Goal: Find specific page/section: Find specific page/section

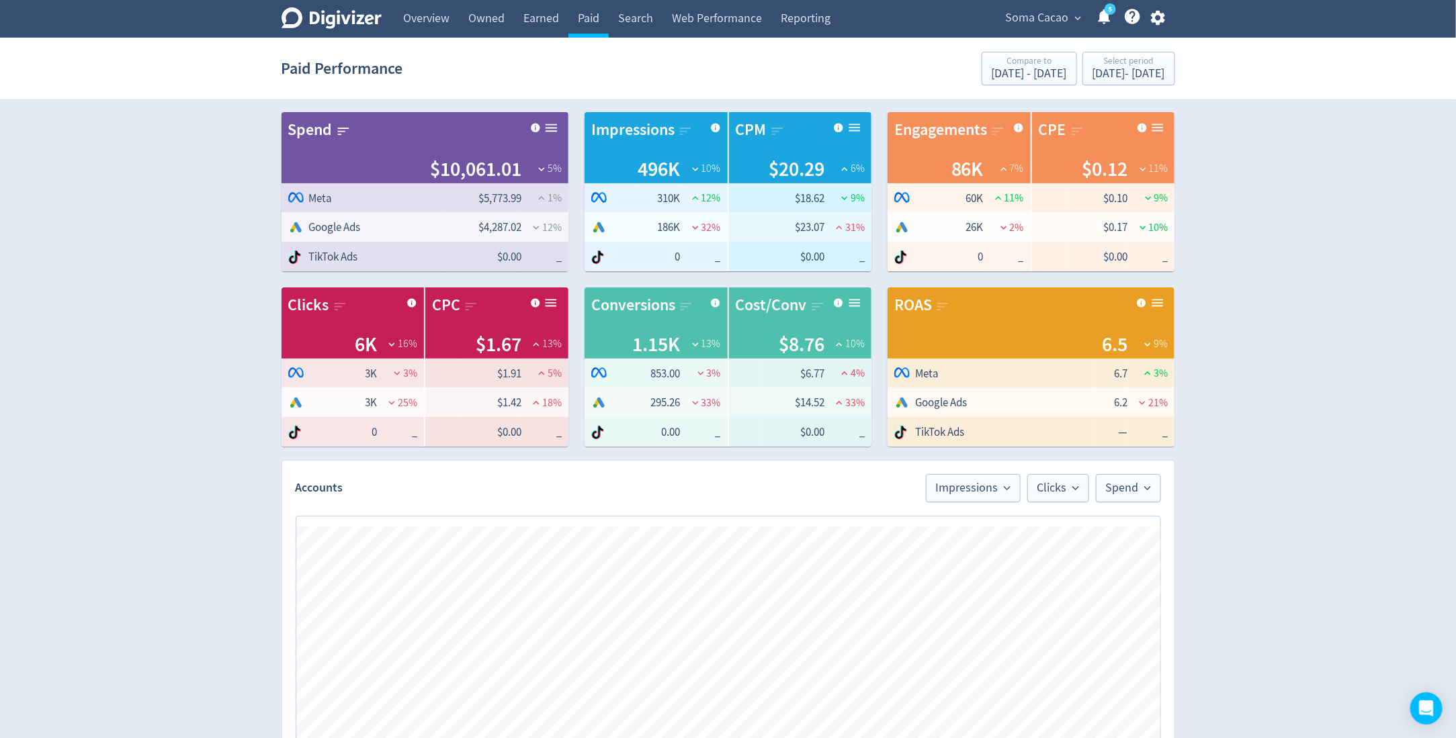
scroll to position [0, 1122]
click at [734, 22] on link "Web Performance" at bounding box center [716, 19] width 109 height 38
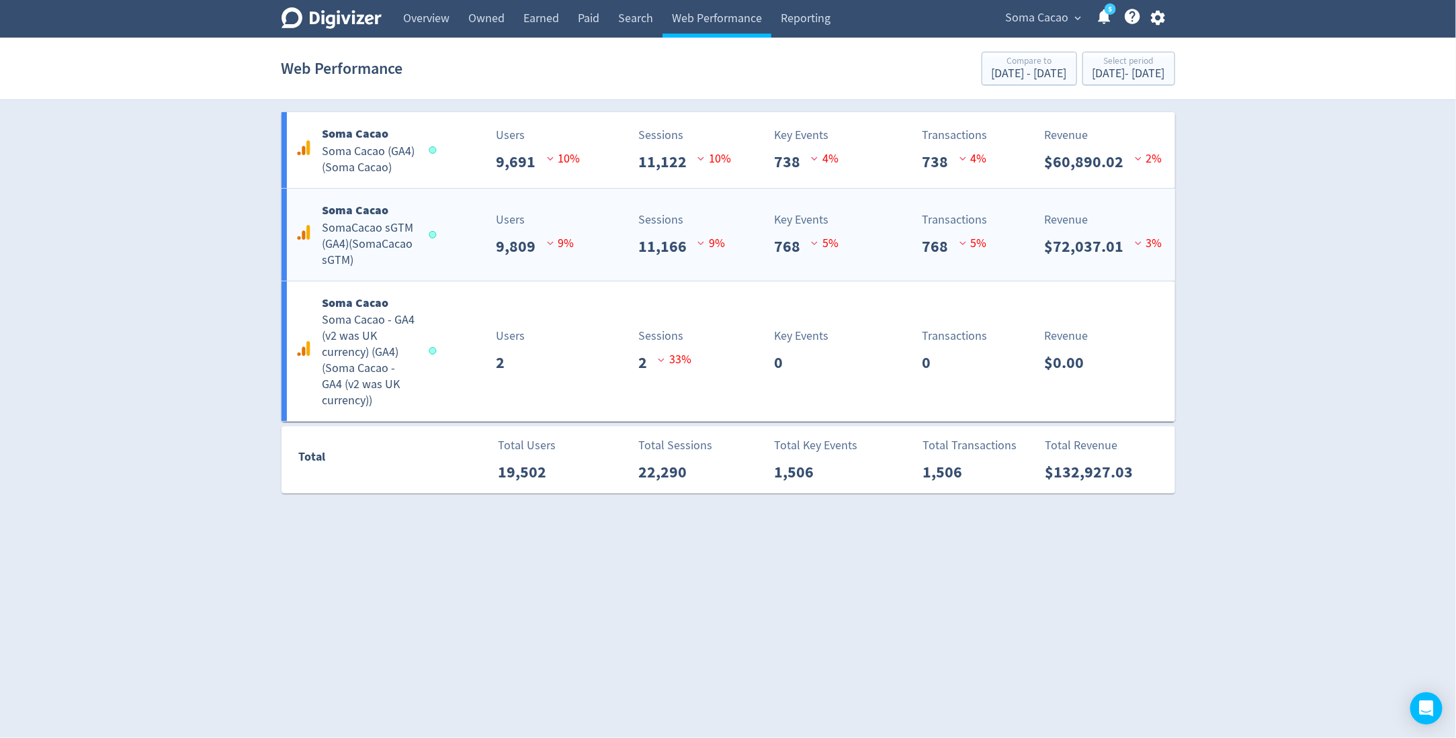
click at [422, 239] on div "Soma Cacao SomaCacao sGTM (GA4) ( SomaCacao sGTM )" at bounding box center [363, 235] width 142 height 68
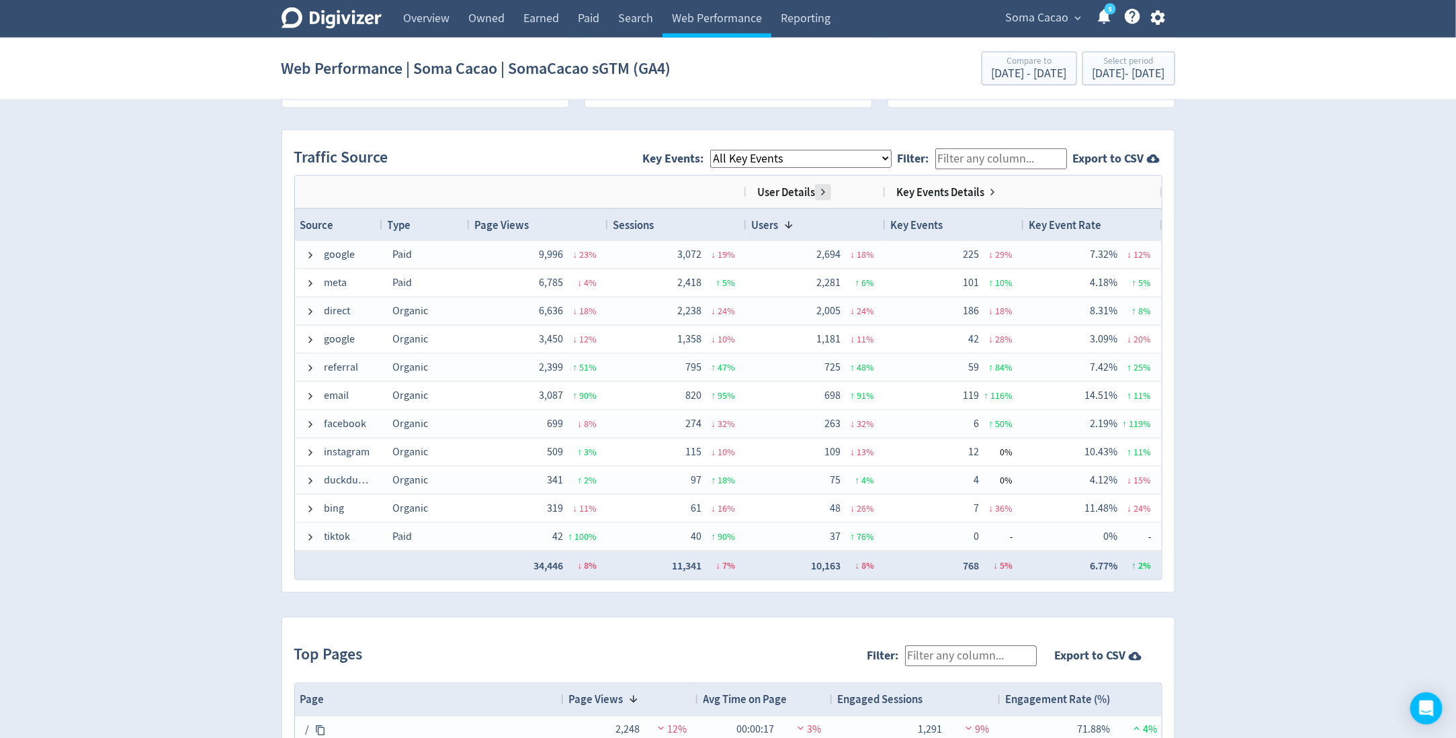
click at [823, 193] on span at bounding box center [822, 192] width 11 height 11
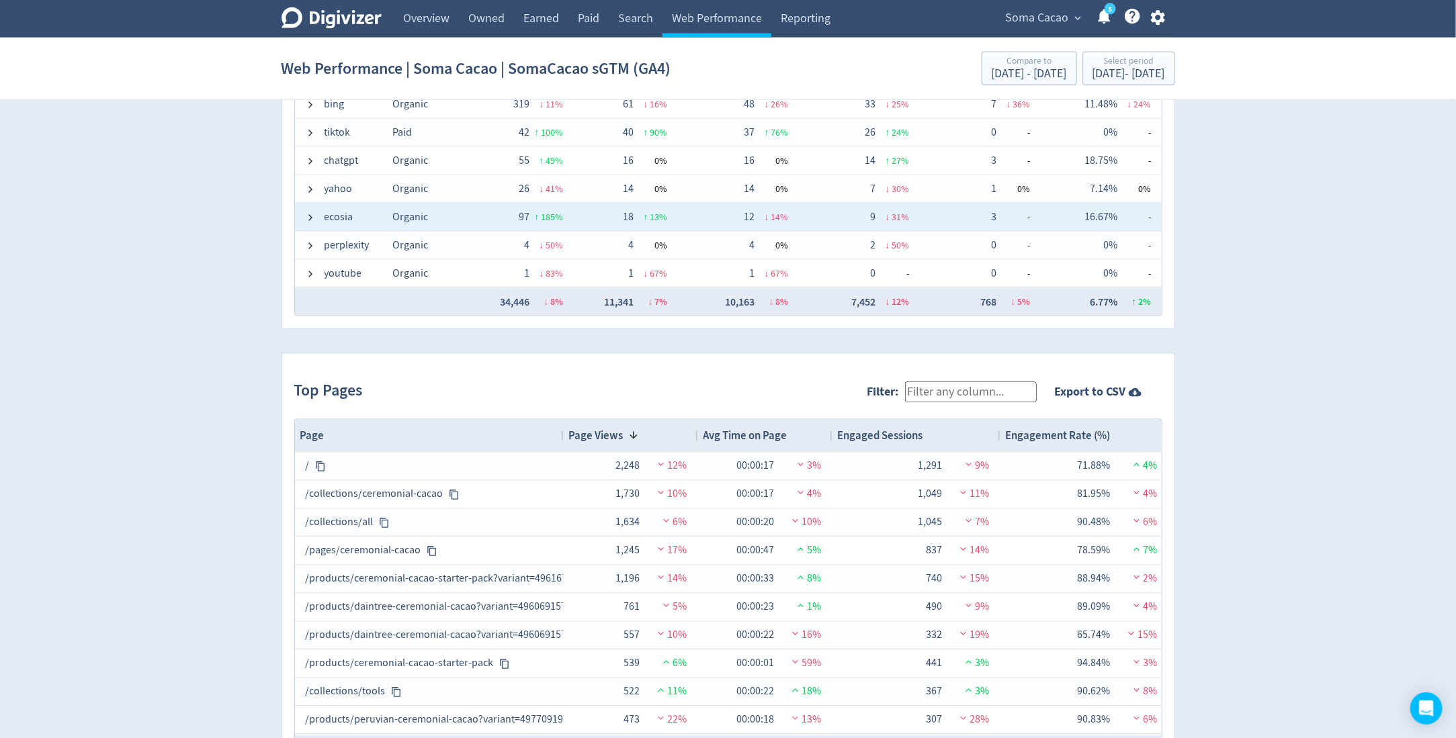
scroll to position [1161, 0]
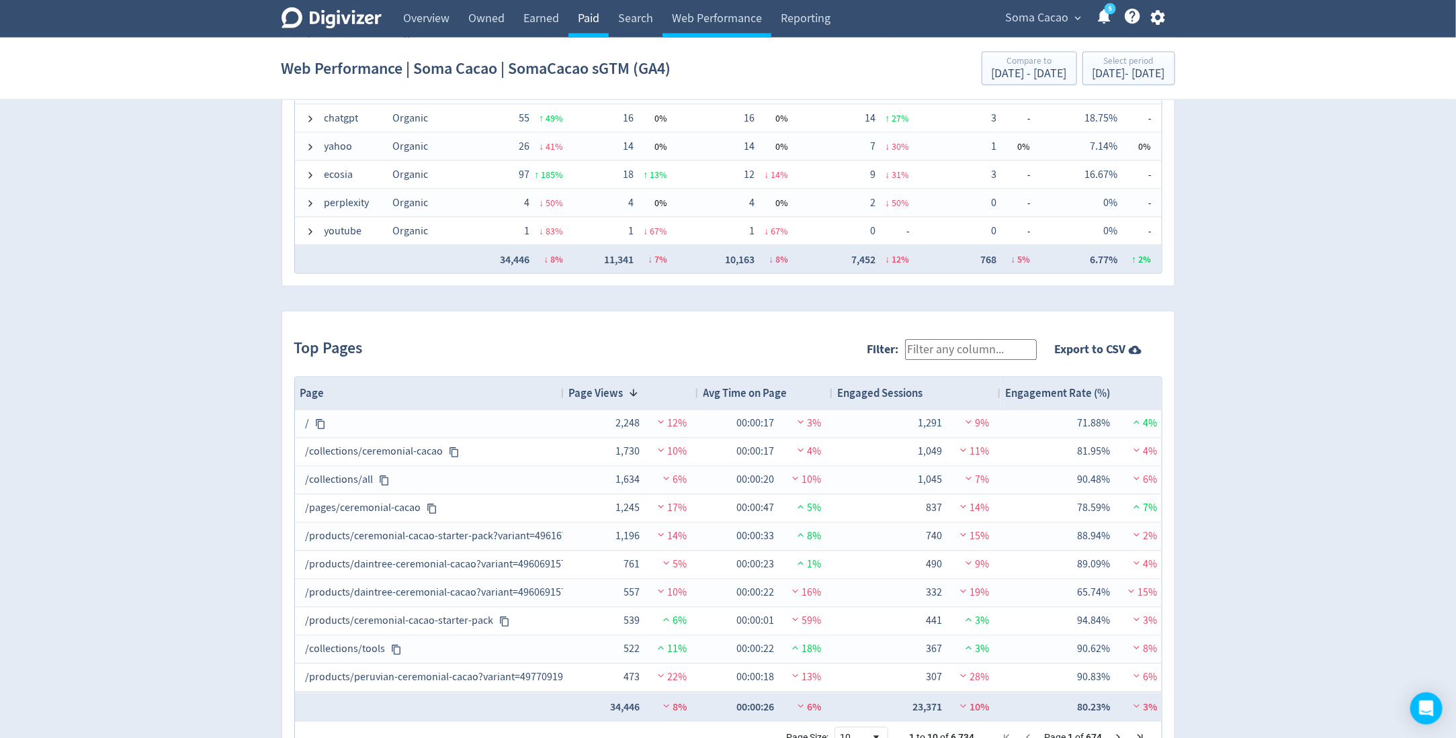
click at [596, 17] on link "Paid" at bounding box center [588, 19] width 40 height 38
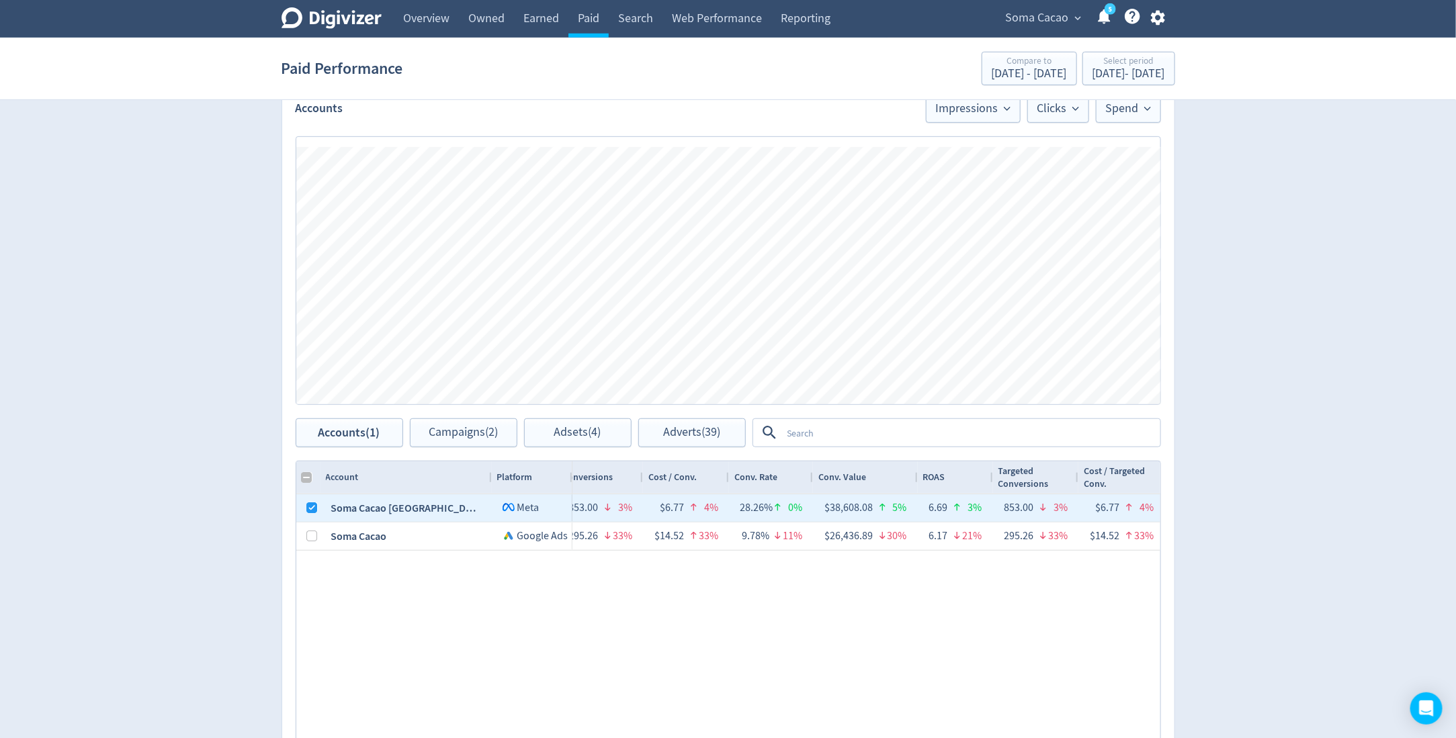
scroll to position [549, 0]
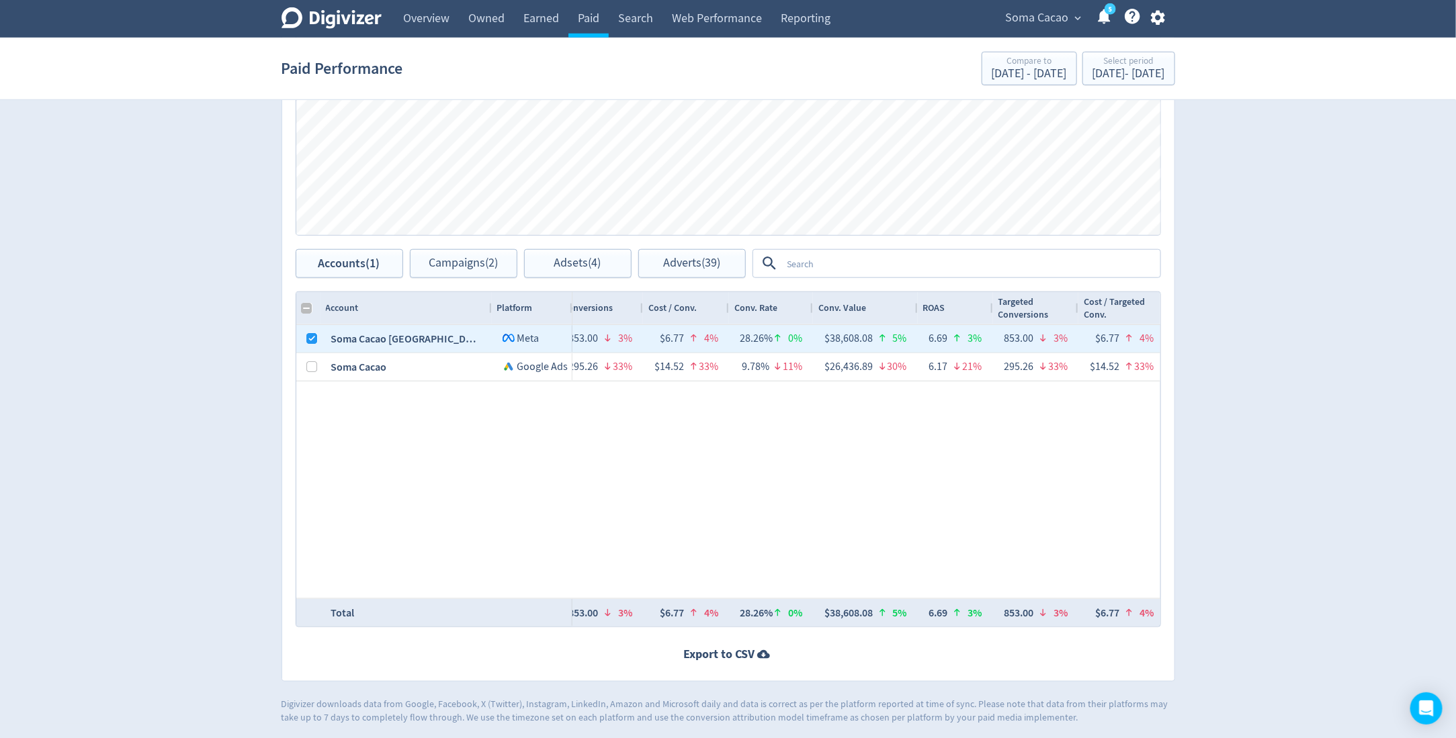
click at [236, 377] on div "Digivizer Logo [PERSON_NAME] Logo Overview Owned Earned Paid Search Web Perform…" at bounding box center [728, 87] width 1456 height 1273
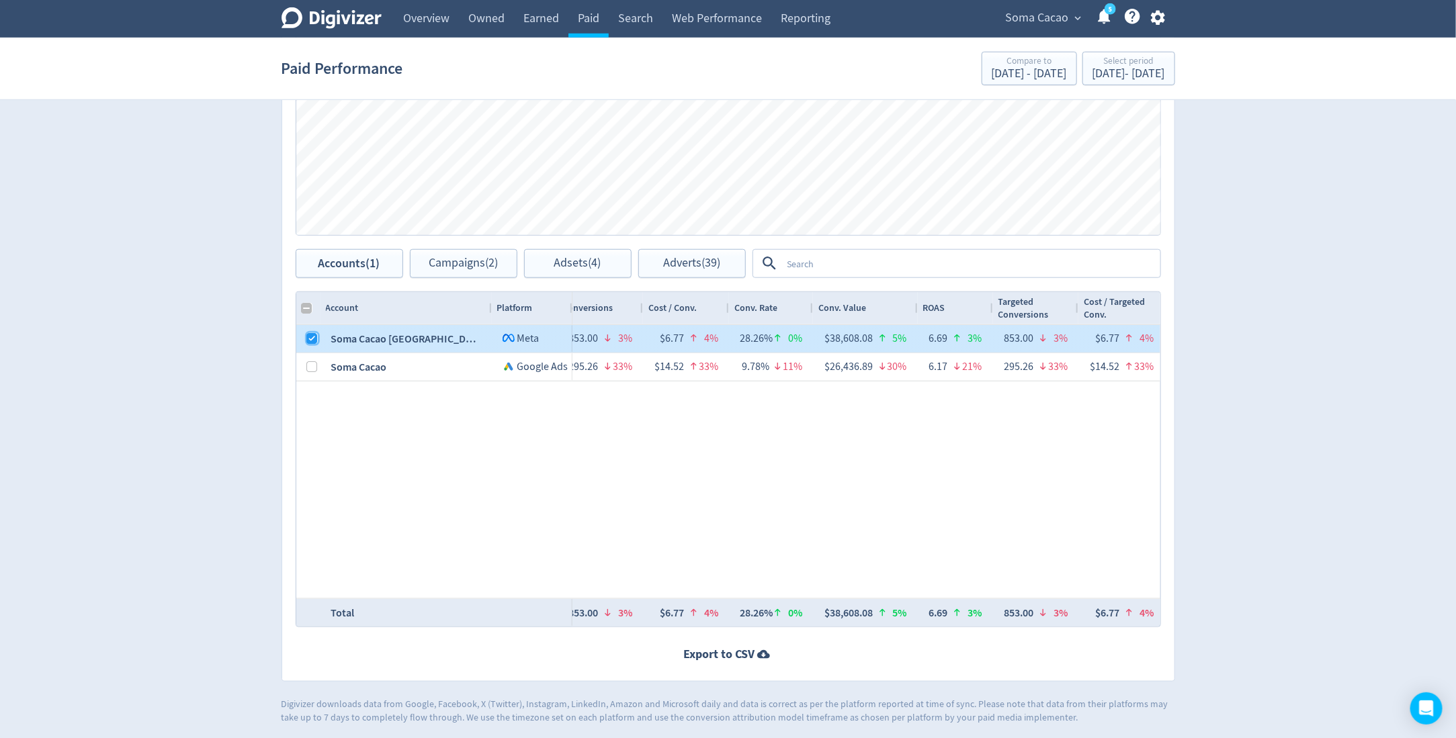
click at [312, 334] on input "Press Space to toggle row selection (checked)" at bounding box center [312, 338] width 11 height 11
checkbox input "false"
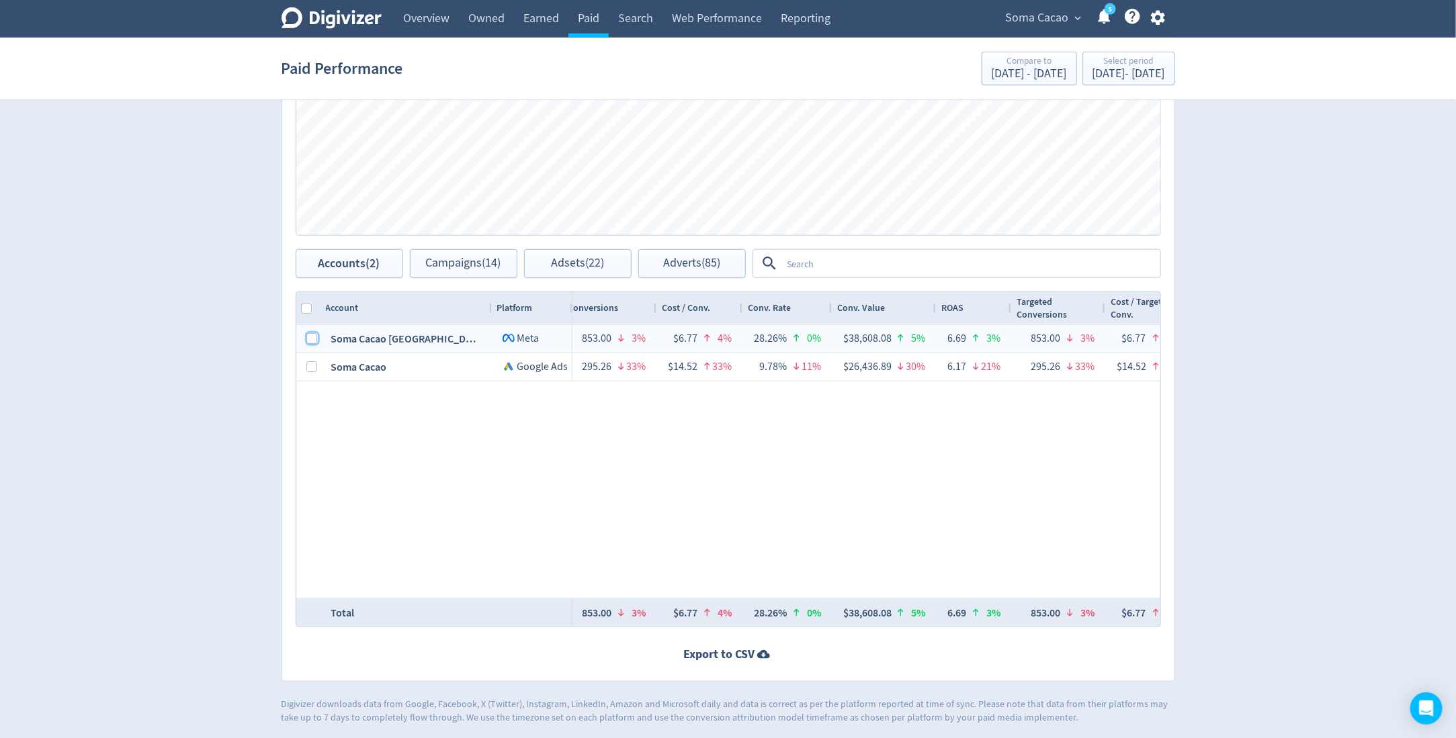
checkbox input "false"
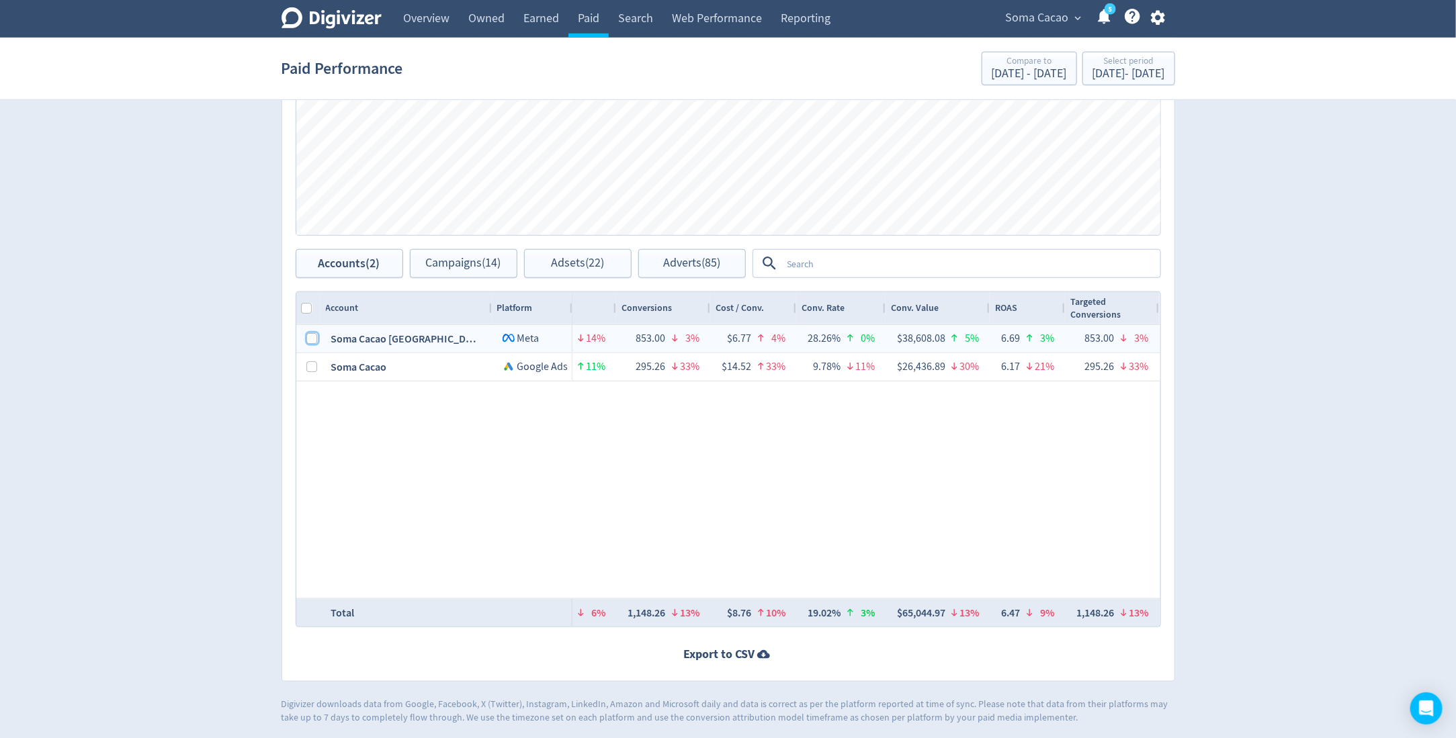
scroll to position [0, 0]
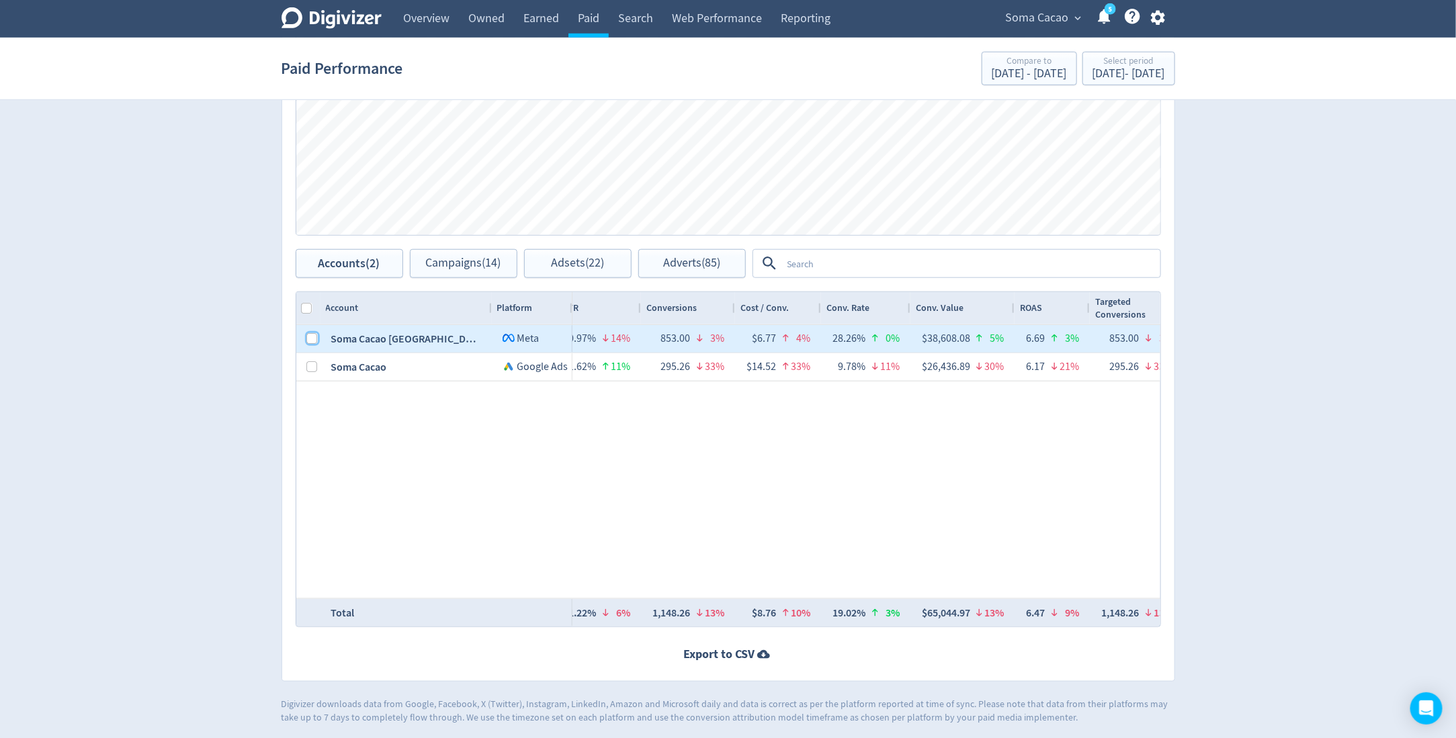
click at [308, 333] on input "Press Space to toggle row selection (unchecked)" at bounding box center [312, 338] width 11 height 11
checkbox input "true"
checkbox input "false"
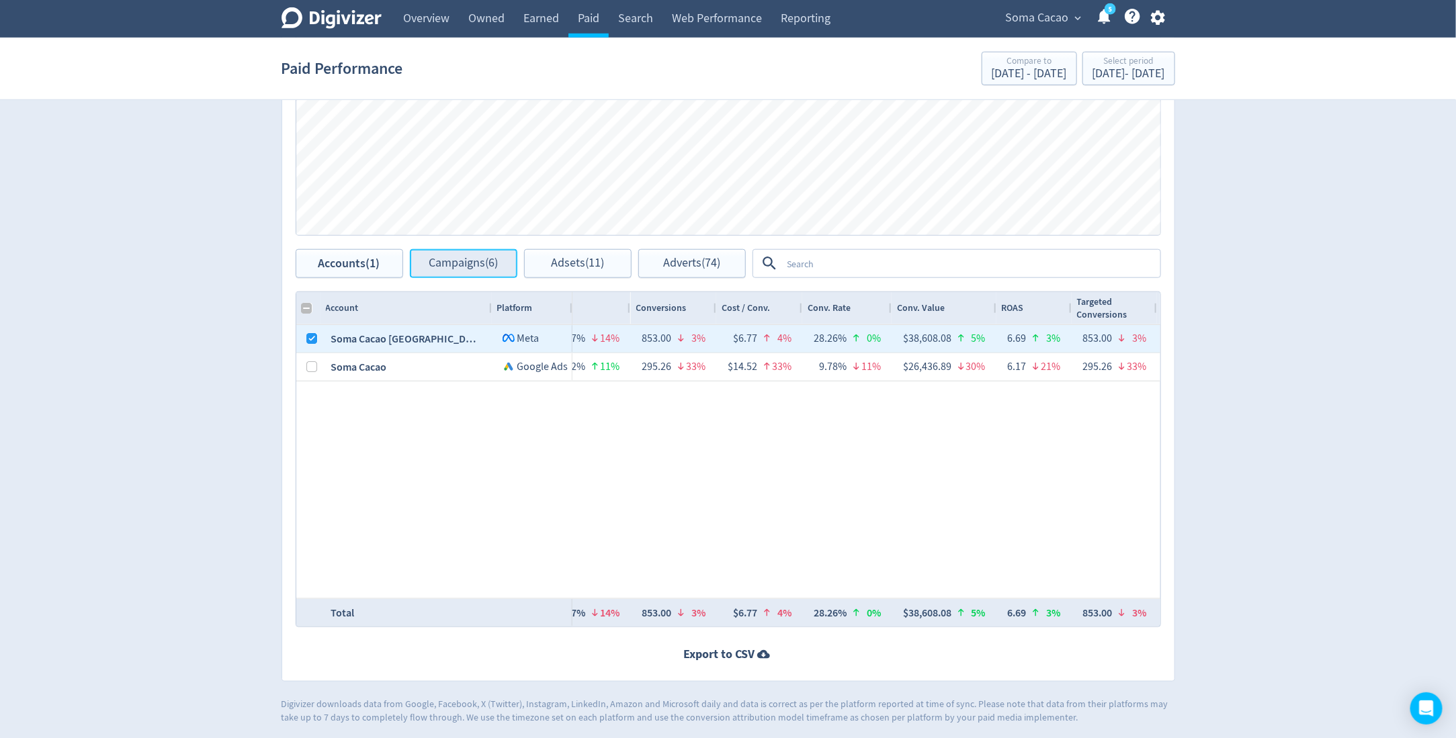
click at [443, 257] on span "Campaigns (6)" at bounding box center [463, 263] width 69 height 13
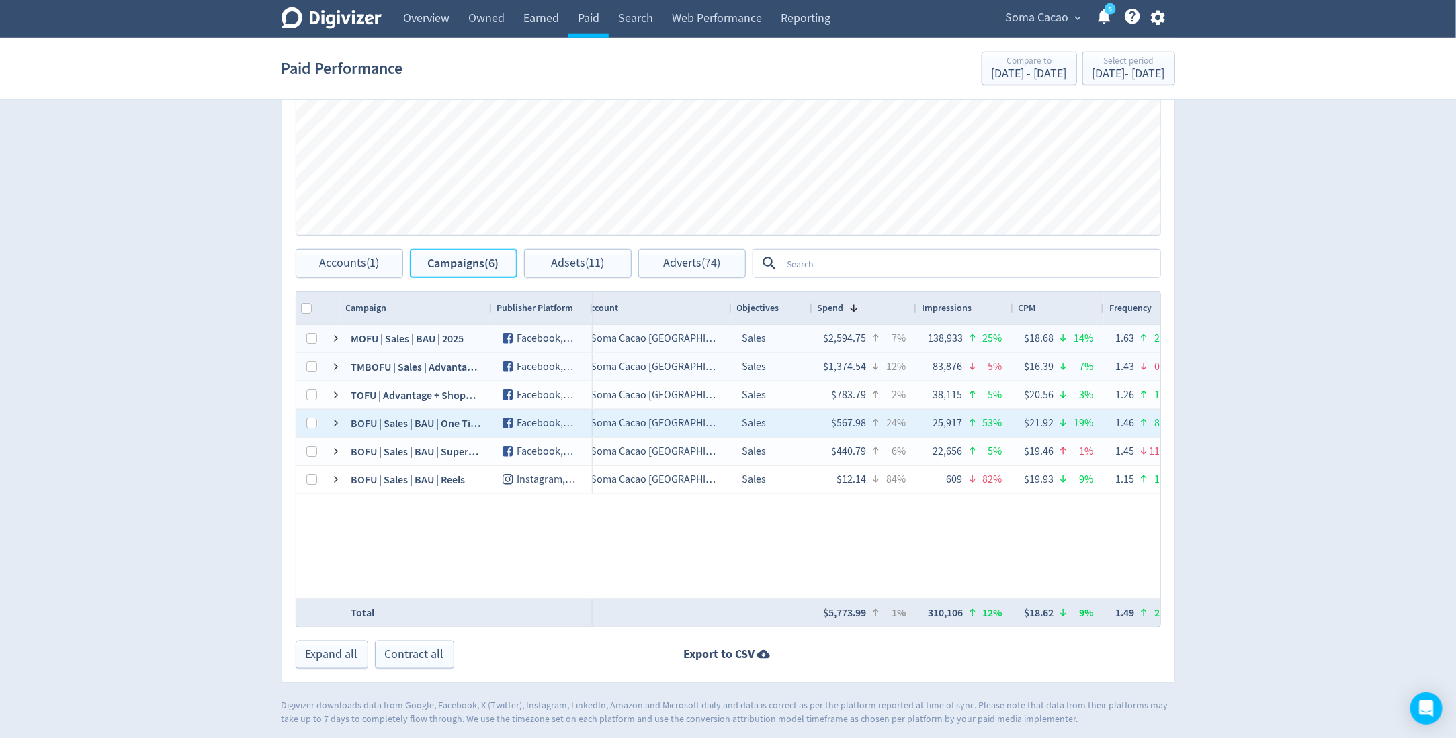
scroll to position [0, 653]
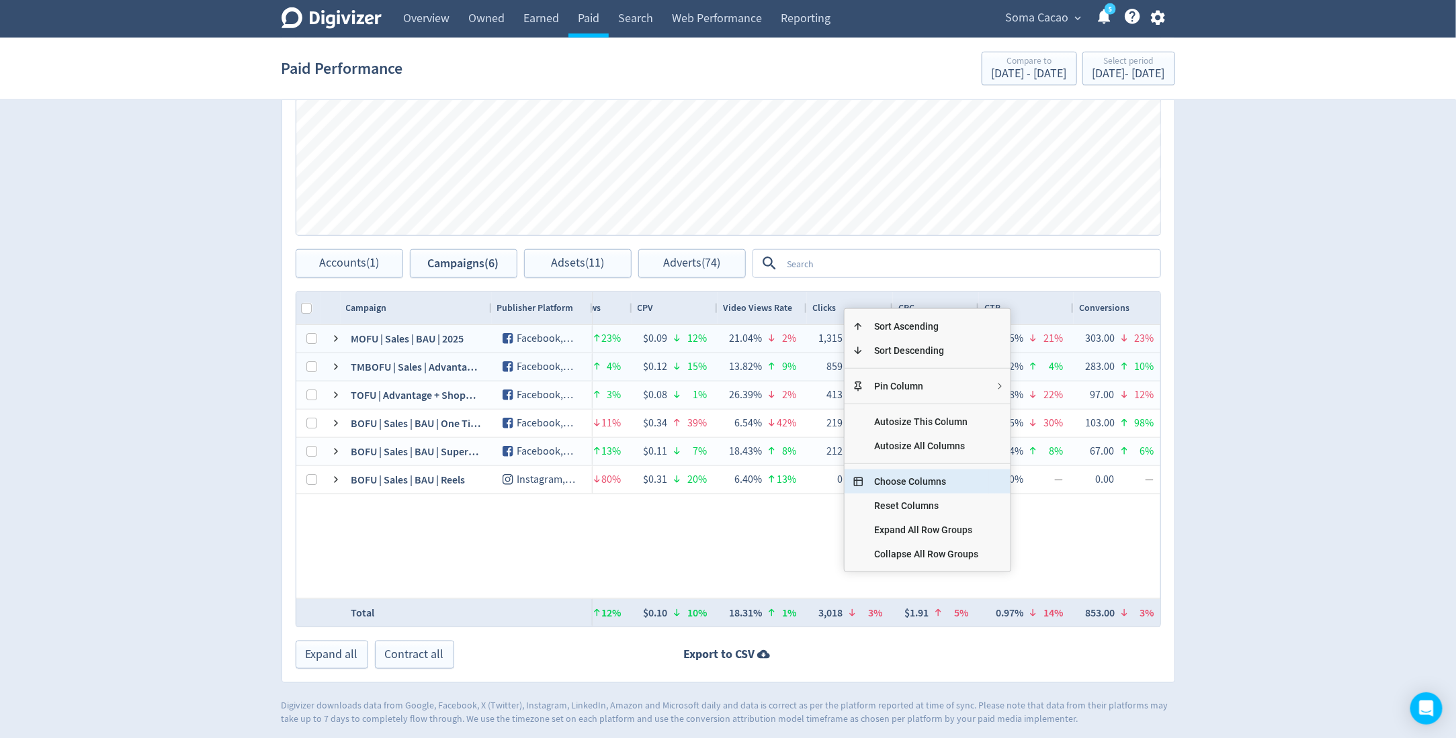
click at [883, 480] on span "Choose Columns" at bounding box center [926, 482] width 126 height 24
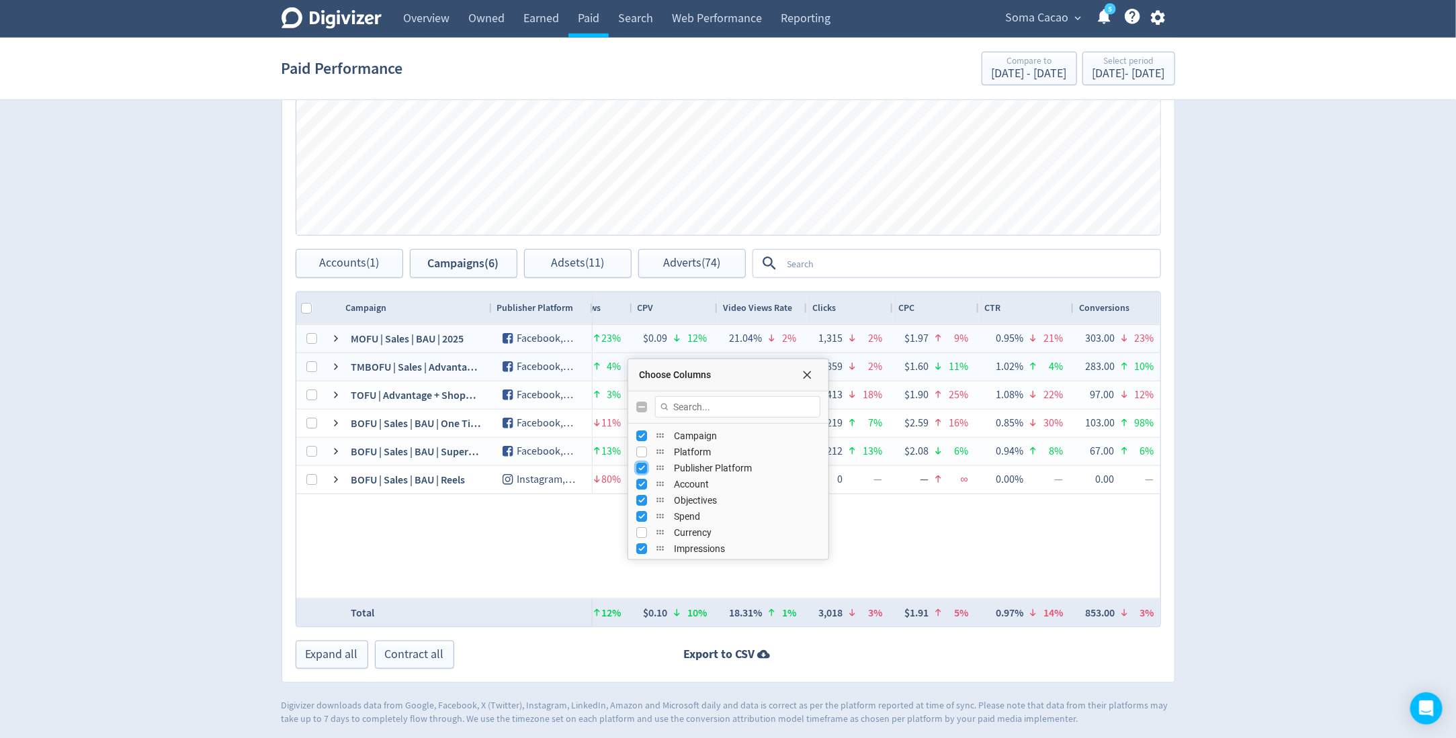
click at [639, 466] on input "Press SPACE to toggle visibility (visible)" at bounding box center [641, 468] width 11 height 11
checkbox input "false"
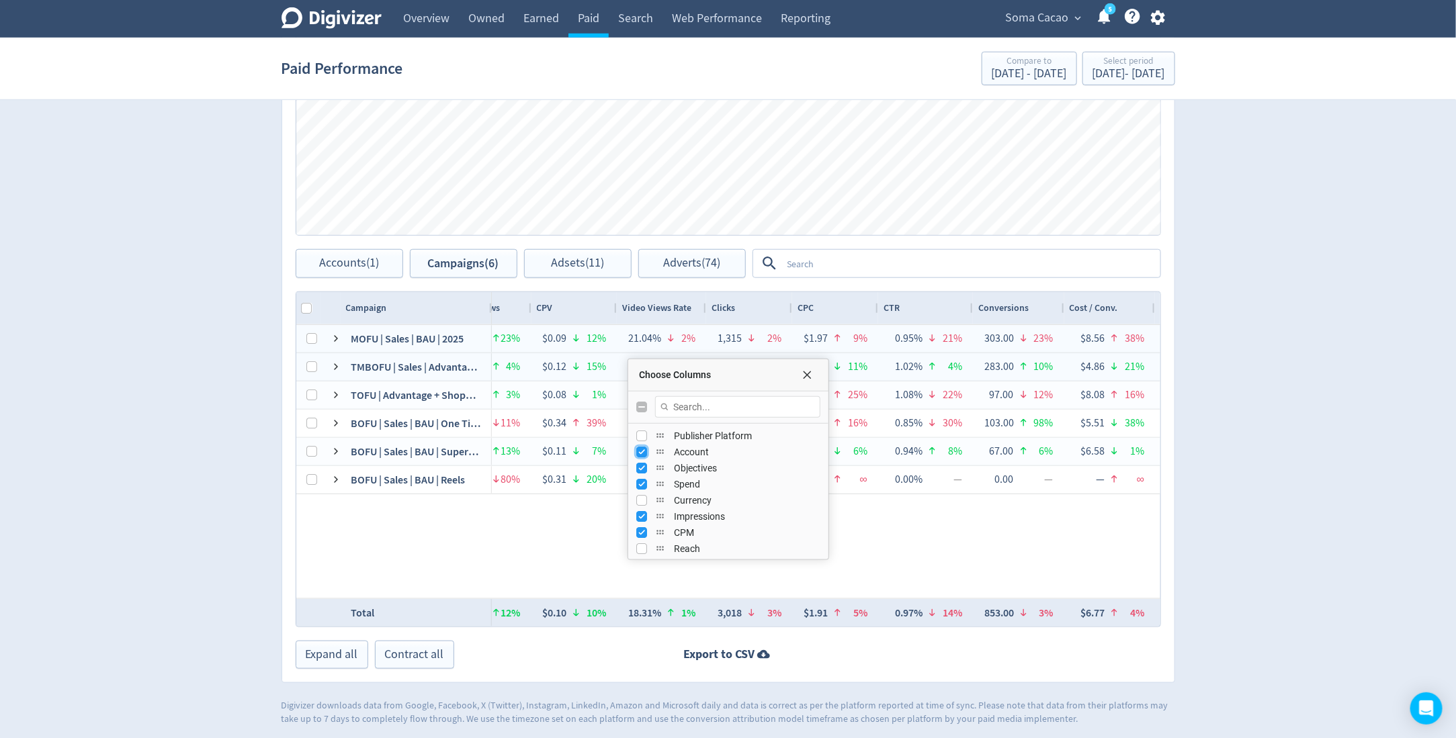
click at [639, 448] on input "Press SPACE to toggle visibility (visible)" at bounding box center [641, 452] width 11 height 11
checkbox input "false"
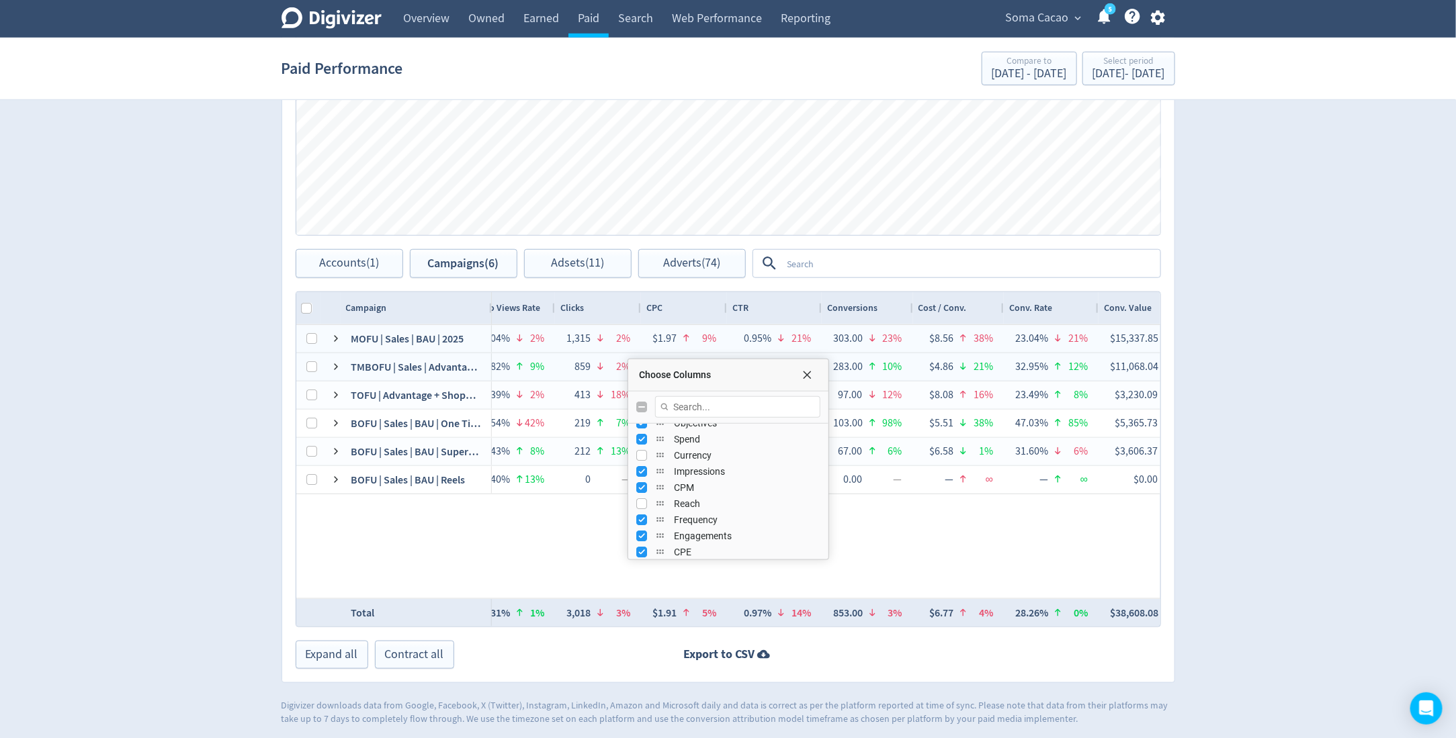
click at [687, 469] on span "Impressions" at bounding box center [747, 471] width 146 height 11
checkbox input "false"
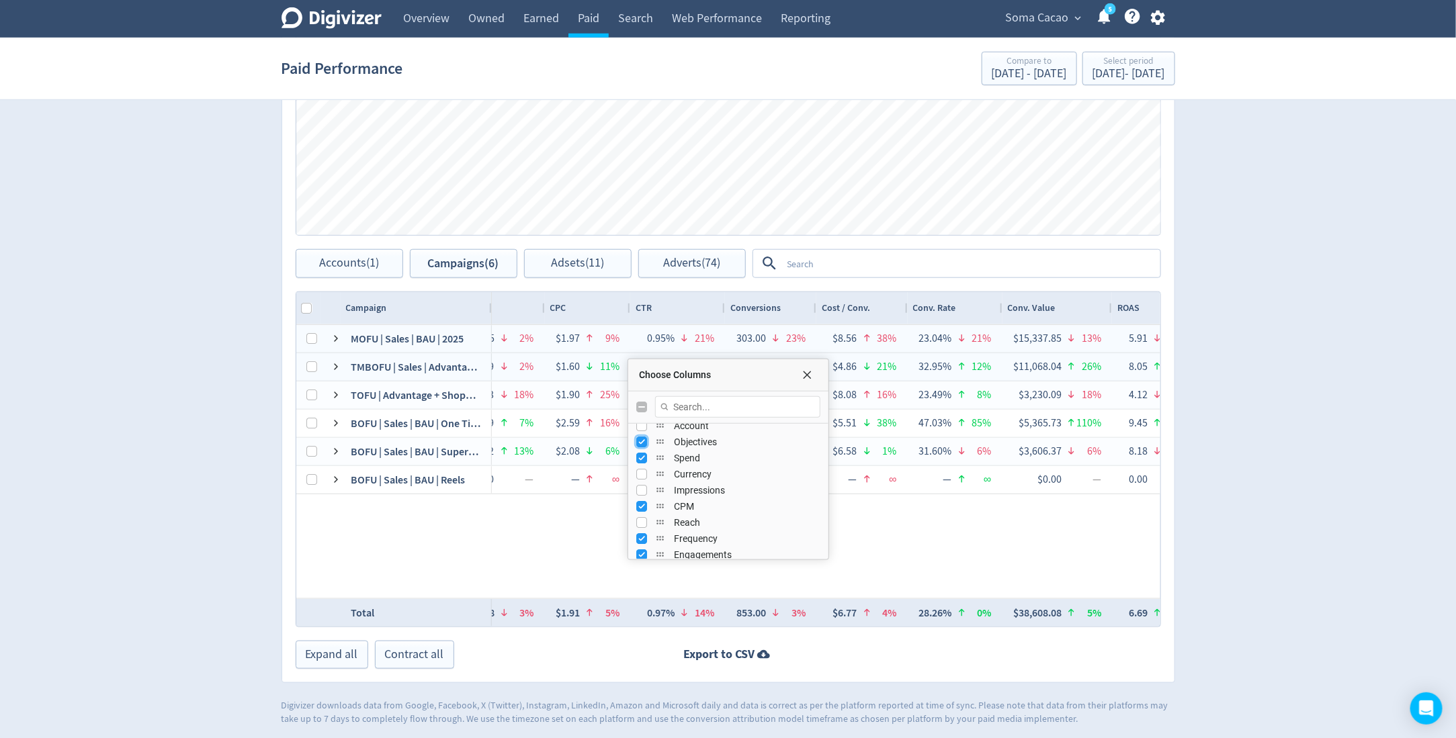
click at [638, 438] on input "Press SPACE to toggle visibility (visible)" at bounding box center [641, 442] width 11 height 11
checkbox input "false"
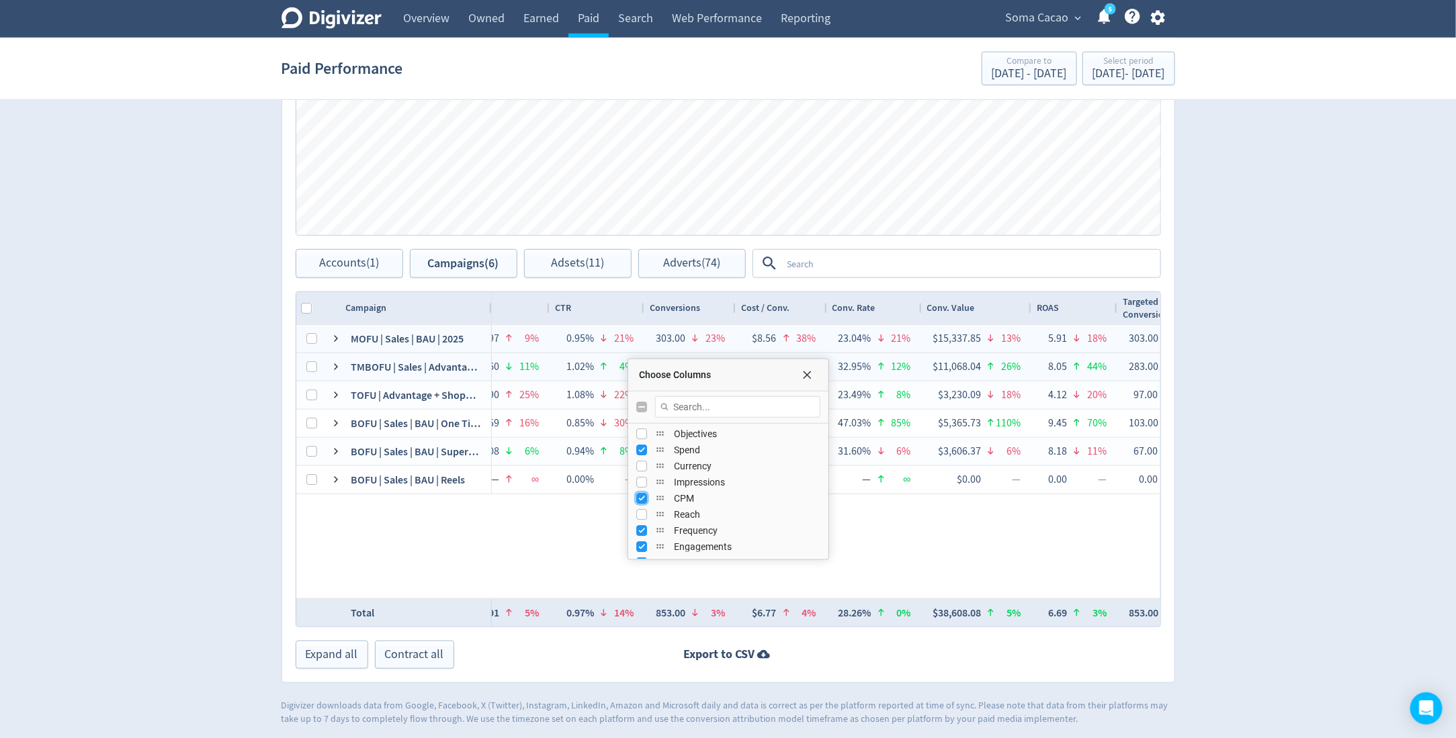
click at [640, 497] on input "Press SPACE to toggle visibility (visible)" at bounding box center [641, 498] width 11 height 11
checkbox input "false"
click at [637, 468] on input "Press SPACE to toggle visibility (visible)" at bounding box center [641, 465] width 11 height 11
checkbox input "false"
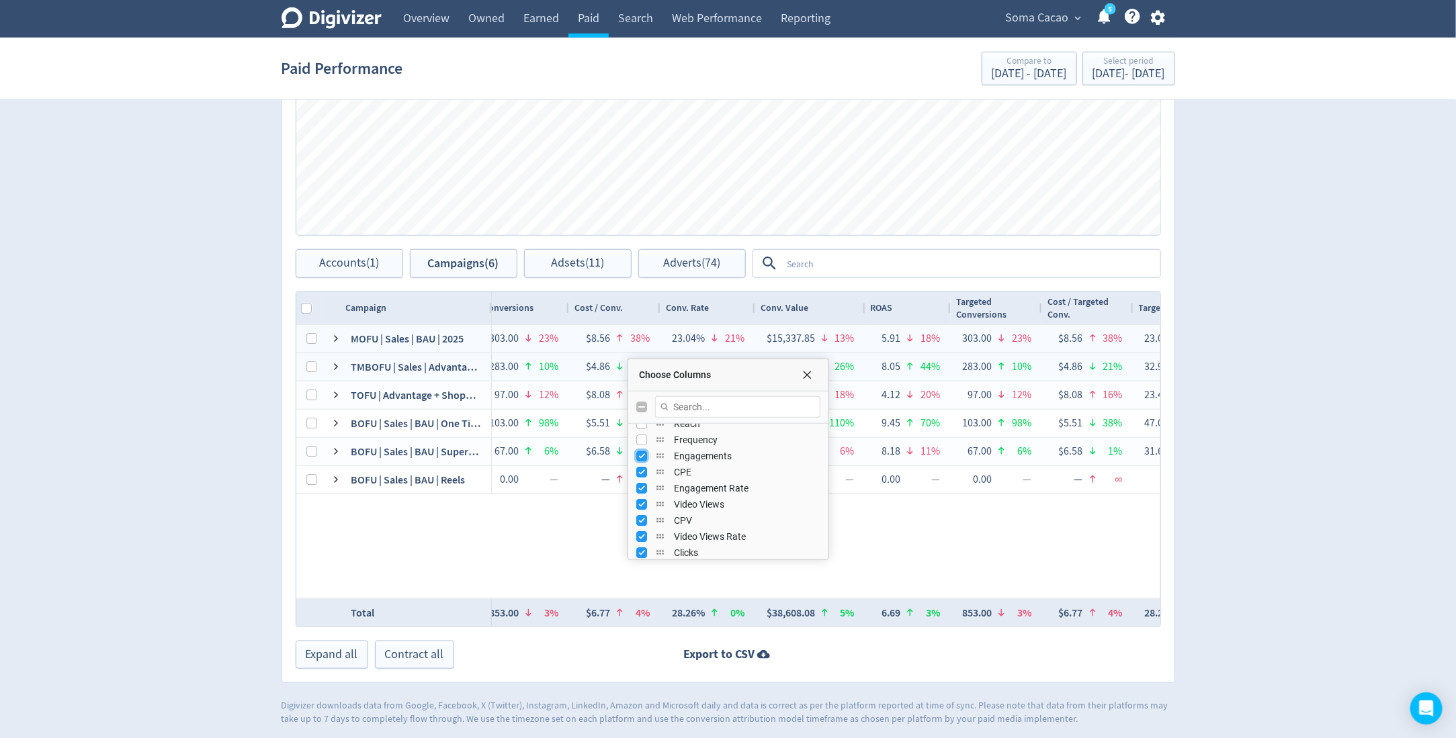
click at [637, 451] on input "Press SPACE to toggle visibility (visible)" at bounding box center [641, 456] width 11 height 11
checkbox input "false"
click at [644, 473] on input "Press SPACE to toggle visibility (visible)" at bounding box center [641, 472] width 11 height 11
checkbox input "false"
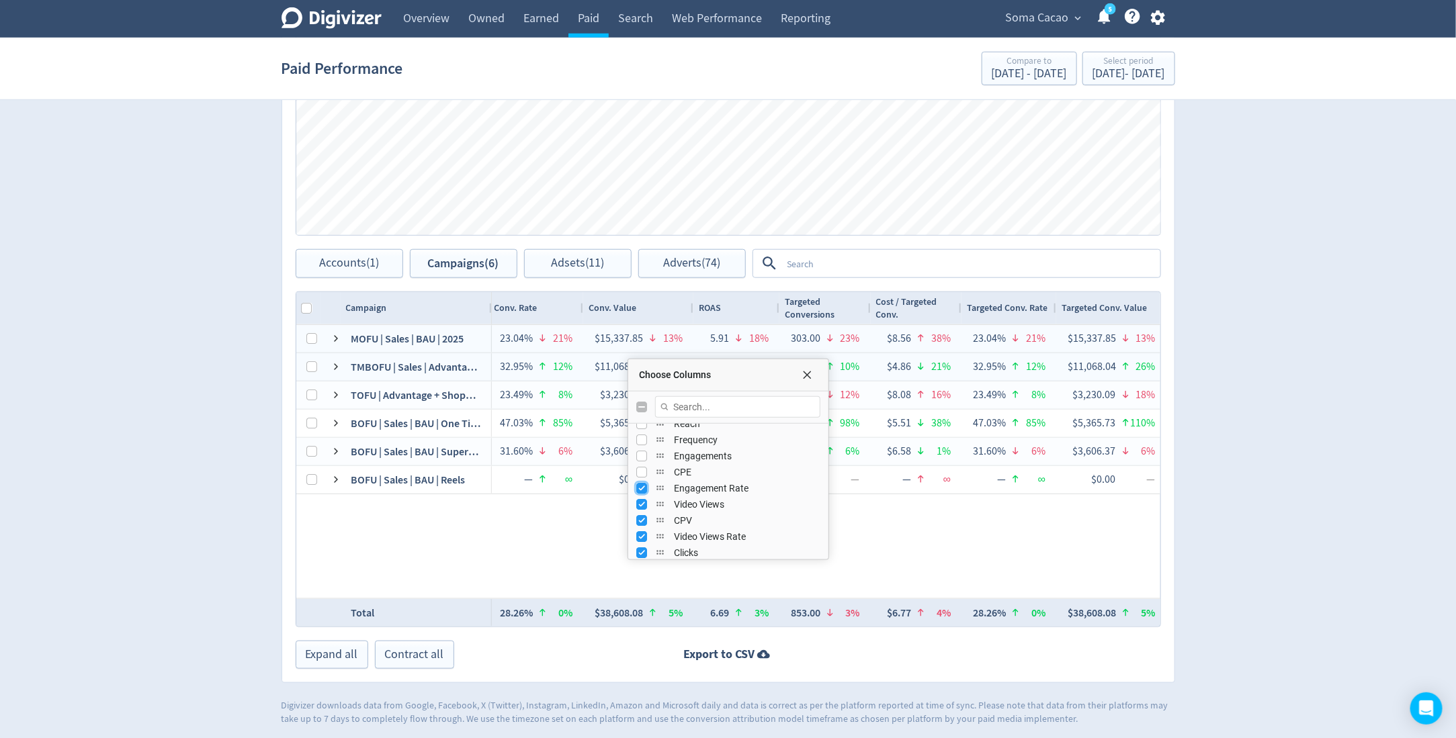
click at [644, 483] on input "Press SPACE to toggle visibility (visible)" at bounding box center [641, 488] width 11 height 11
checkbox input "false"
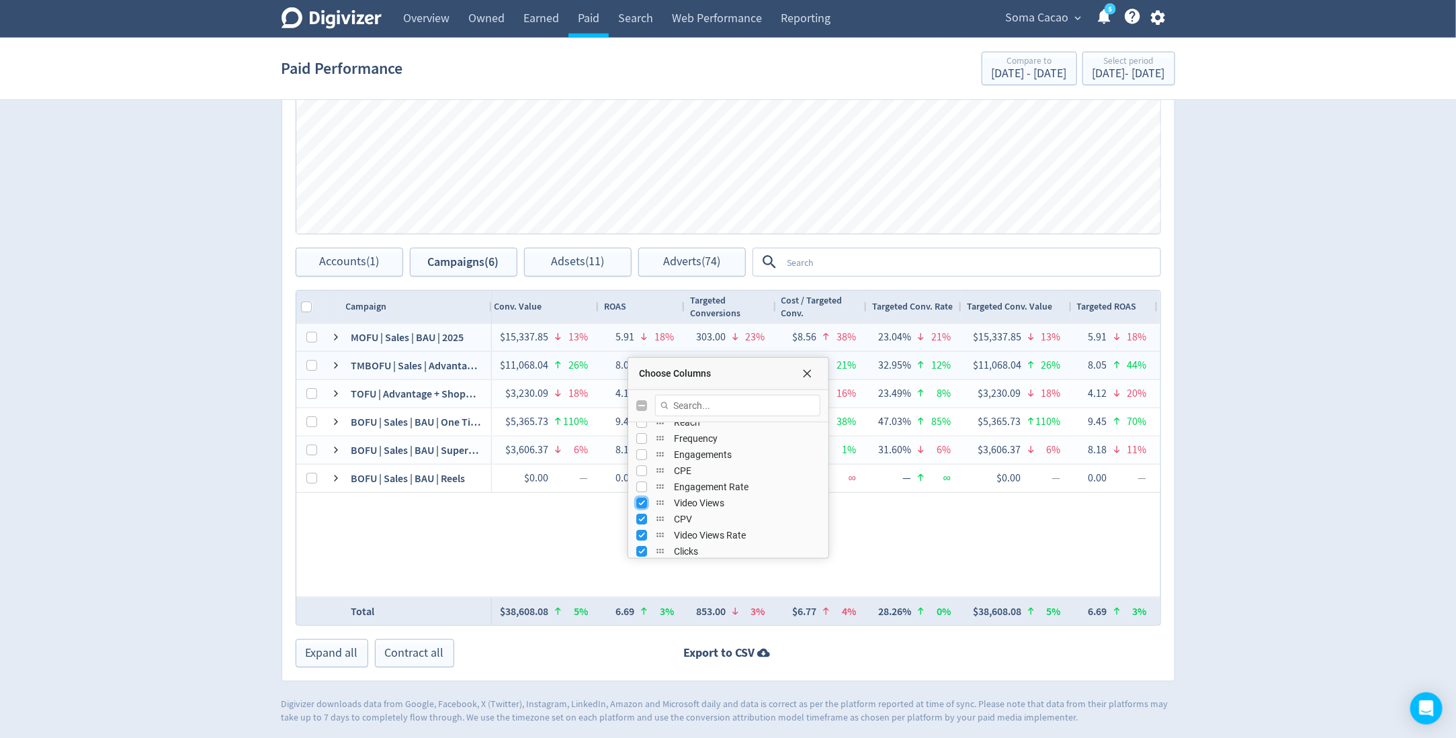
click at [637, 503] on input "Press SPACE to toggle visibility (visible)" at bounding box center [641, 503] width 11 height 11
checkbox input "false"
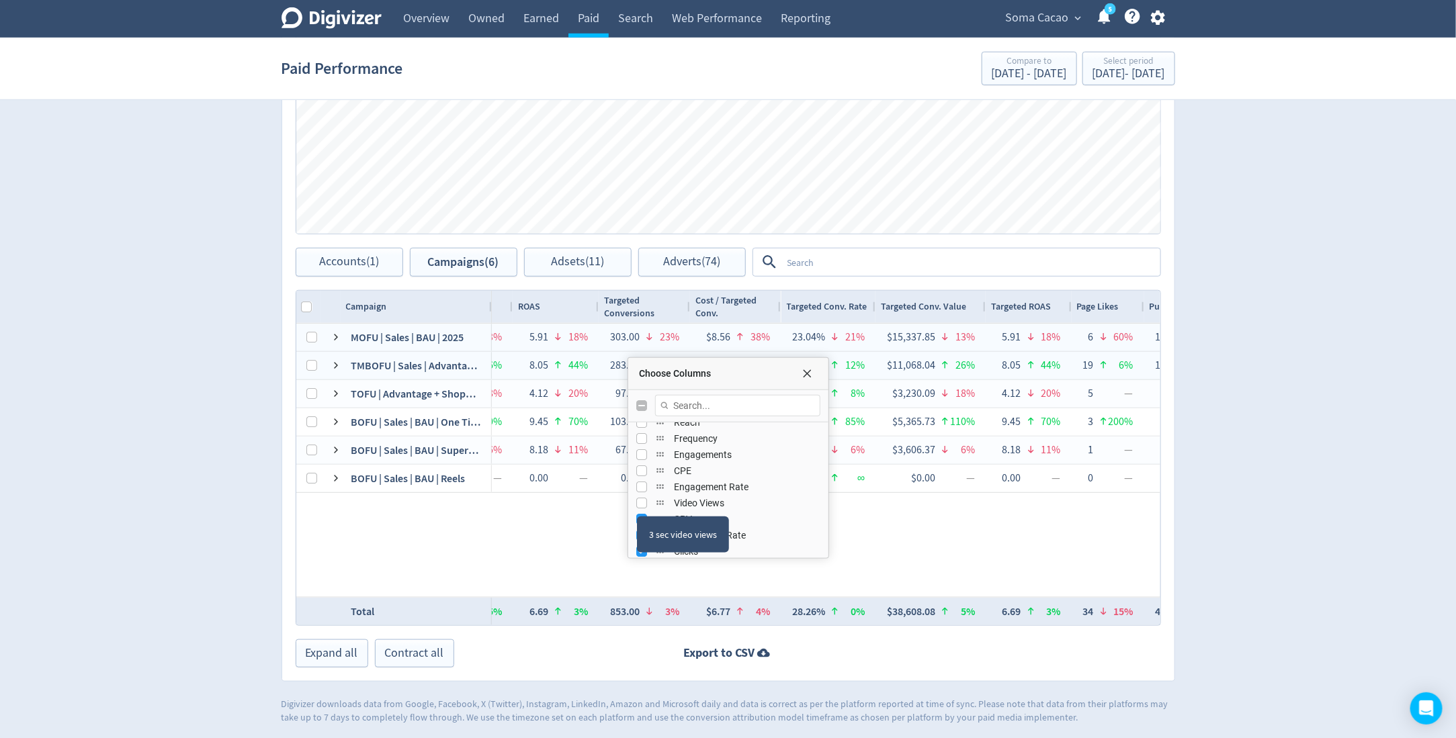
click at [637, 517] on div "3 sec video views" at bounding box center [683, 535] width 92 height 36
click at [640, 489] on input "Press SPACE to toggle visibility (visible)" at bounding box center [641, 488] width 11 height 11
checkbox input "false"
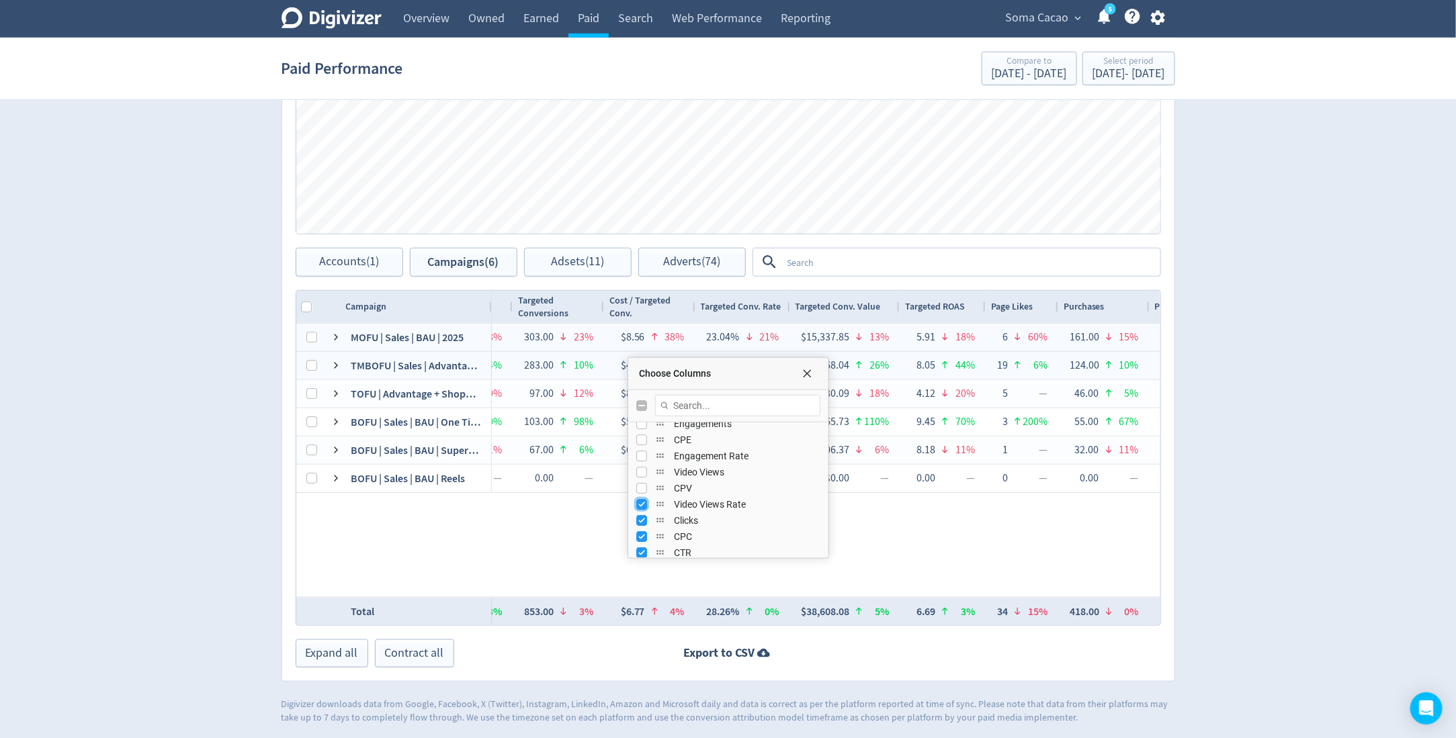
click at [640, 503] on input "Press SPACE to toggle visibility (visible)" at bounding box center [641, 504] width 11 height 11
checkbox input "false"
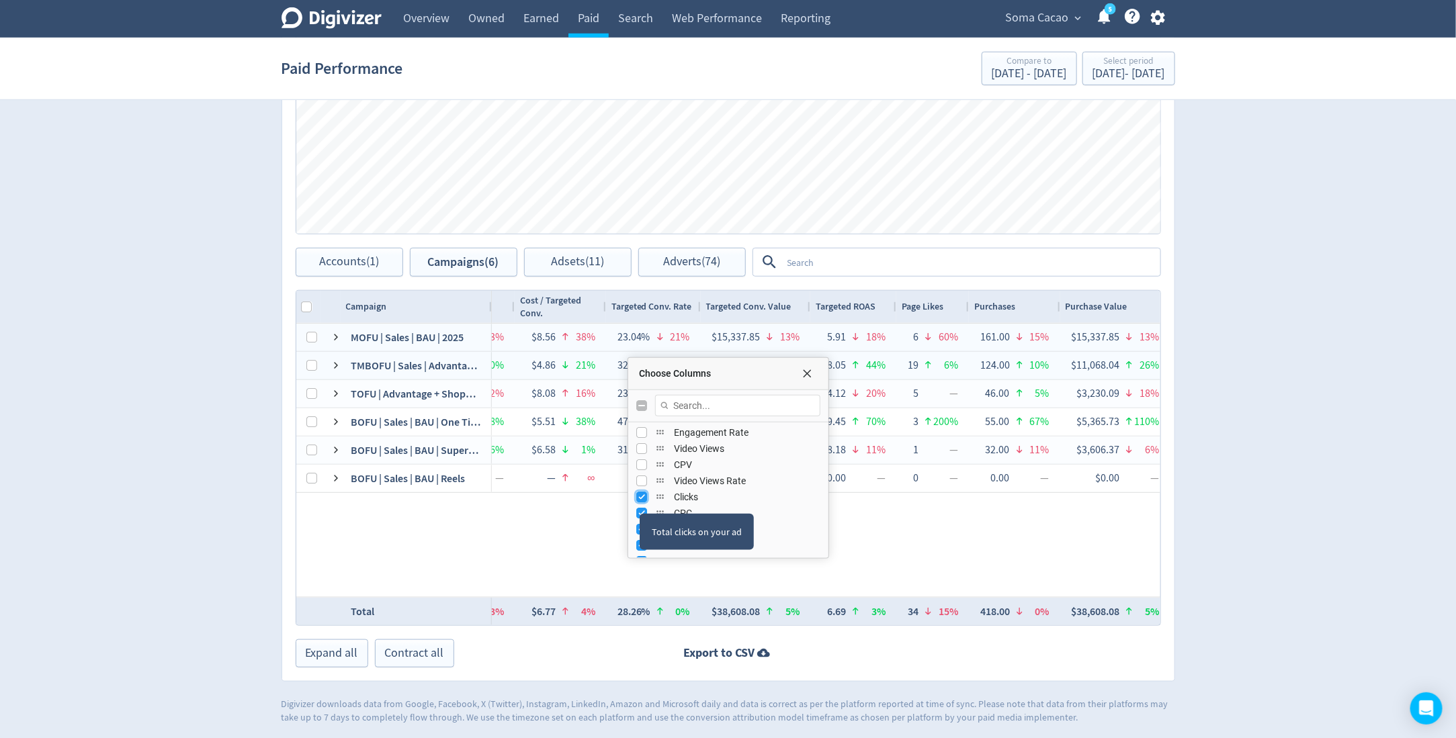
click at [639, 499] on input "Press SPACE to toggle visibility (visible)" at bounding box center [641, 497] width 11 height 11
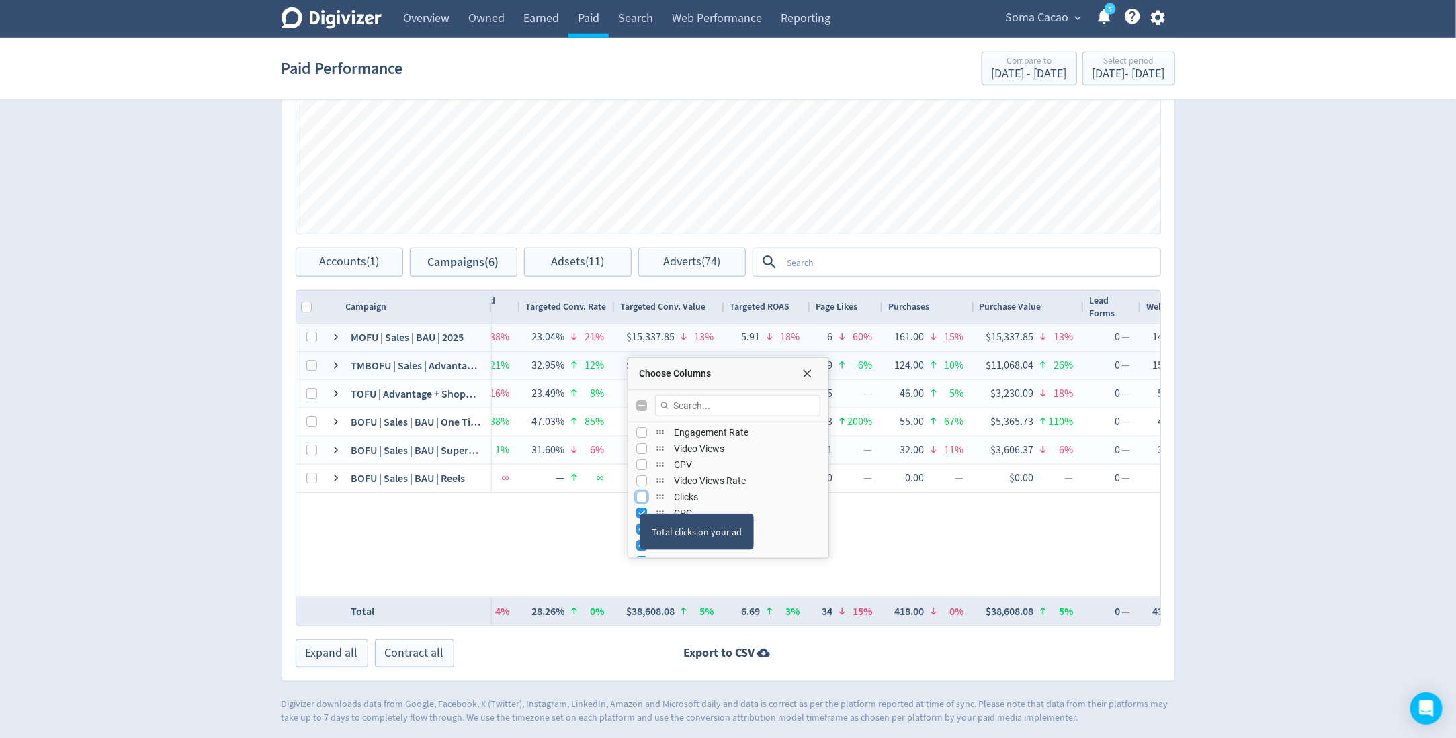
click at [639, 499] on input "Press SPACE to toggle visibility (hidden)" at bounding box center [641, 497] width 11 height 11
checkbox input "true"
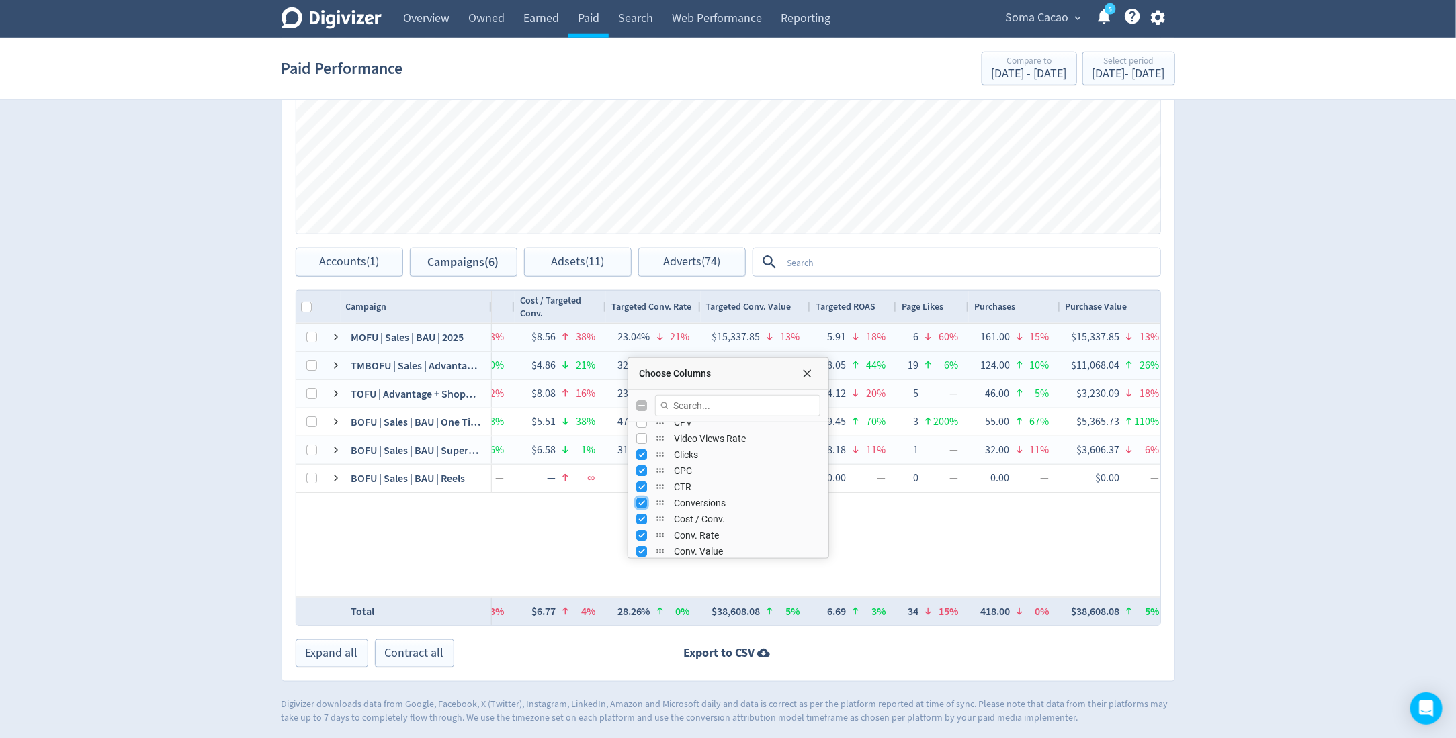
click at [643, 504] on input "Press SPACE to toggle visibility (visible)" at bounding box center [641, 503] width 11 height 11
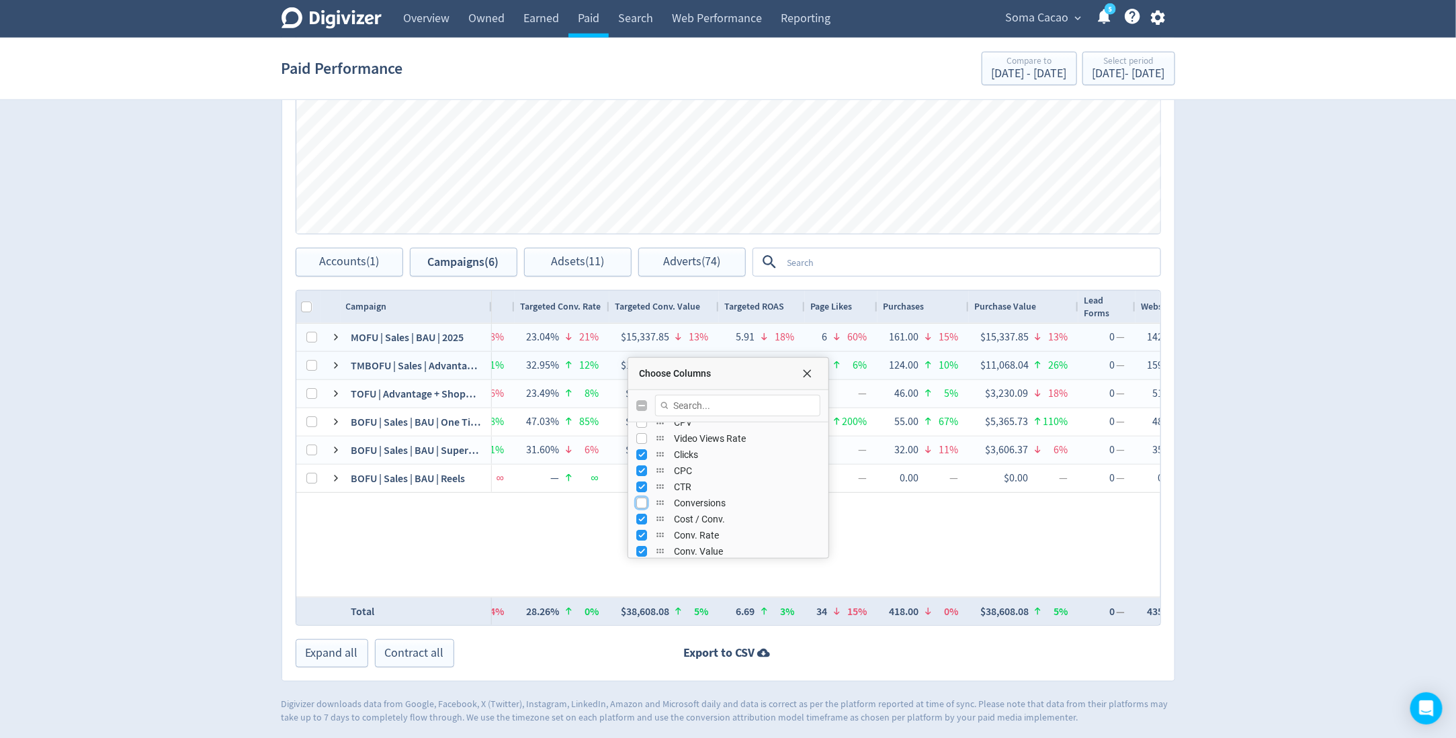
click at [643, 504] on input "Press SPACE to toggle visibility (hidden)" at bounding box center [641, 503] width 11 height 11
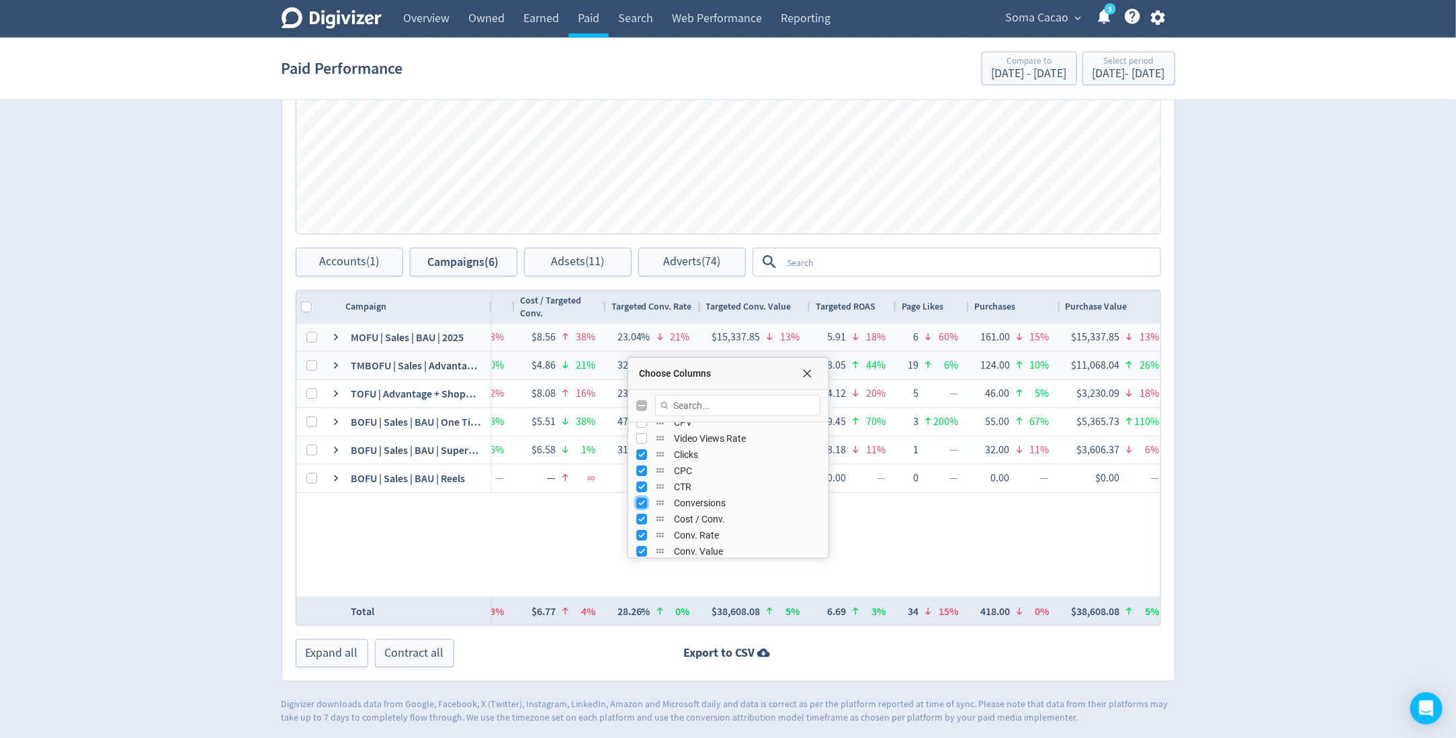
click at [643, 504] on input "Press SPACE to toggle visibility (visible)" at bounding box center [641, 503] width 11 height 11
checkbox input "false"
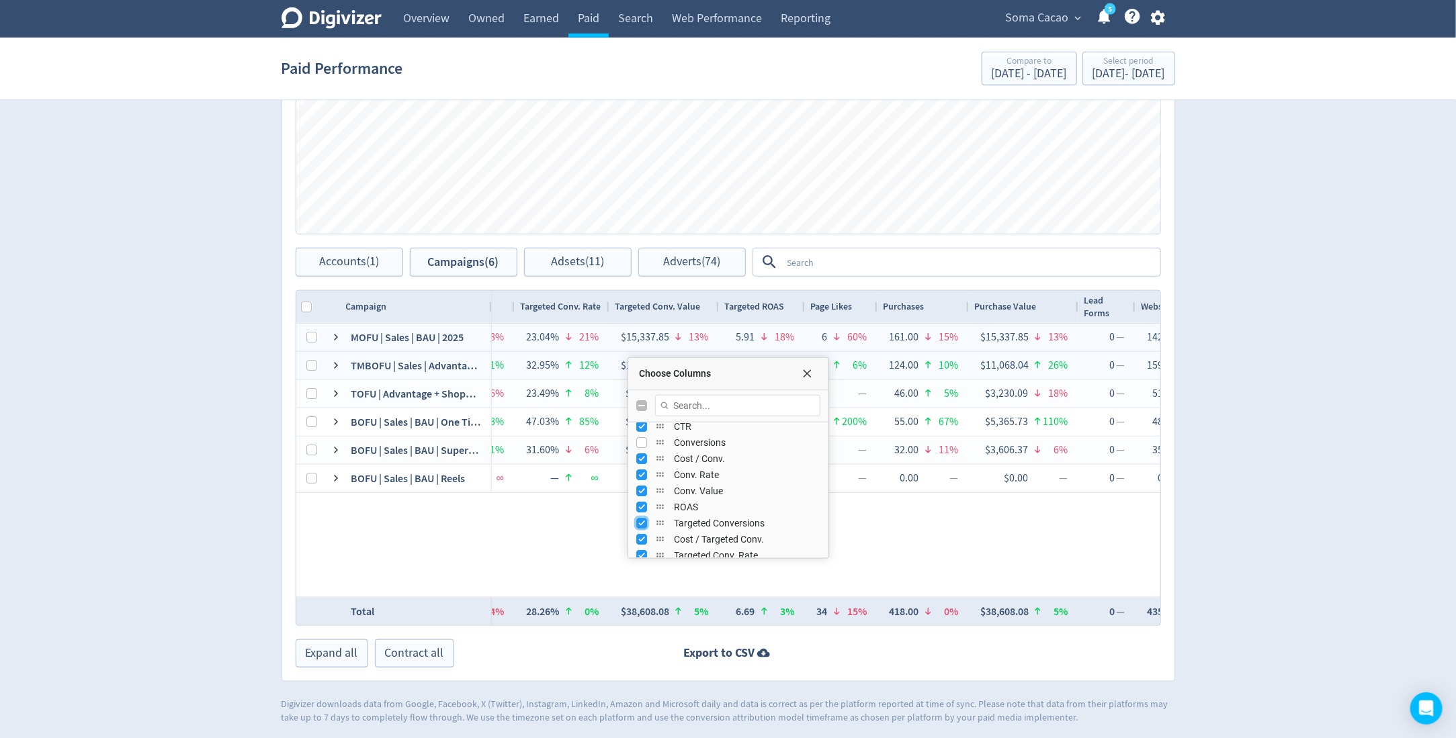
click at [643, 521] on input "Press SPACE to toggle visibility (visible)" at bounding box center [641, 523] width 11 height 11
checkbox input "false"
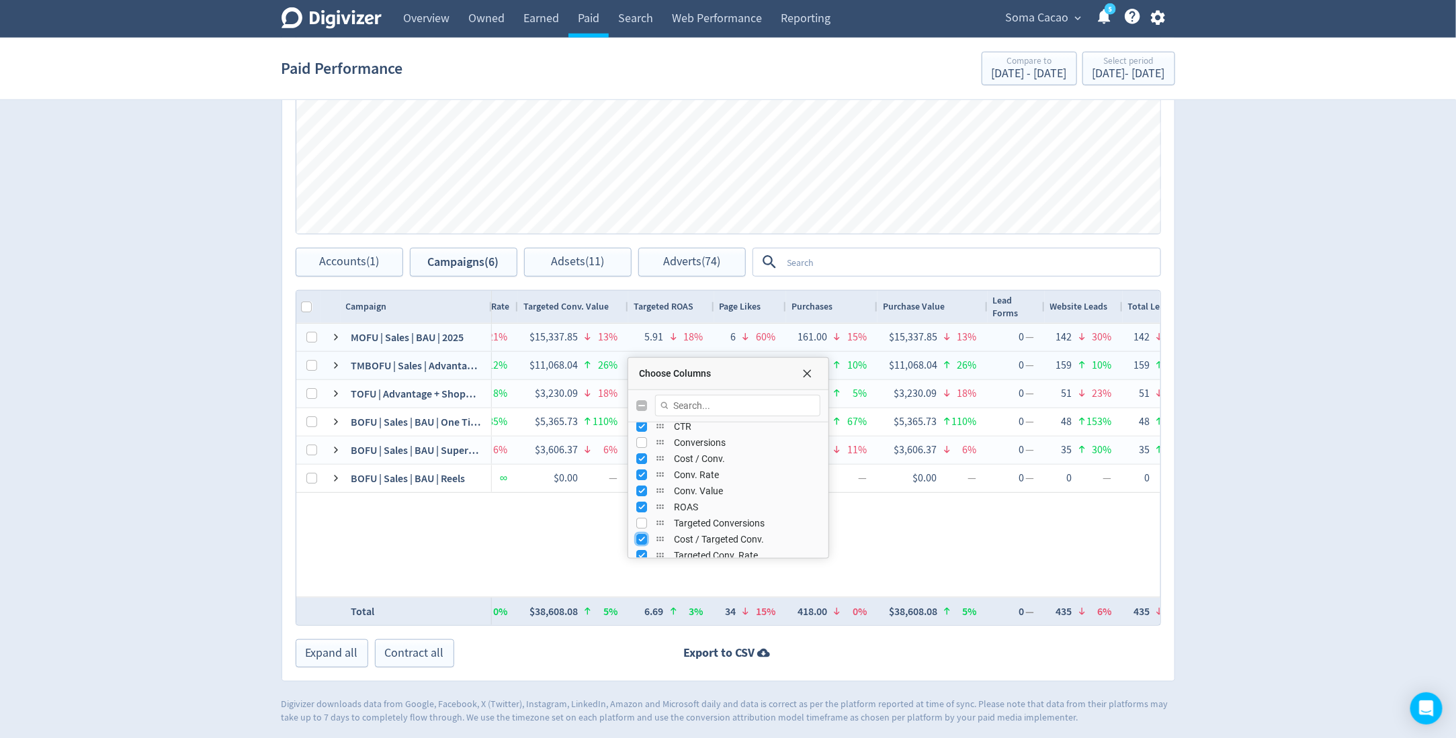
click at [643, 534] on input "Press SPACE to toggle visibility (visible)" at bounding box center [641, 539] width 11 height 11
checkbox input "false"
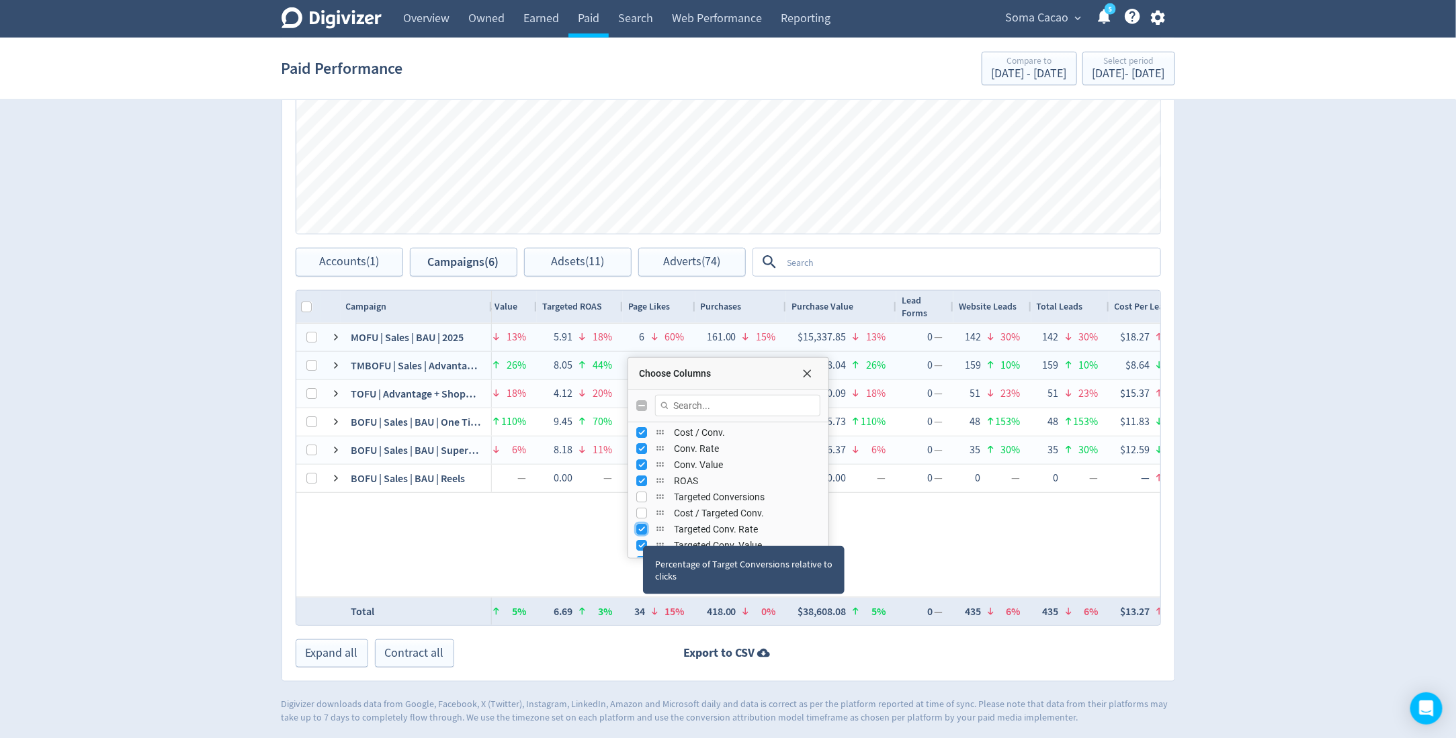
click at [643, 527] on input "Press SPACE to toggle visibility (visible)" at bounding box center [641, 529] width 11 height 11
checkbox input "false"
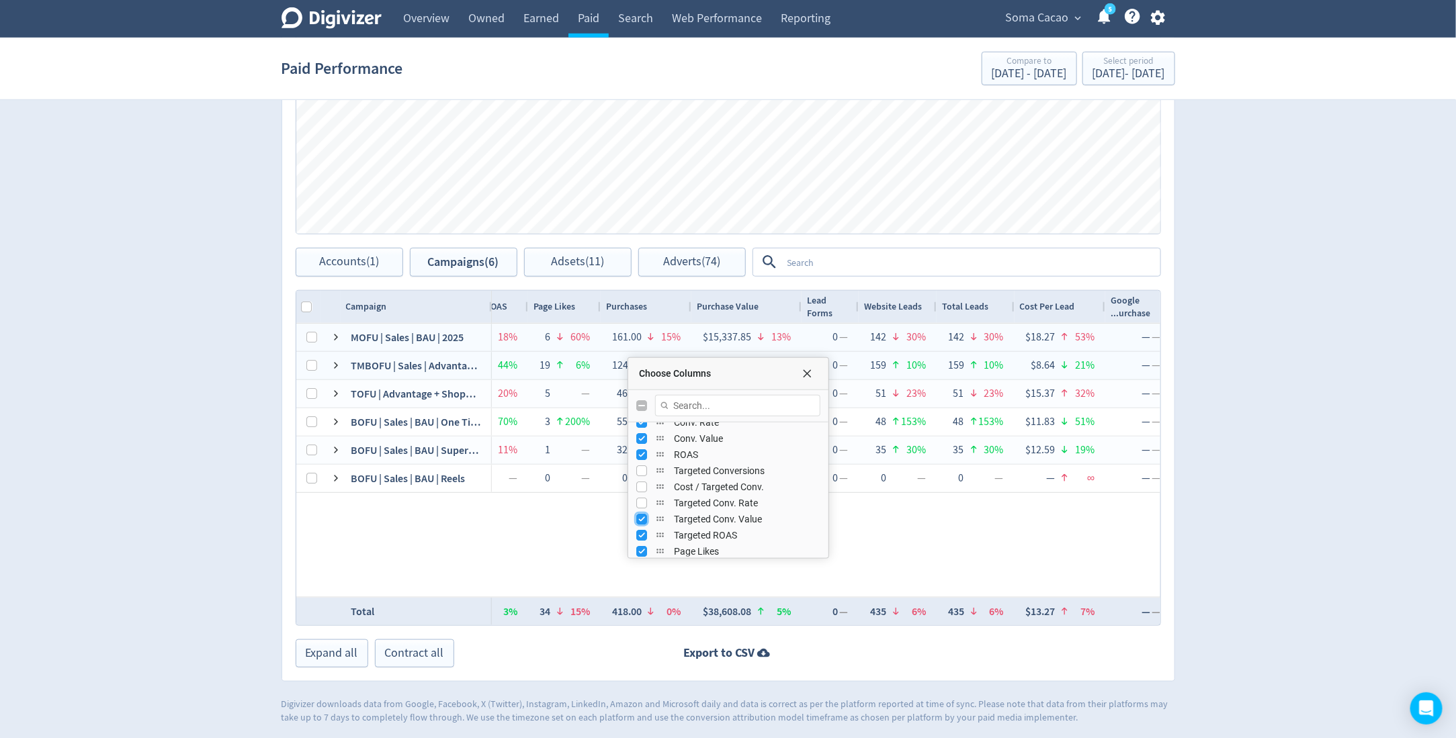
click at [642, 520] on input "Press SPACE to toggle visibility (visible)" at bounding box center [641, 519] width 11 height 11
checkbox input "false"
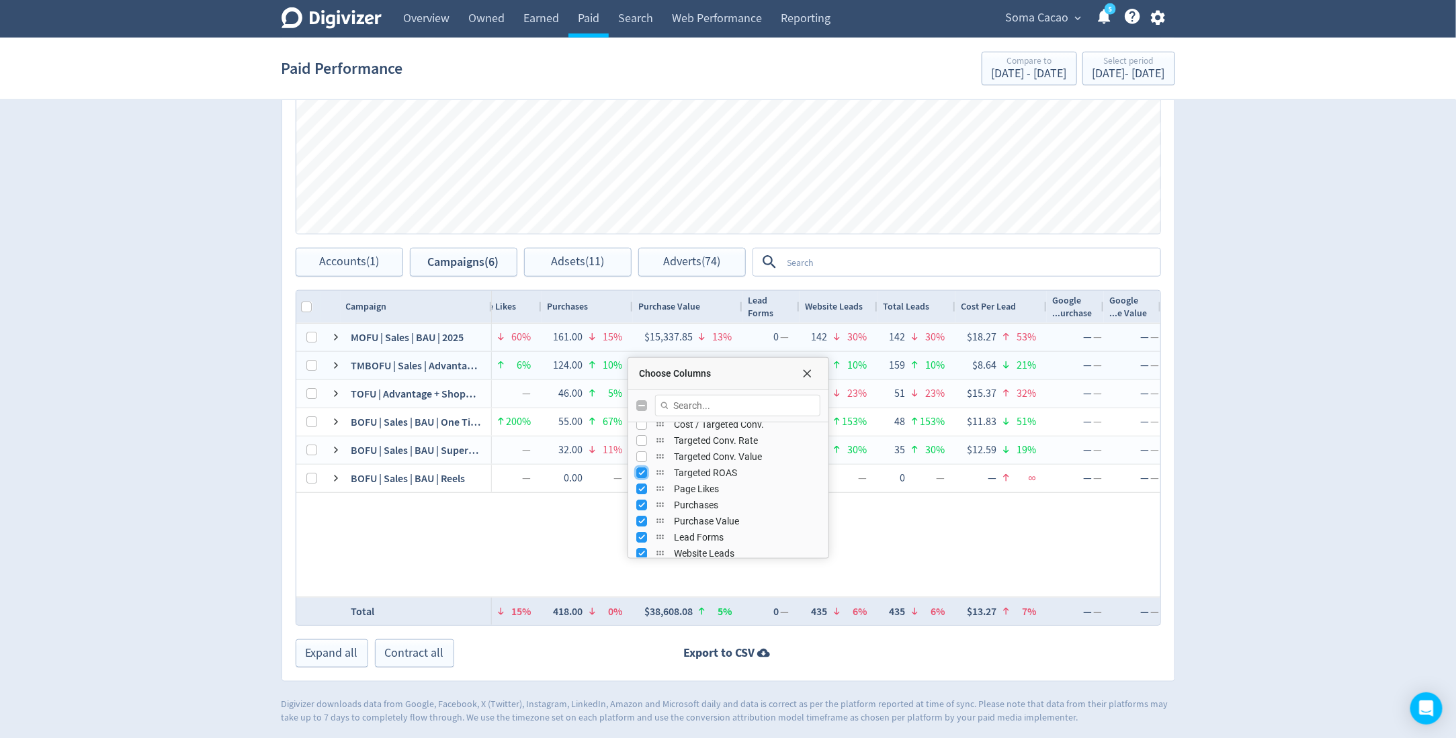
click at [639, 469] on input "Press SPACE to toggle visibility (visible)" at bounding box center [641, 472] width 11 height 11
checkbox input "false"
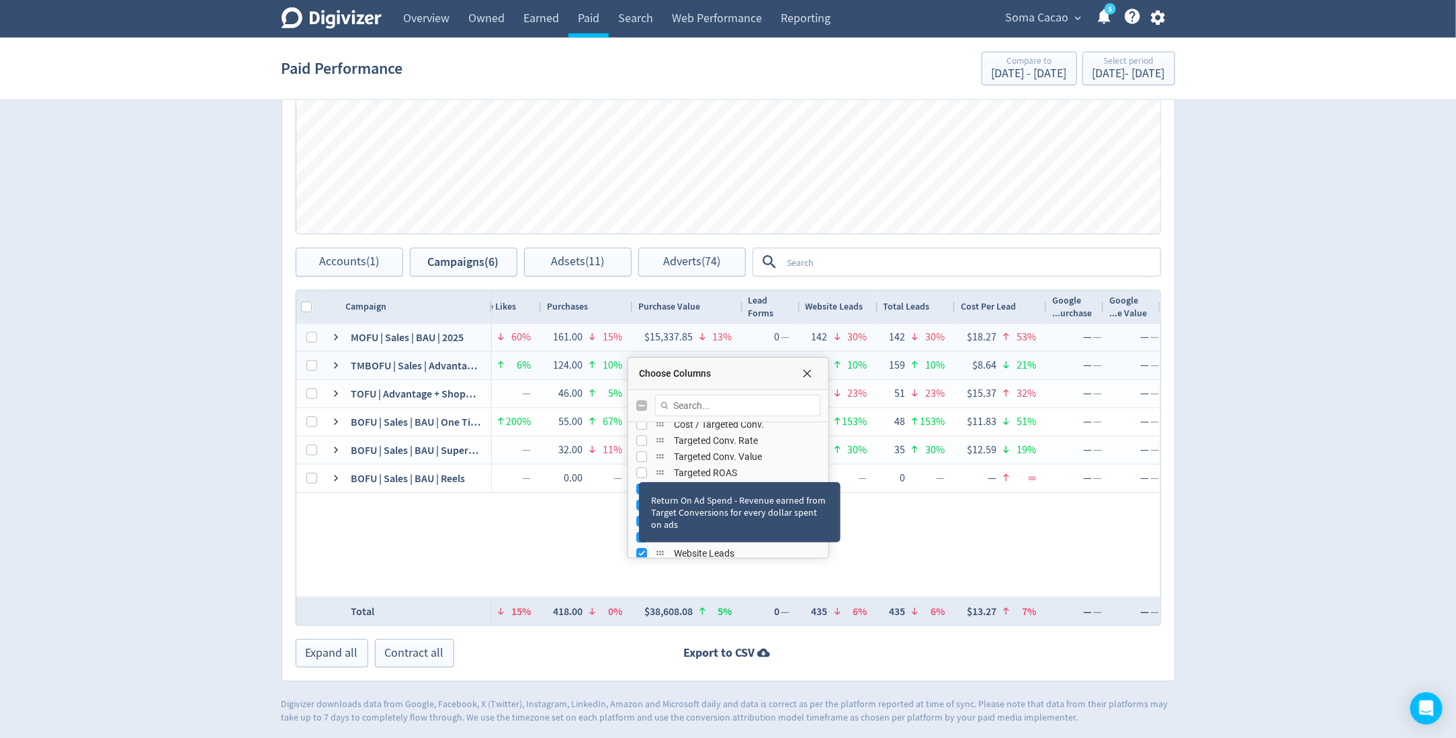
click at [639, 484] on div "Return On Ad Spend - Revenue earned from Target Conversions for every dollar sp…" at bounding box center [740, 512] width 202 height 60
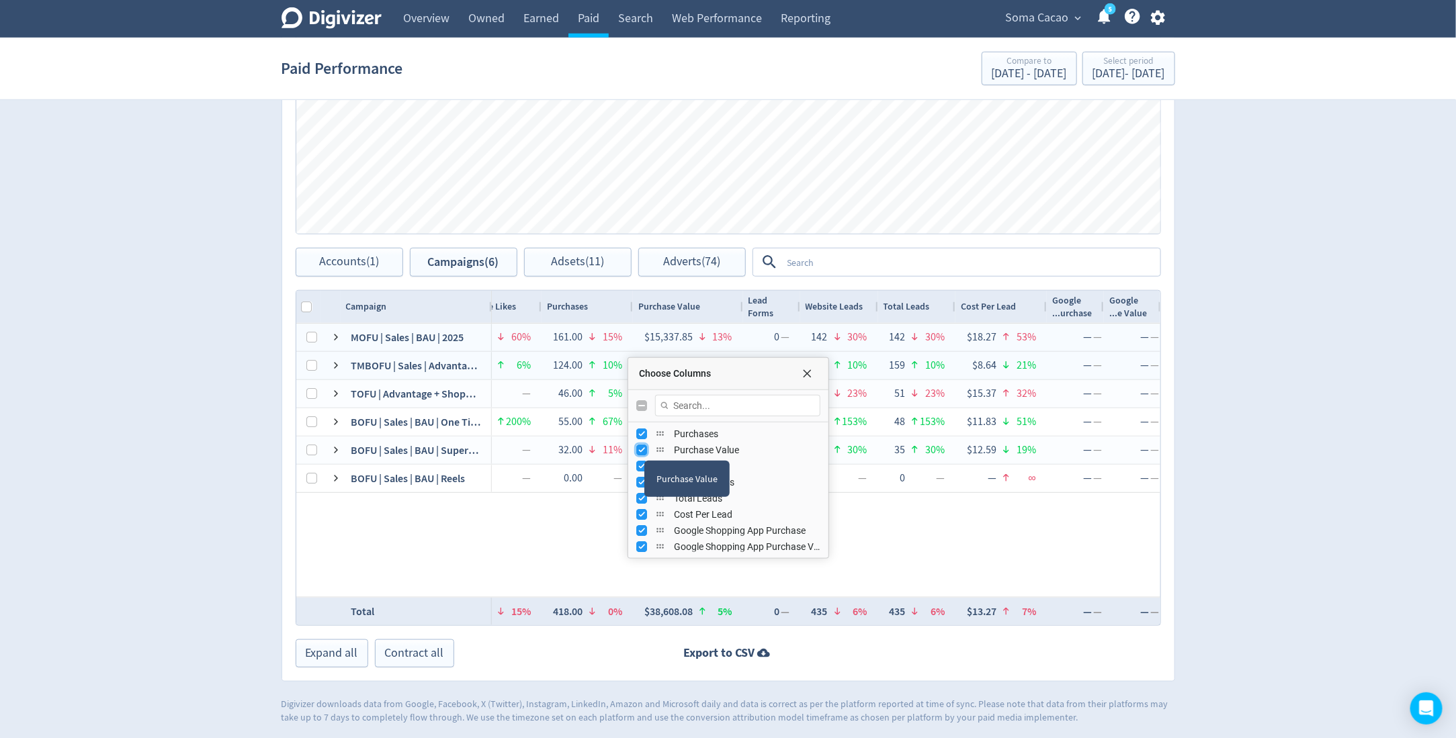
click at [643, 447] on input "Press SPACE to toggle visibility (visible)" at bounding box center [641, 450] width 11 height 11
checkbox input "false"
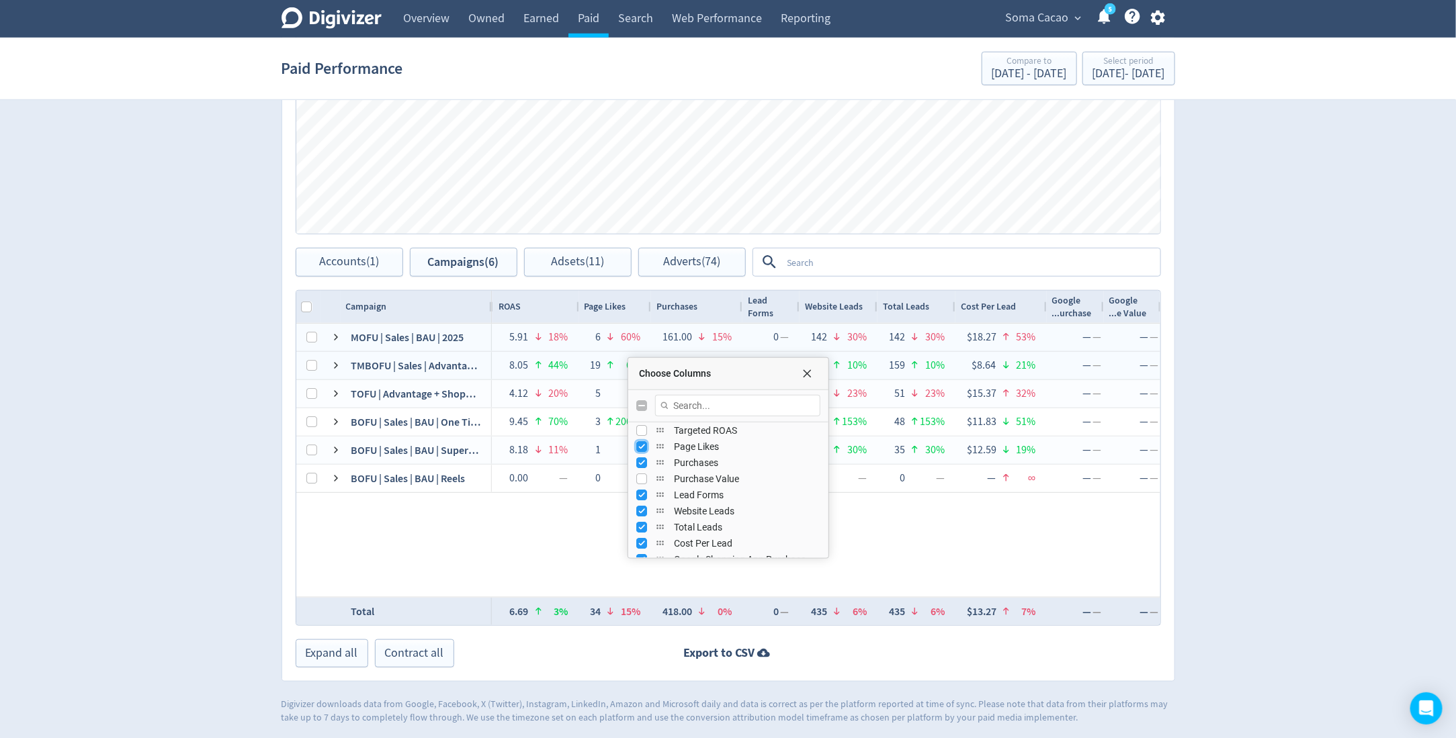
click at [644, 445] on input "Press SPACE to toggle visibility (visible)" at bounding box center [641, 446] width 11 height 11
checkbox input "false"
click at [644, 492] on div "Number of follows or likes that you received on your Facebook profile or Page, …" at bounding box center [745, 489] width 202 height 60
click at [641, 506] on input "Press SPACE to toggle visibility (visible)" at bounding box center [641, 511] width 11 height 11
checkbox input "false"
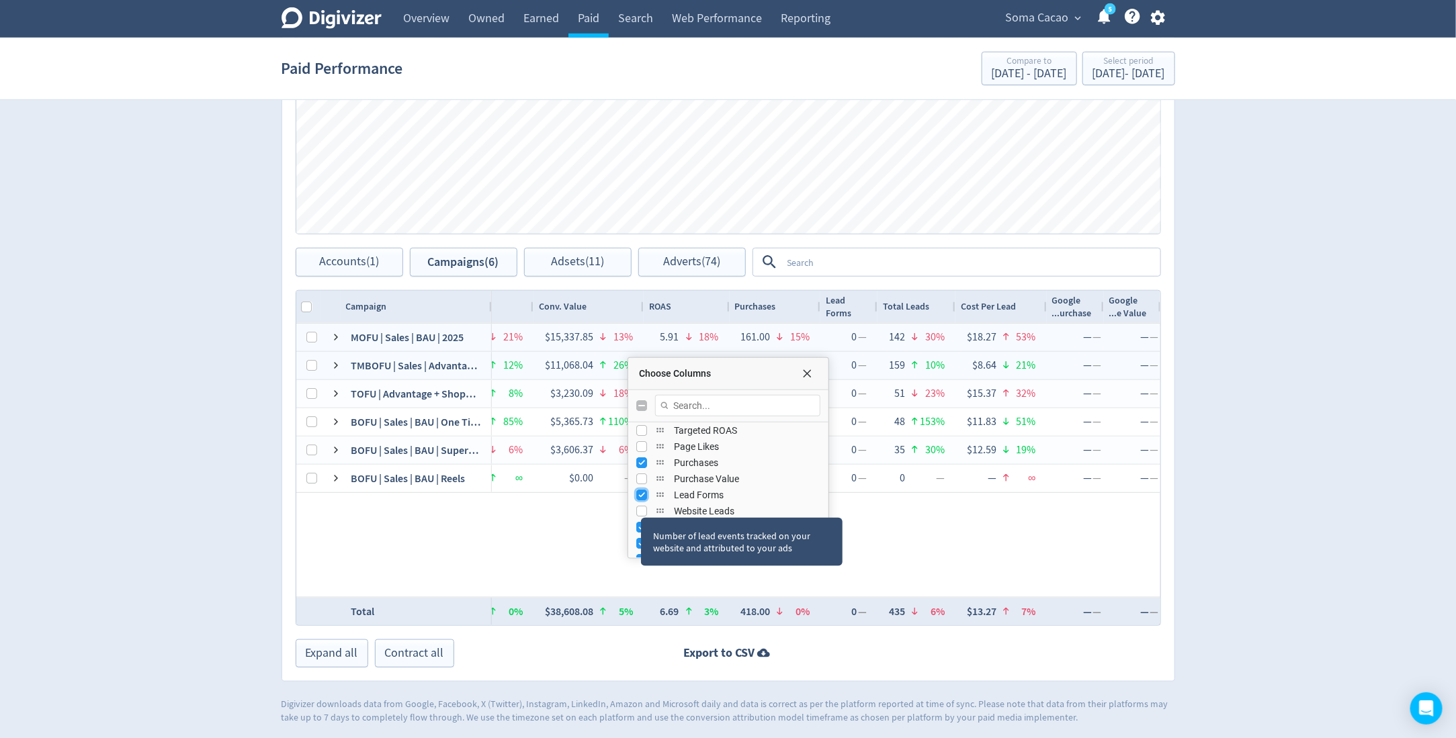
click at [639, 494] on input "Press SPACE to toggle visibility (visible)" at bounding box center [641, 495] width 11 height 11
checkbox input "false"
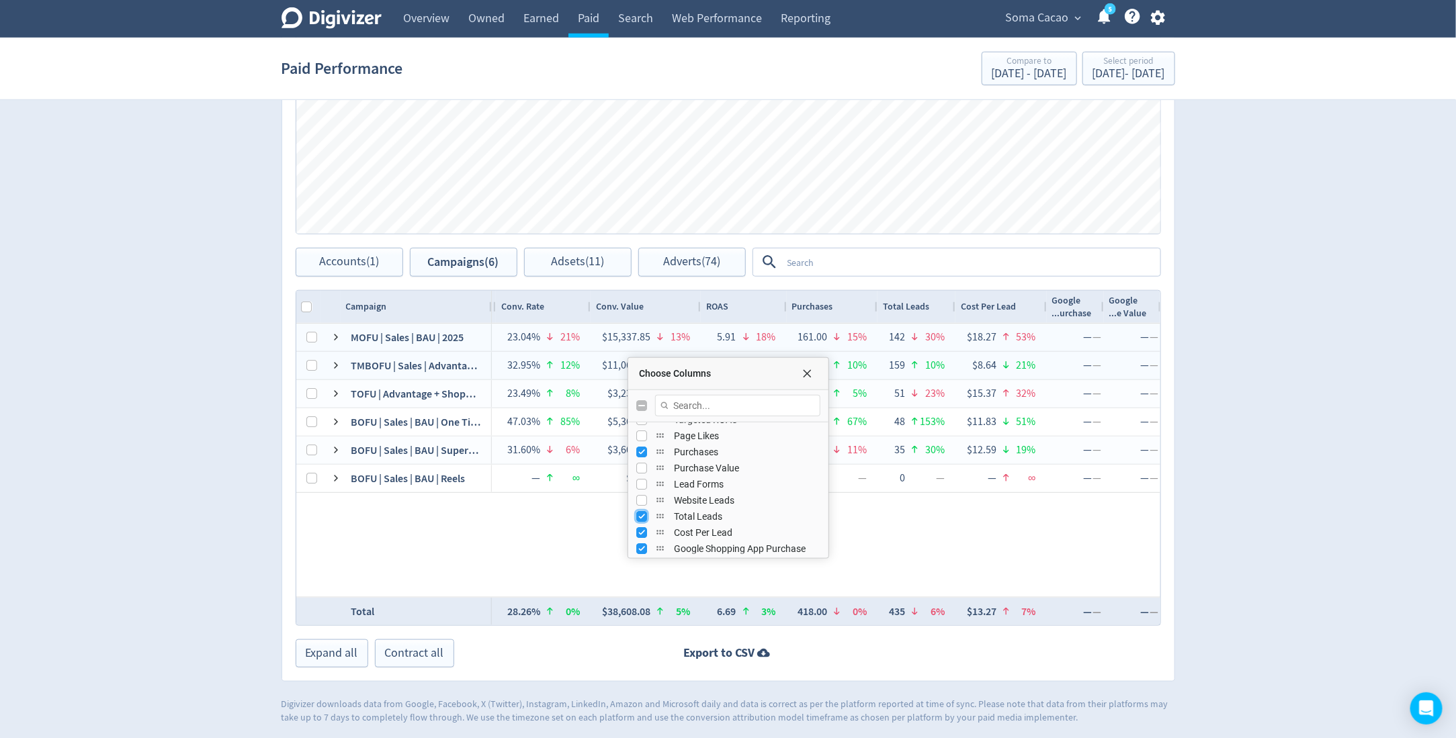
click at [637, 517] on input "Press SPACE to toggle visibility (visible)" at bounding box center [641, 516] width 11 height 11
checkbox input "false"
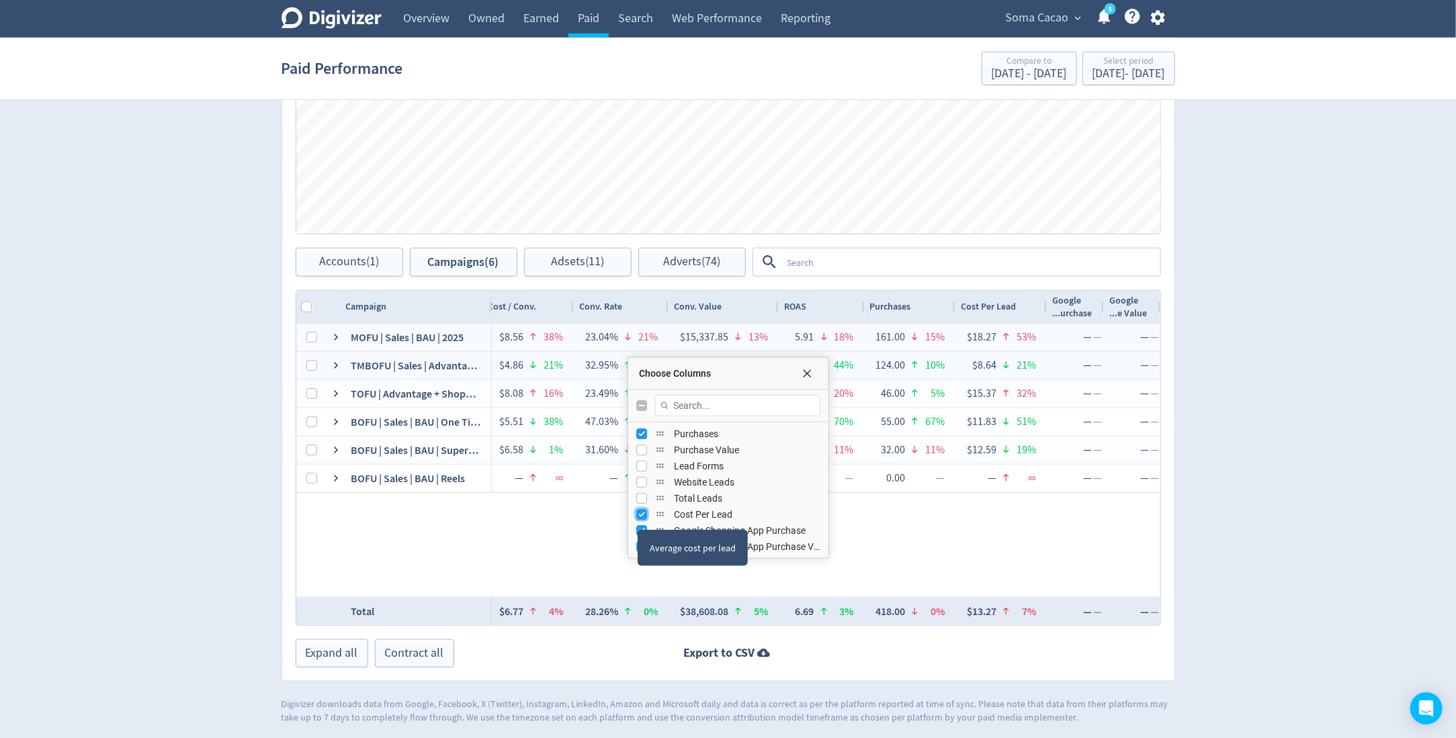
click at [637, 514] on input "Press SPACE to toggle visibility (visible)" at bounding box center [641, 514] width 11 height 11
checkbox input "false"
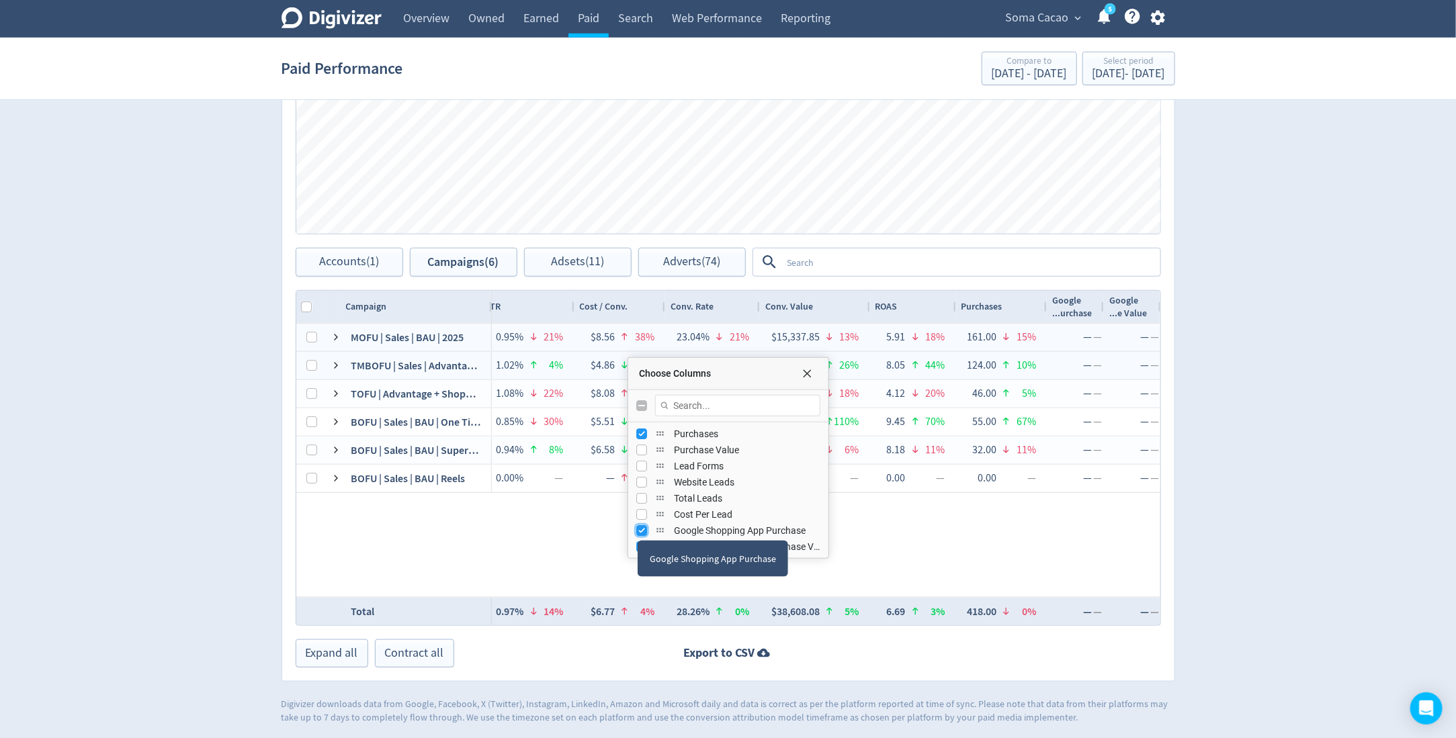
click at [637, 528] on input "Press SPACE to toggle visibility (visible)" at bounding box center [641, 530] width 11 height 11
checkbox input "false"
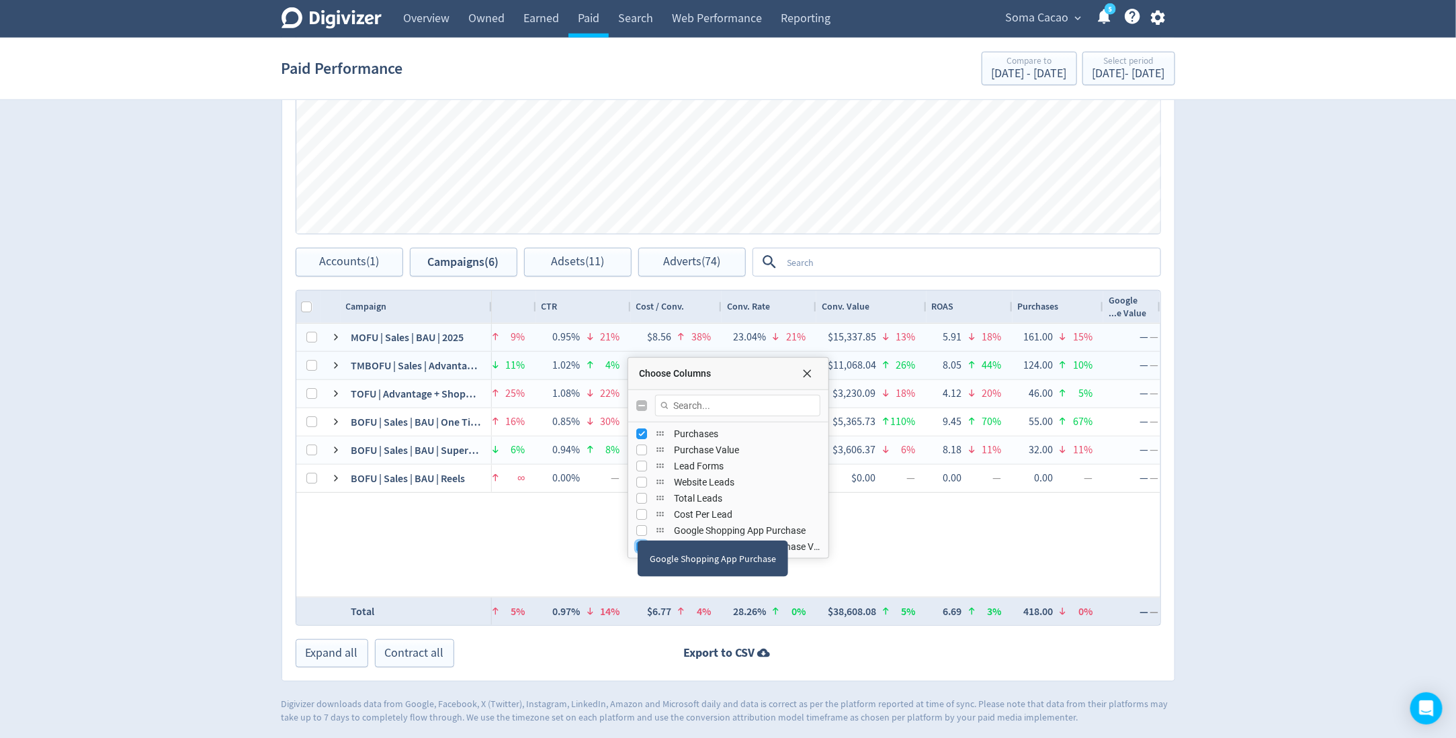
click at [636, 542] on input "Press SPACE to toggle visibility (visible)" at bounding box center [641, 546] width 11 height 11
checkbox input "false"
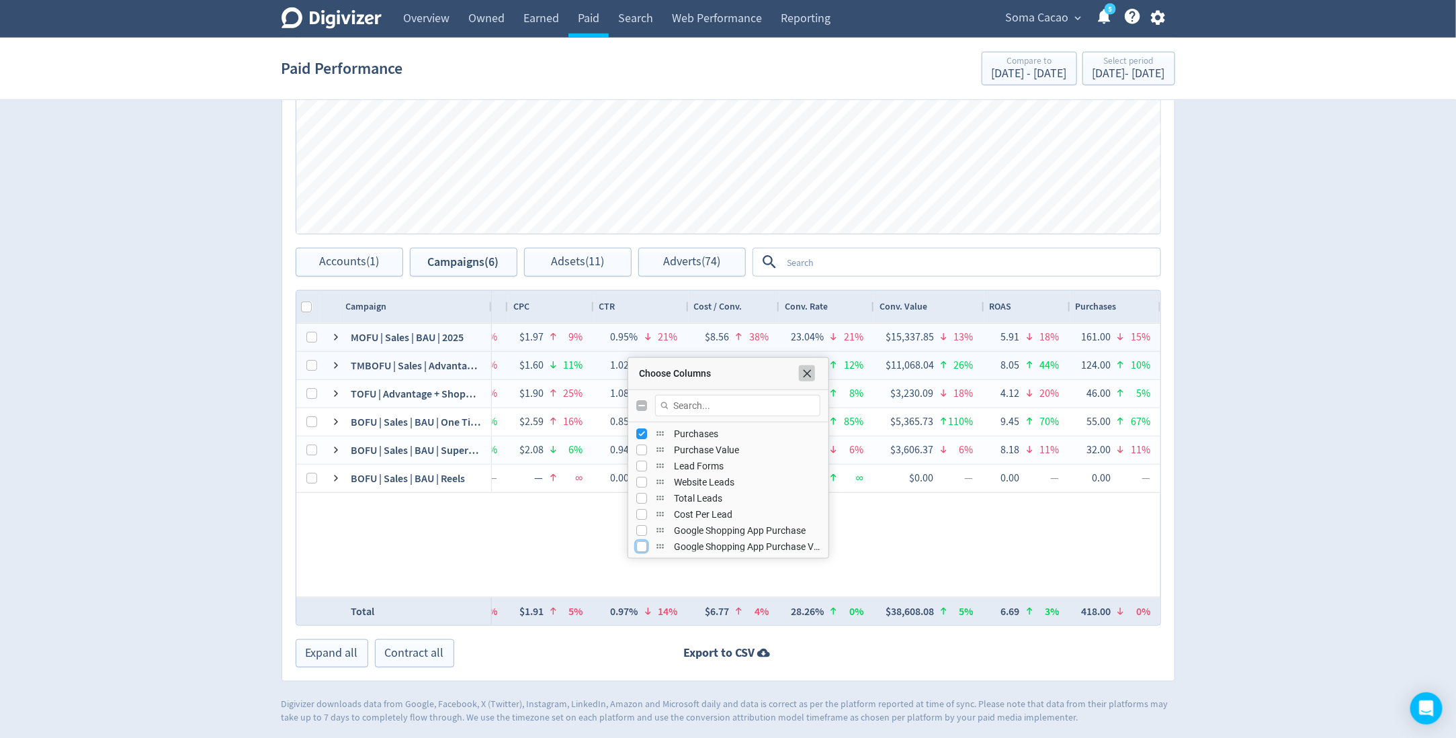
click at [805, 373] on span "Choose Columns" at bounding box center [806, 373] width 11 height 11
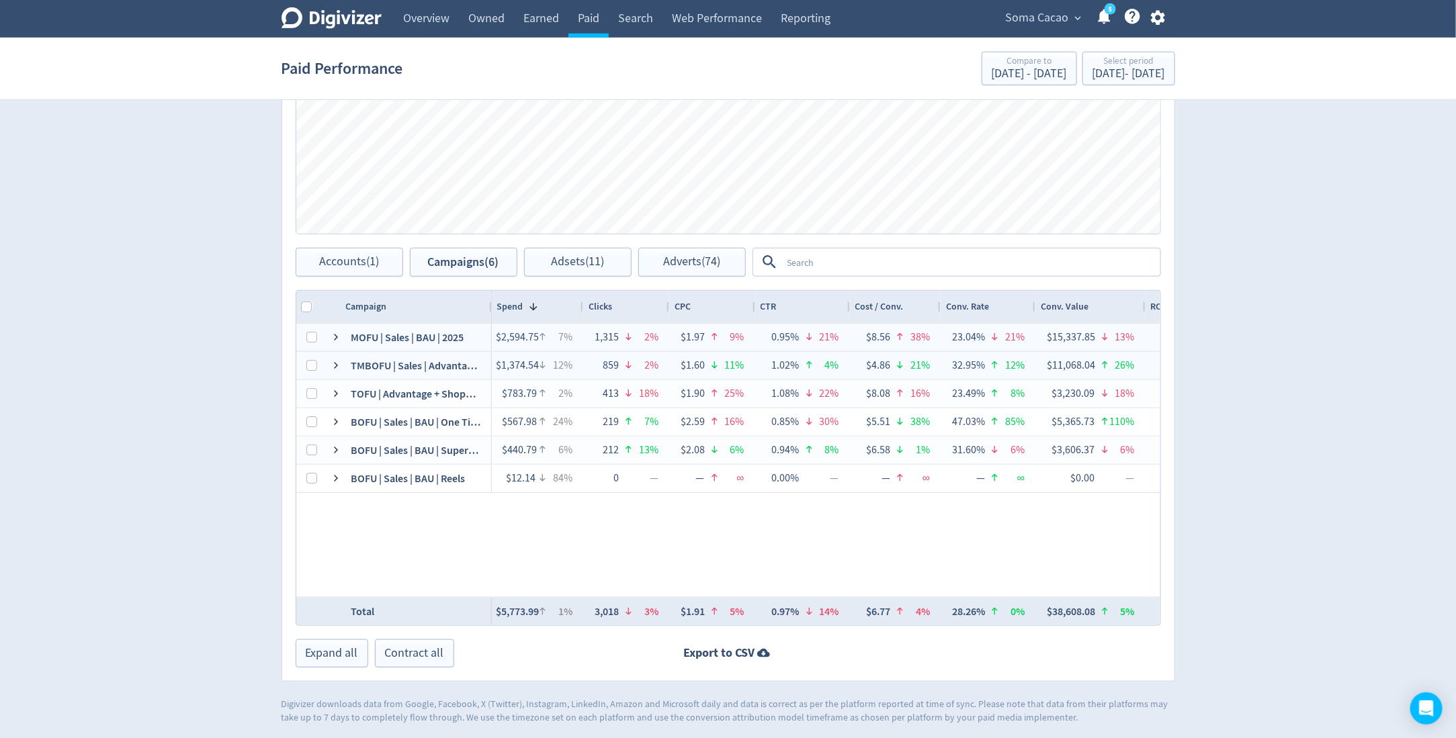
drag, startPoint x: 592, startPoint y: 304, endPoint x: 580, endPoint y: 308, distance: 13.2
click at [580, 308] on div at bounding box center [582, 307] width 5 height 32
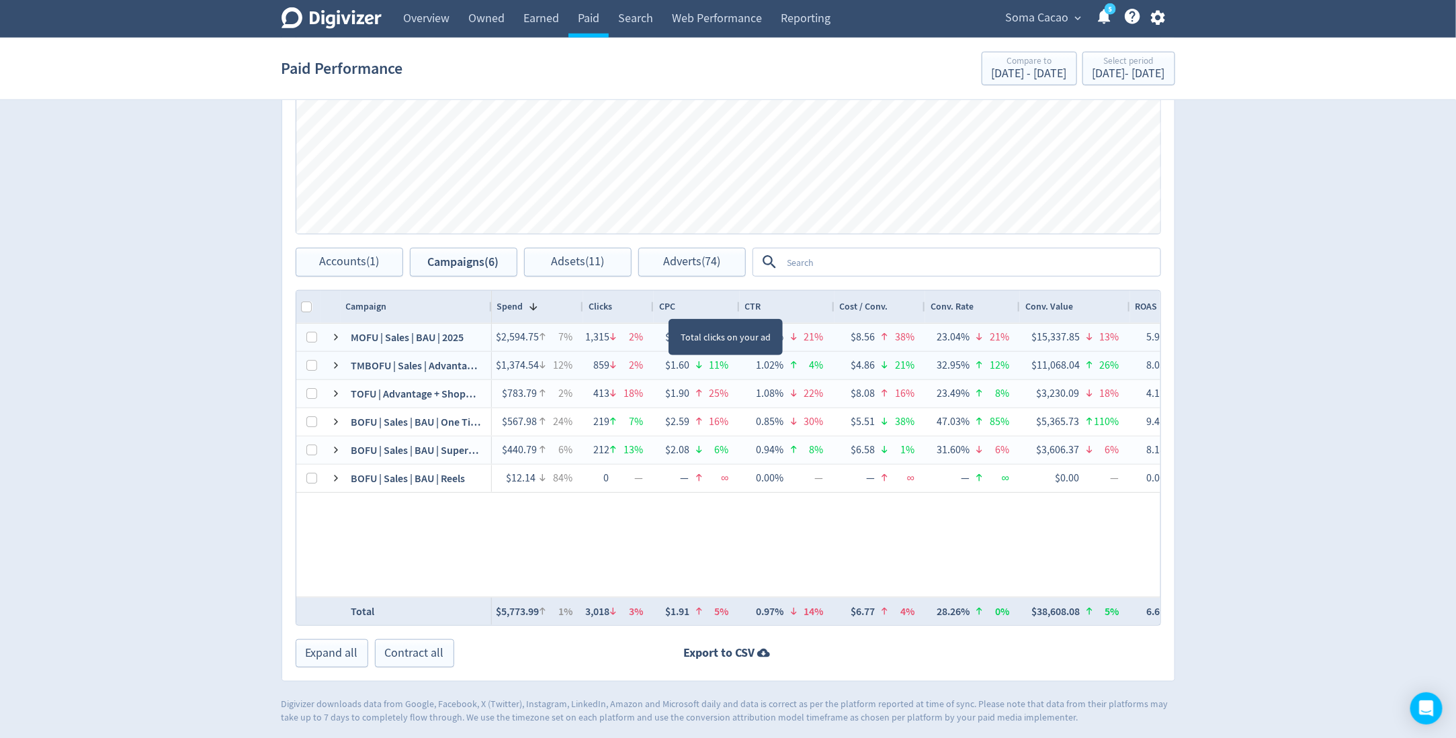
drag, startPoint x: 668, startPoint y: 306, endPoint x: 653, endPoint y: 309, distance: 15.8
click at [653, 309] on div at bounding box center [652, 307] width 5 height 32
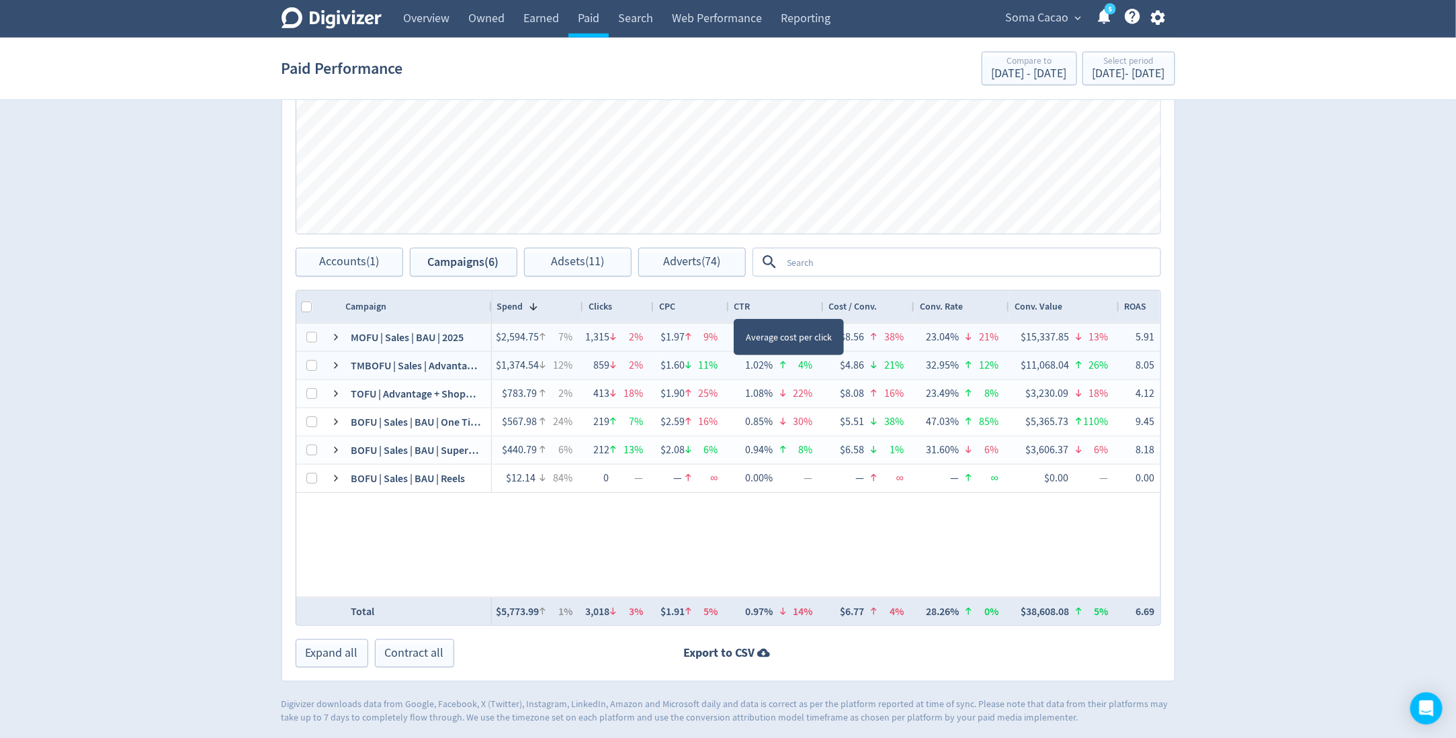
drag, startPoint x: 735, startPoint y: 304, endPoint x: 725, endPoint y: 306, distance: 10.9
click at [725, 306] on div at bounding box center [727, 307] width 5 height 32
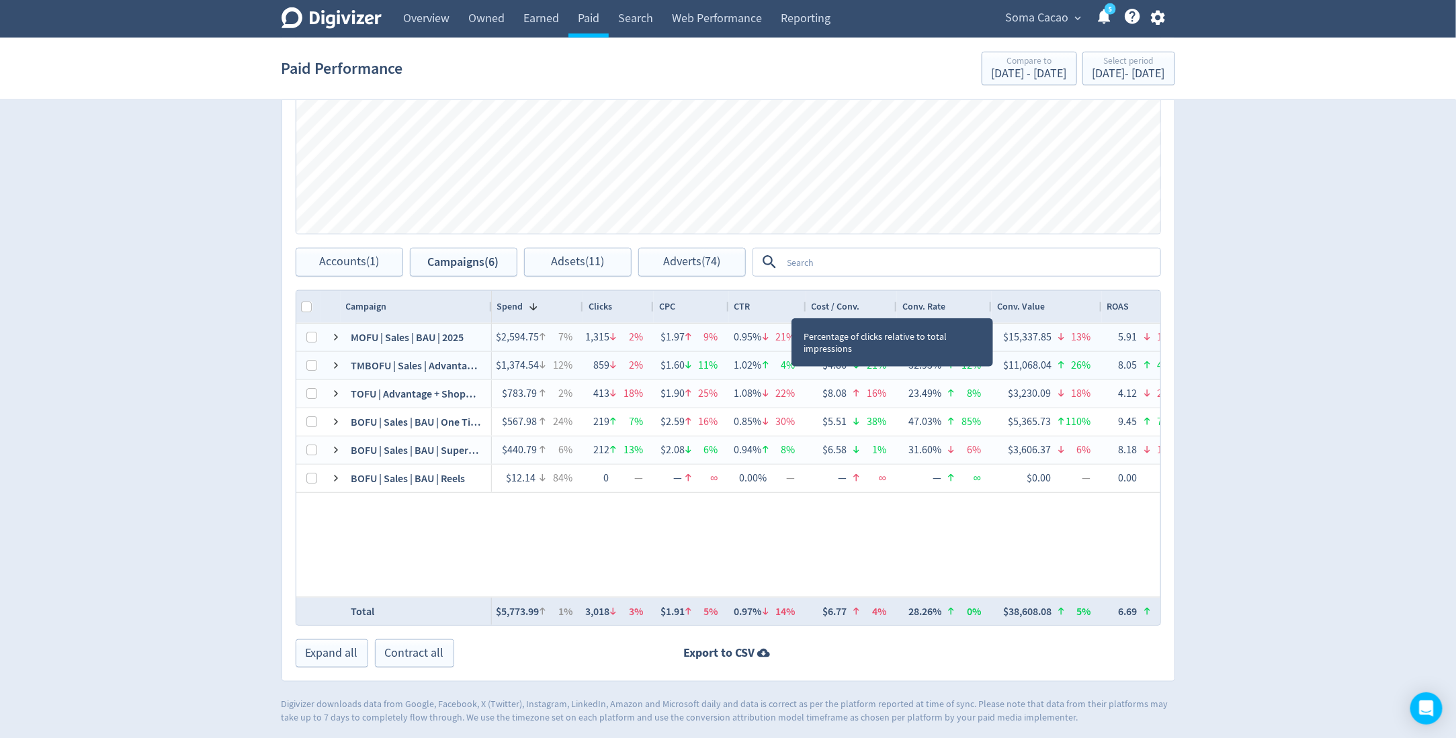
drag, startPoint x: 820, startPoint y: 302, endPoint x: 803, endPoint y: 306, distance: 17.9
click at [803, 306] on div at bounding box center [805, 307] width 5 height 32
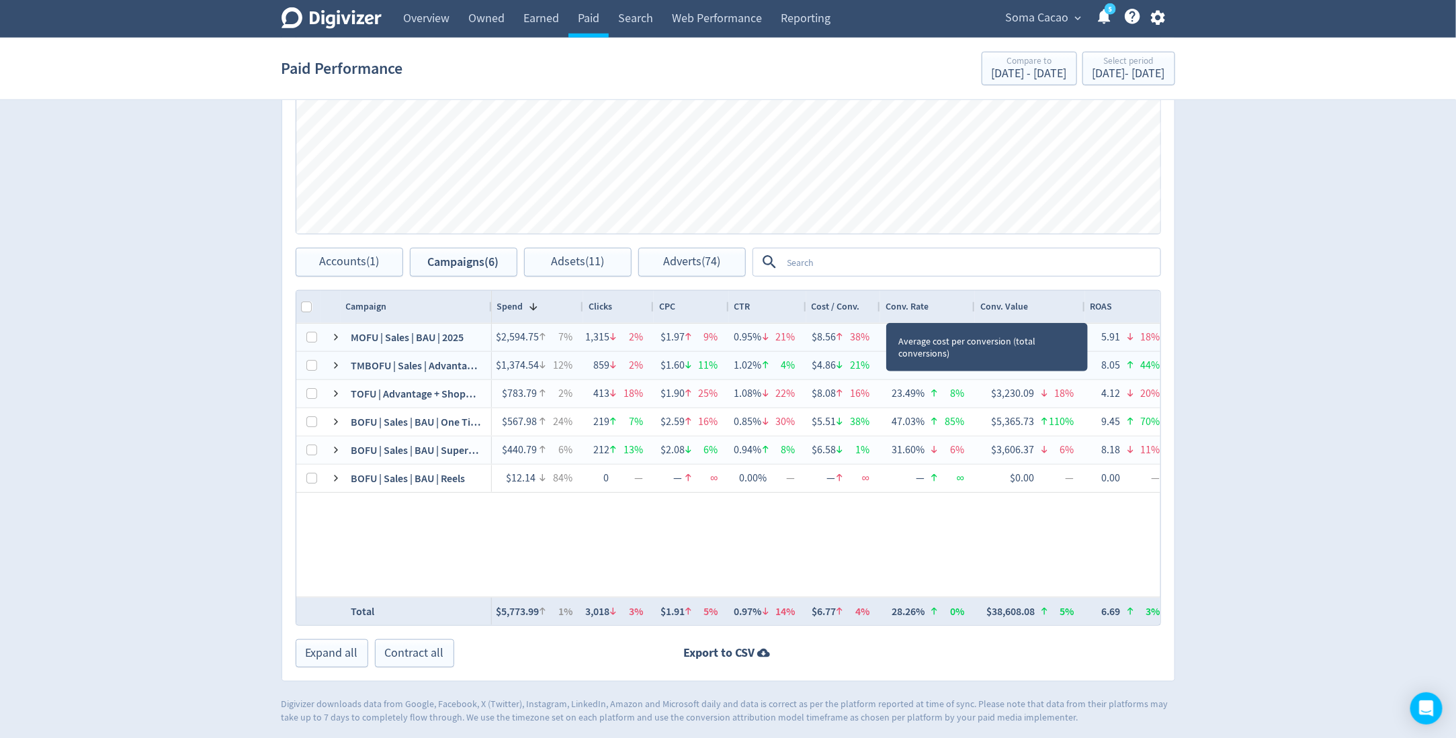
drag, startPoint x: 895, startPoint y: 304, endPoint x: 879, endPoint y: 306, distance: 16.2
click at [878, 306] on div at bounding box center [879, 307] width 5 height 32
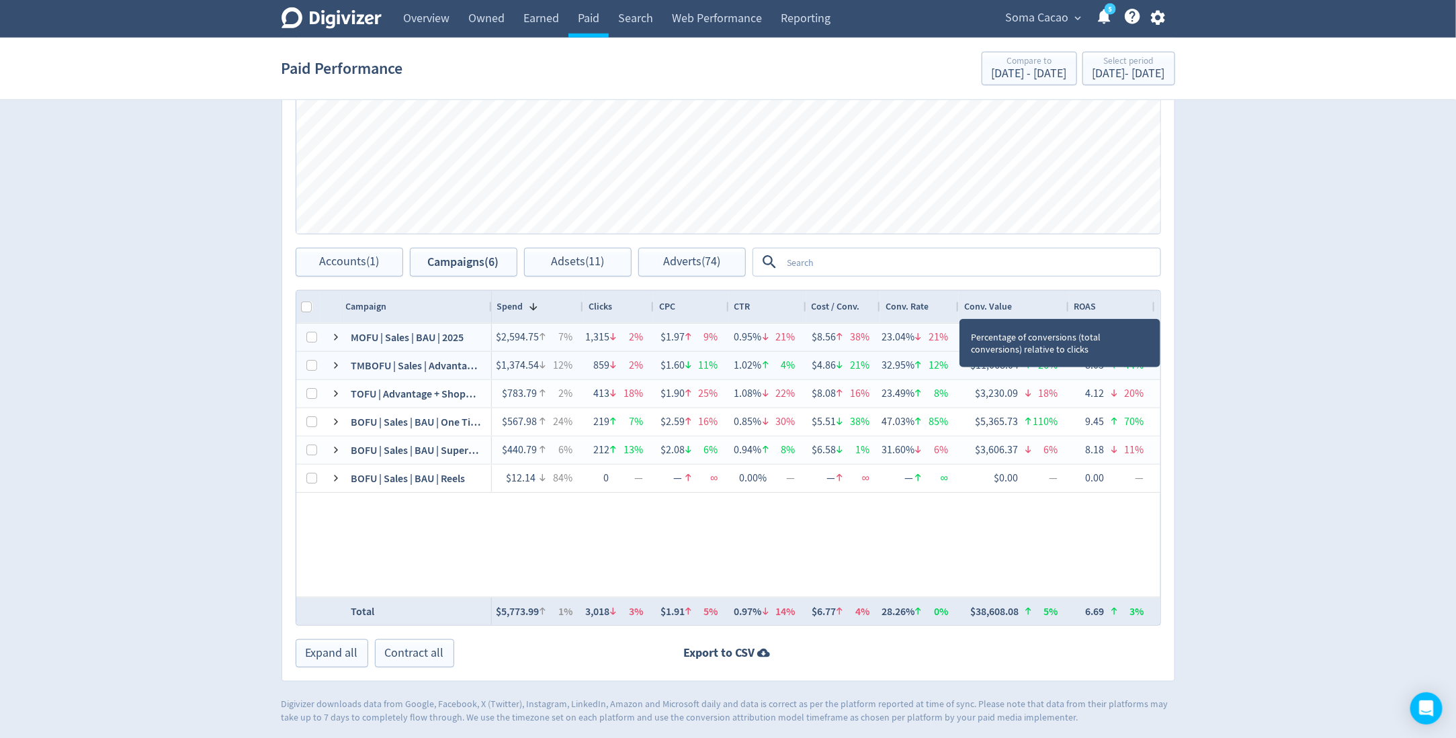
drag, startPoint x: 972, startPoint y: 304, endPoint x: 956, endPoint y: 309, distance: 17.0
click at [956, 309] on div at bounding box center [957, 307] width 5 height 32
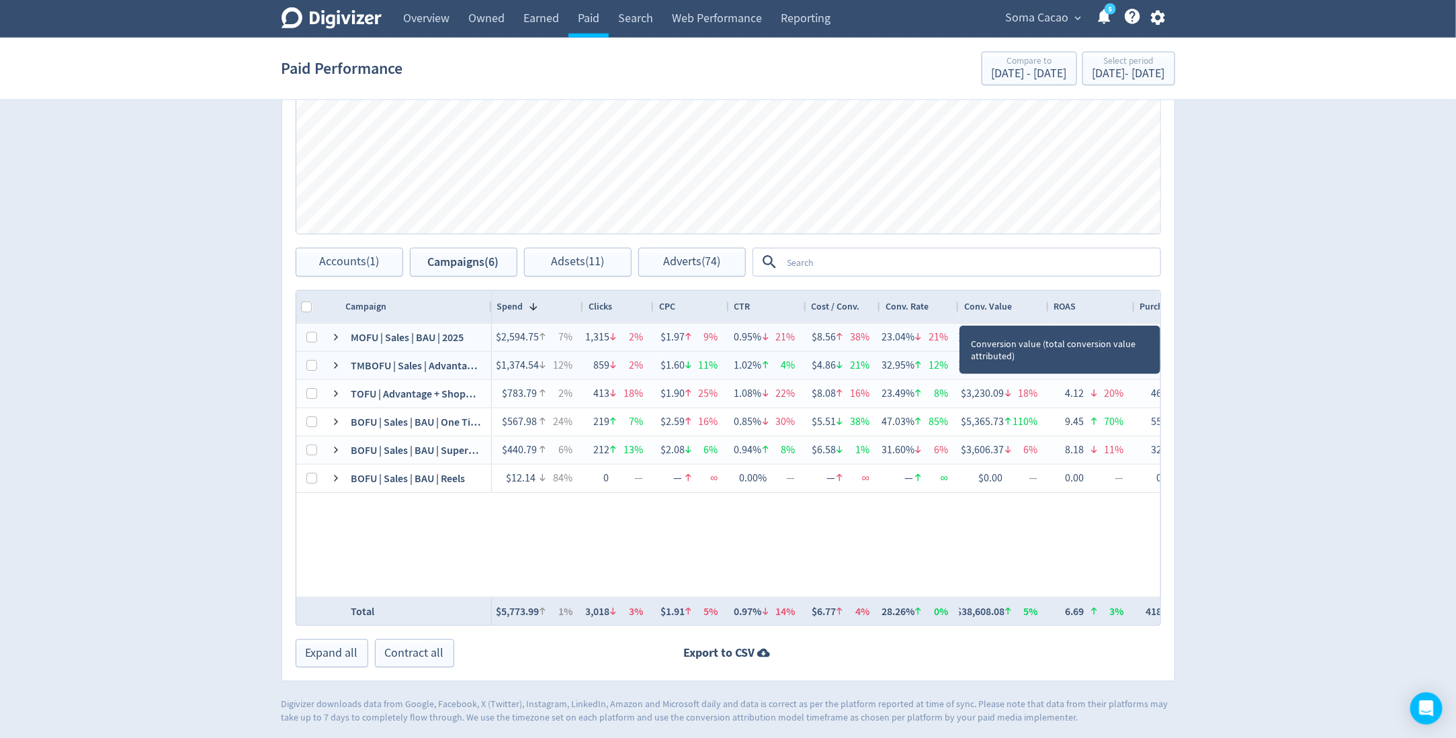
drag, startPoint x: 1065, startPoint y: 305, endPoint x: 1044, endPoint y: 306, distance: 20.2
click at [1045, 306] on div at bounding box center [1047, 307] width 5 height 32
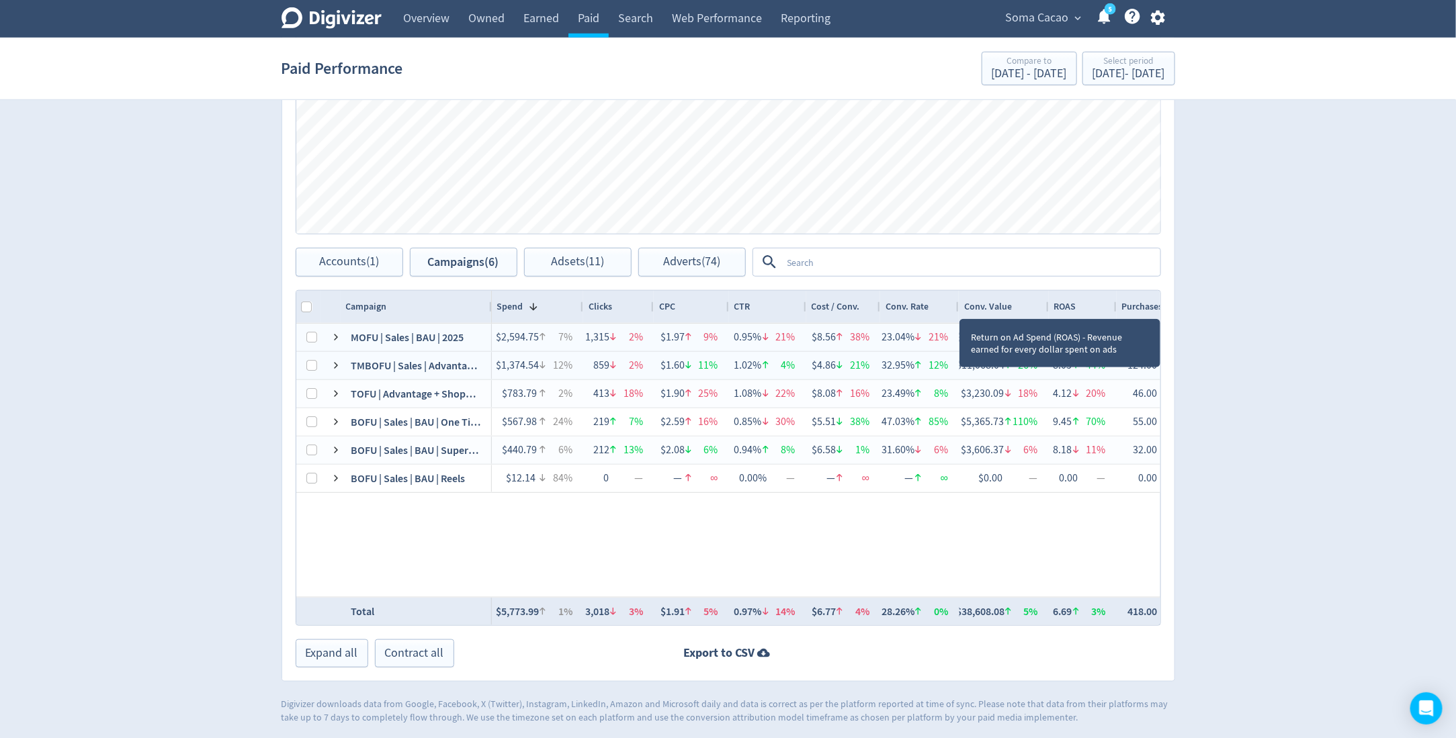
drag, startPoint x: 1131, startPoint y: 306, endPoint x: 1113, endPoint y: 313, distance: 19.6
click at [1113, 313] on div at bounding box center [1115, 307] width 5 height 32
click at [1044, 300] on div "Conv. Value" at bounding box center [1003, 307] width 91 height 32
click at [584, 306] on div "Clicks" at bounding box center [618, 307] width 71 height 32
click at [581, 307] on div at bounding box center [582, 307] width 5 height 32
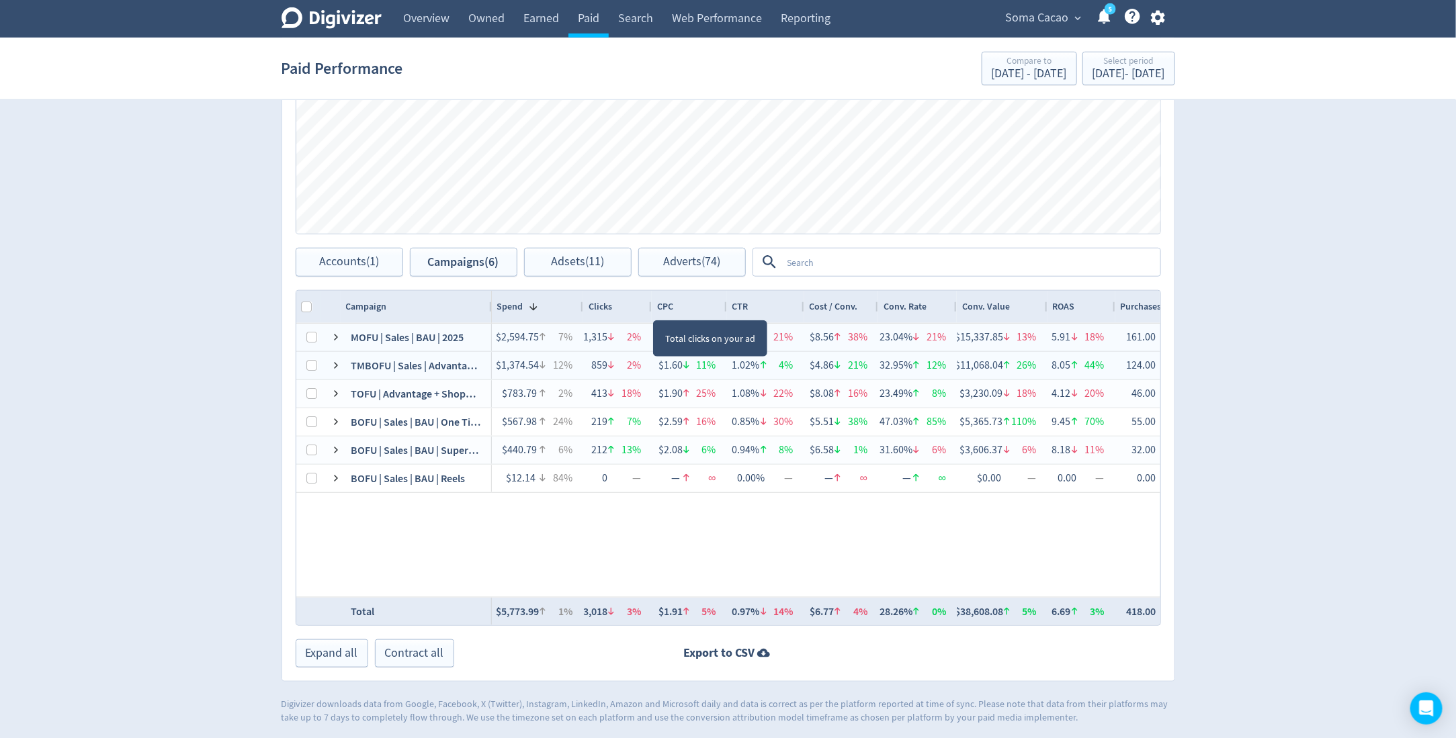
click at [650, 308] on div at bounding box center [650, 307] width 5 height 32
drag, startPoint x: 724, startPoint y: 303, endPoint x: 716, endPoint y: 304, distance: 8.2
click at [716, 304] on div at bounding box center [717, 307] width 5 height 32
click at [719, 303] on div at bounding box center [721, 307] width 5 height 32
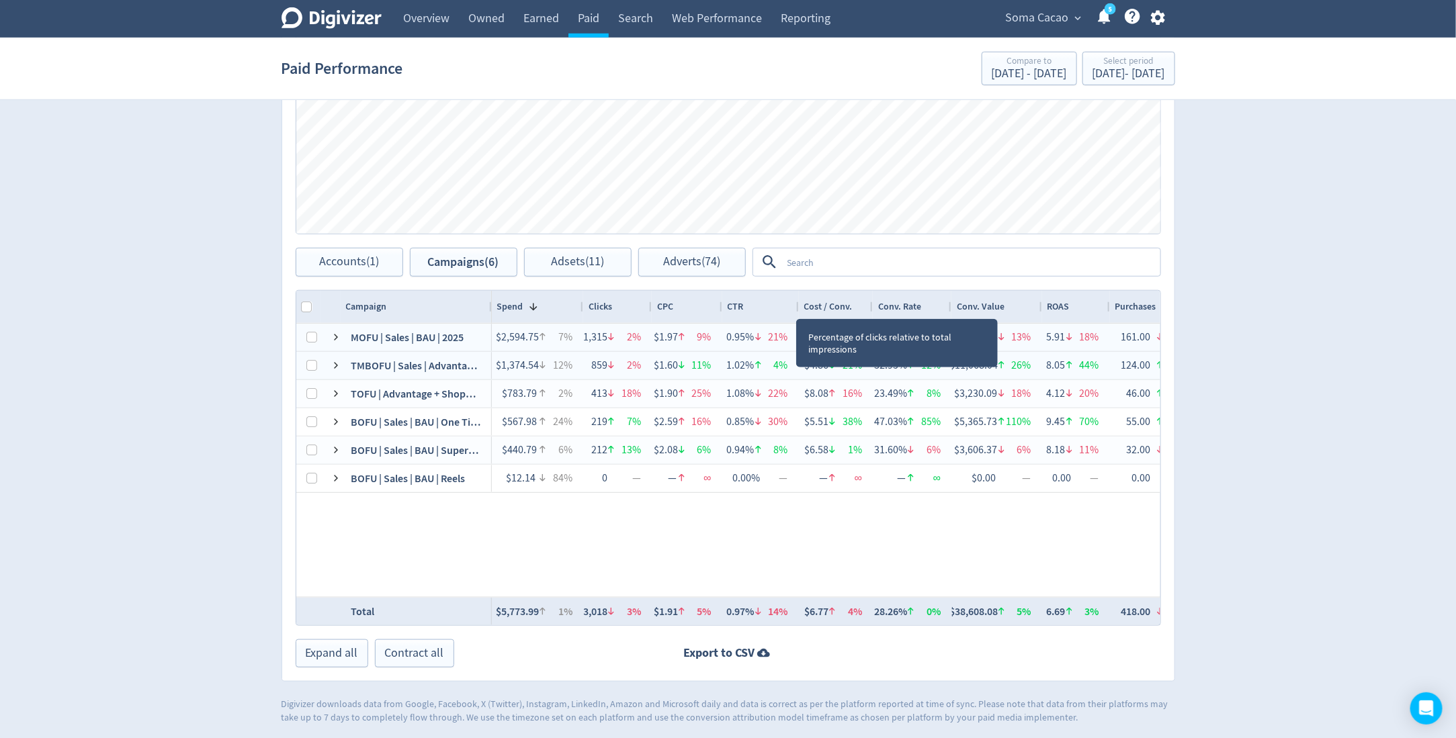
click at [795, 305] on div at bounding box center [797, 307] width 5 height 32
drag, startPoint x: 905, startPoint y: 306, endPoint x: 859, endPoint y: 305, distance: 46.4
drag, startPoint x: 830, startPoint y: 310, endPoint x: 1278, endPoint y: 312, distance: 448.7
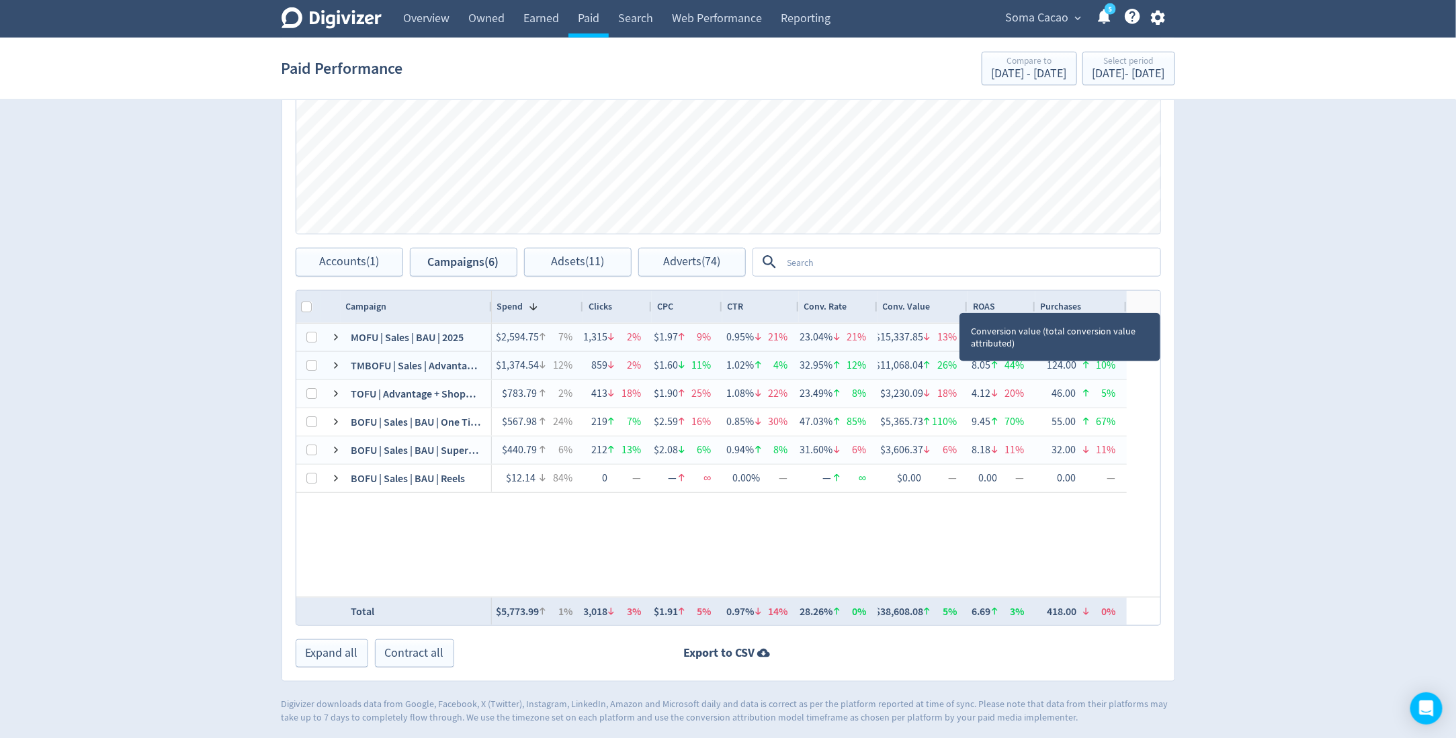
drag, startPoint x: 965, startPoint y: 300, endPoint x: 977, endPoint y: 300, distance: 12.1
click at [969, 300] on div at bounding box center [966, 307] width 5 height 32
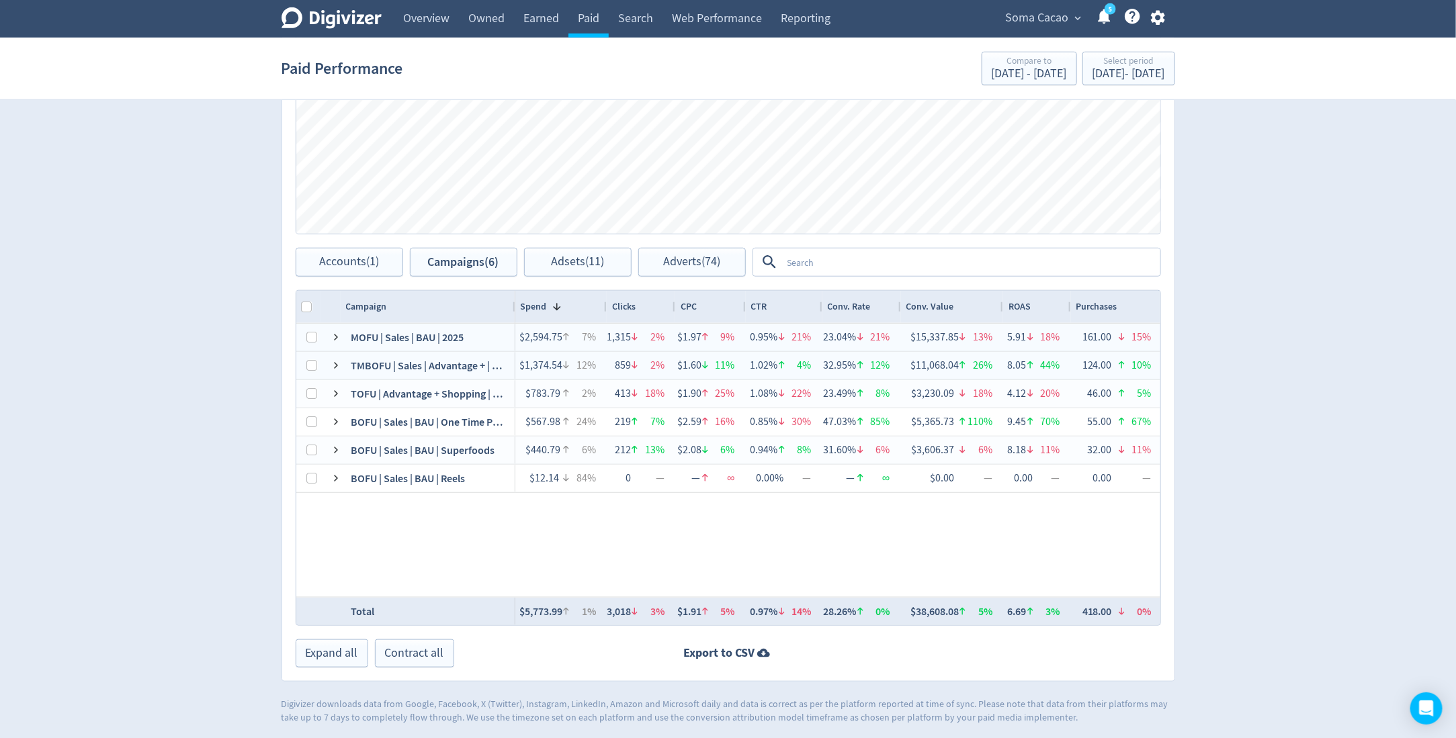
drag, startPoint x: 488, startPoint y: 306, endPoint x: 511, endPoint y: 308, distance: 23.5
click at [512, 308] on div at bounding box center [514, 307] width 5 height 32
click at [307, 310] on input "Column with Header Selection" at bounding box center [307, 307] width 11 height 11
checkbox input "true"
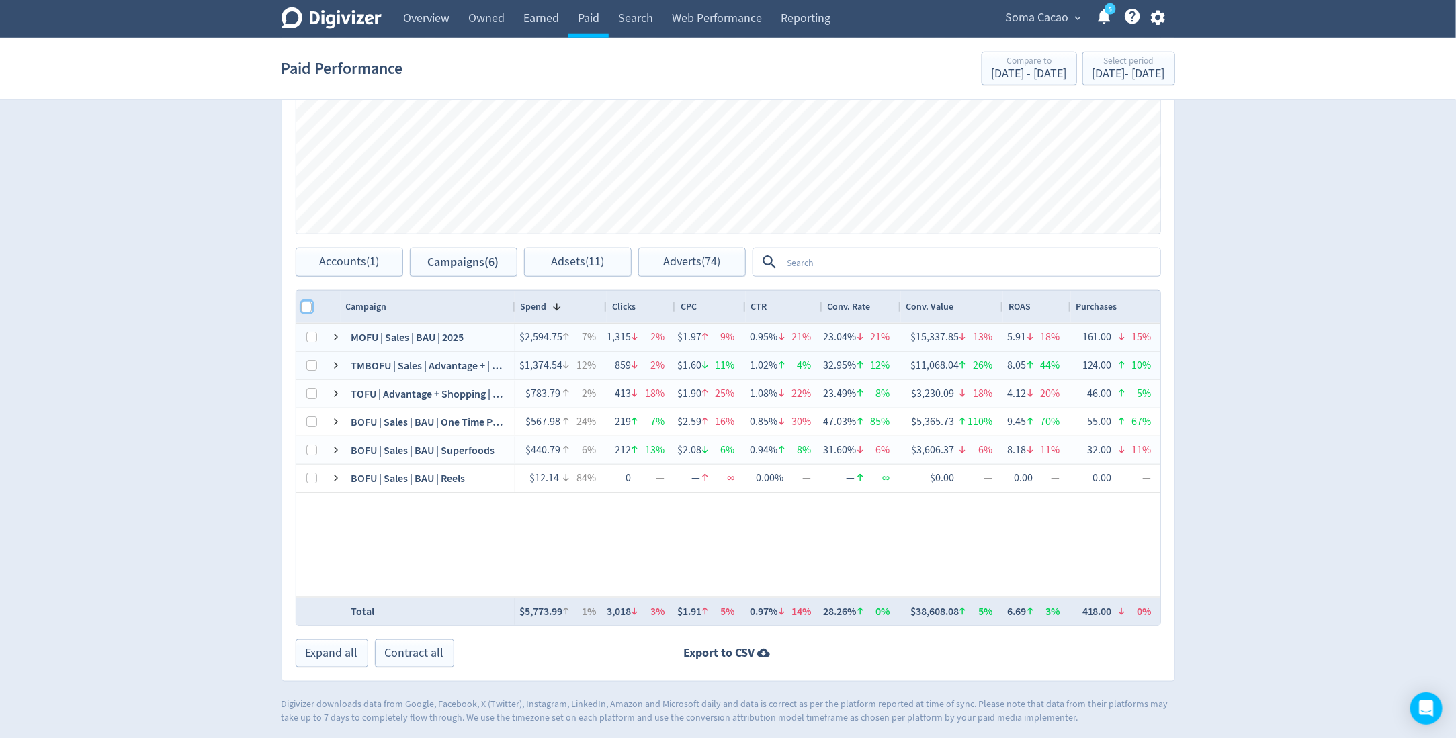
checkbox input "true"
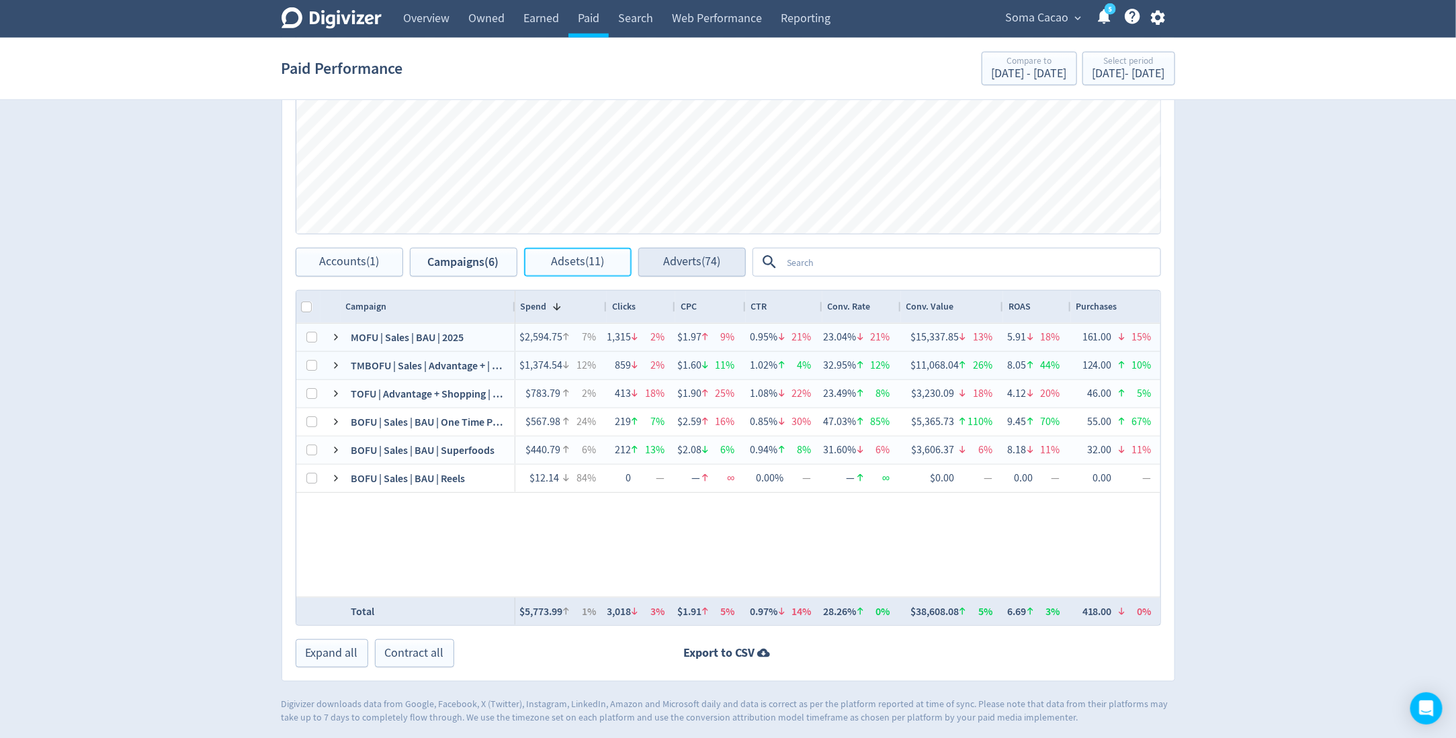
click at [594, 256] on span "Adsets (11)" at bounding box center [577, 262] width 53 height 13
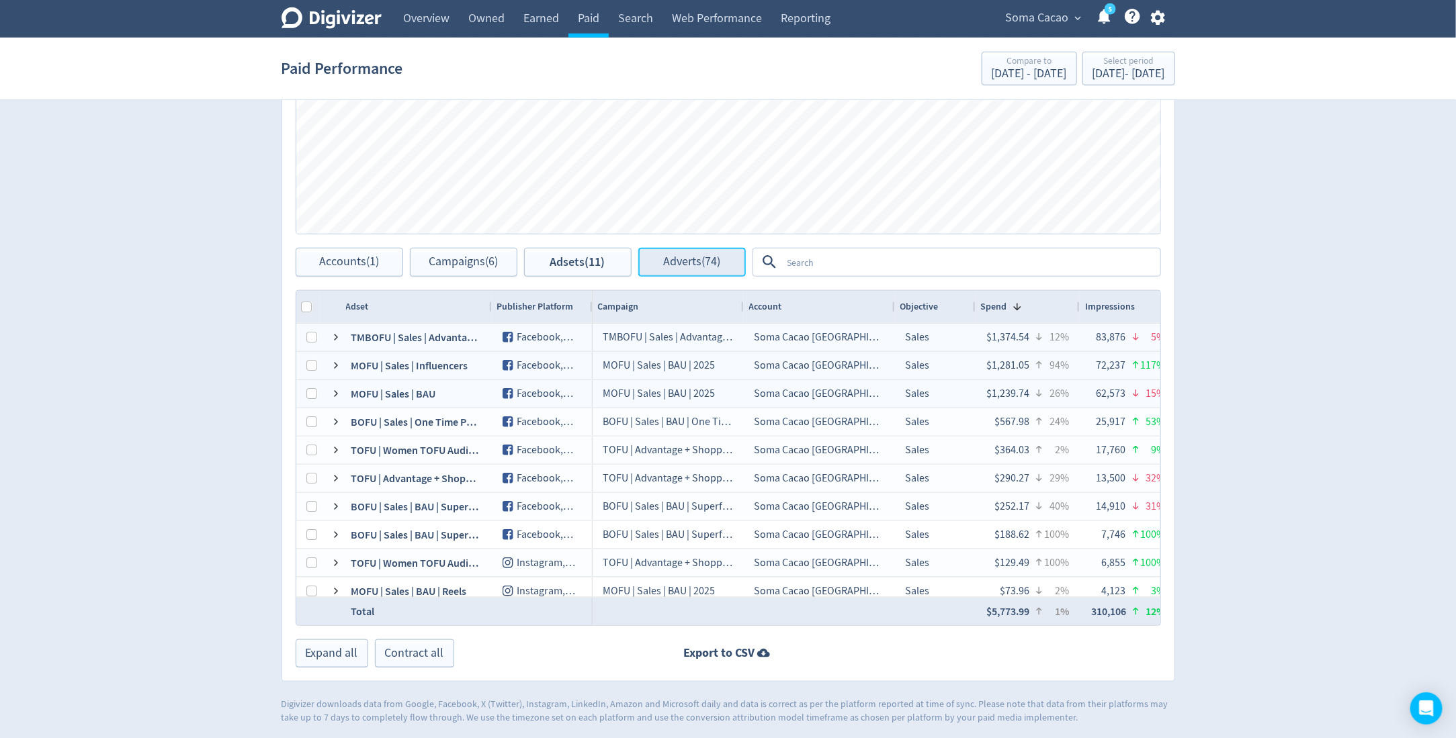
click at [689, 263] on span "Adverts (74)" at bounding box center [691, 262] width 57 height 13
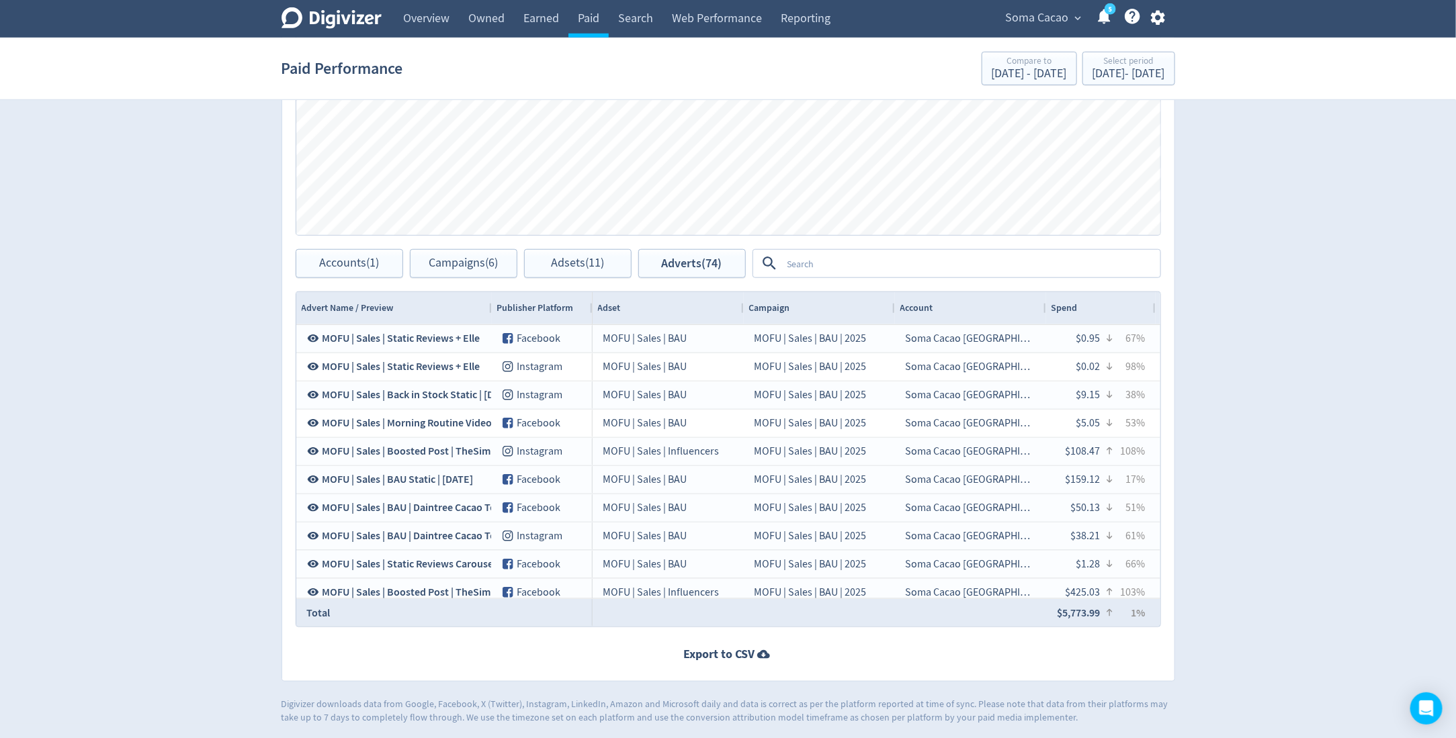
click at [832, 259] on textarea at bounding box center [970, 263] width 377 height 25
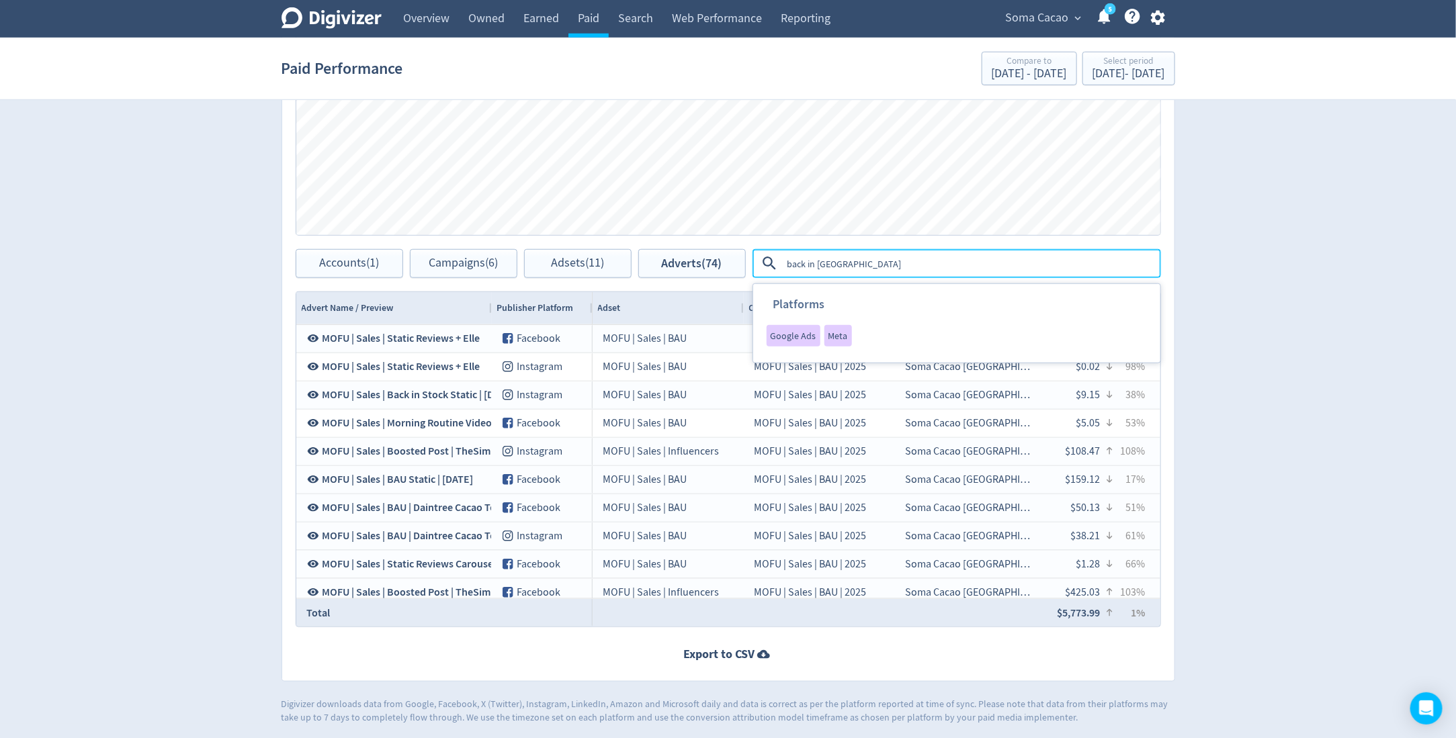
type textarea "back in stock"
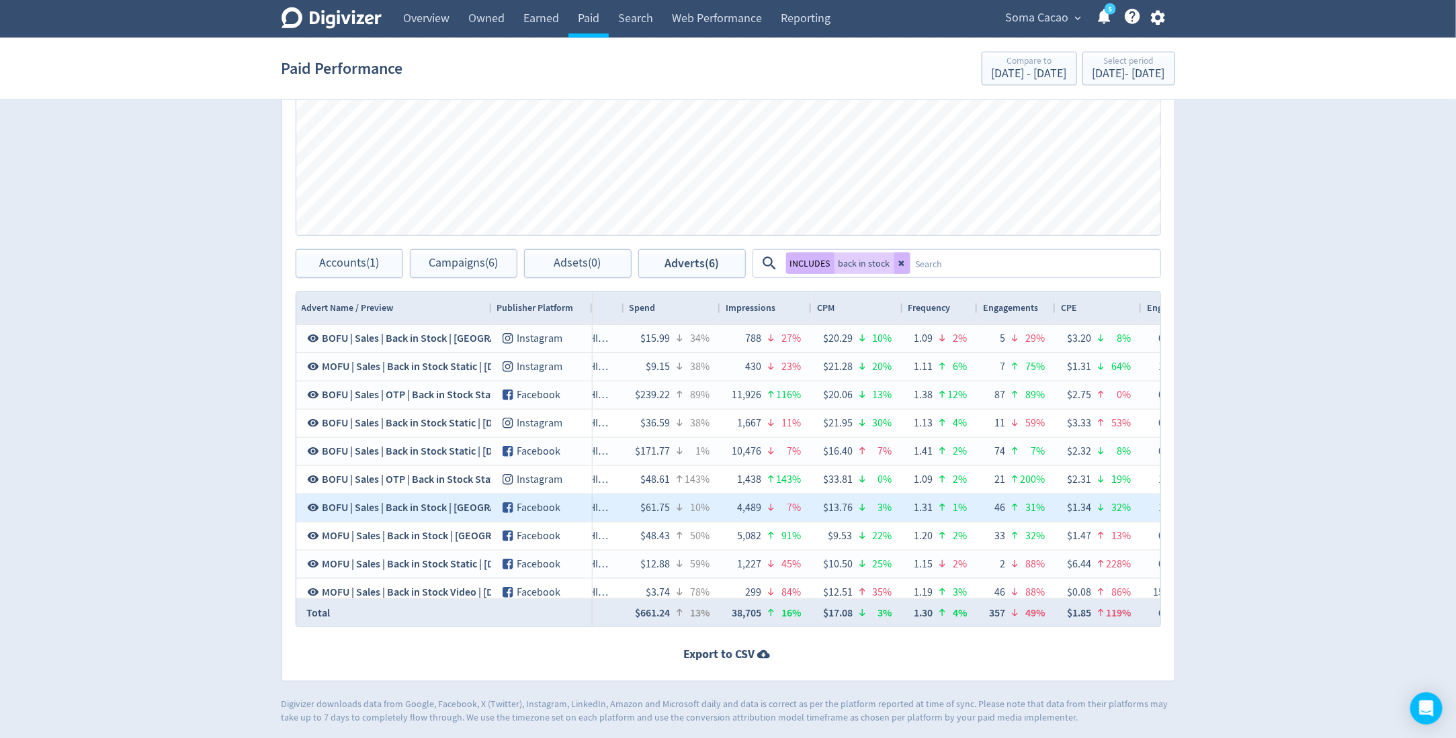
scroll to position [0, 542]
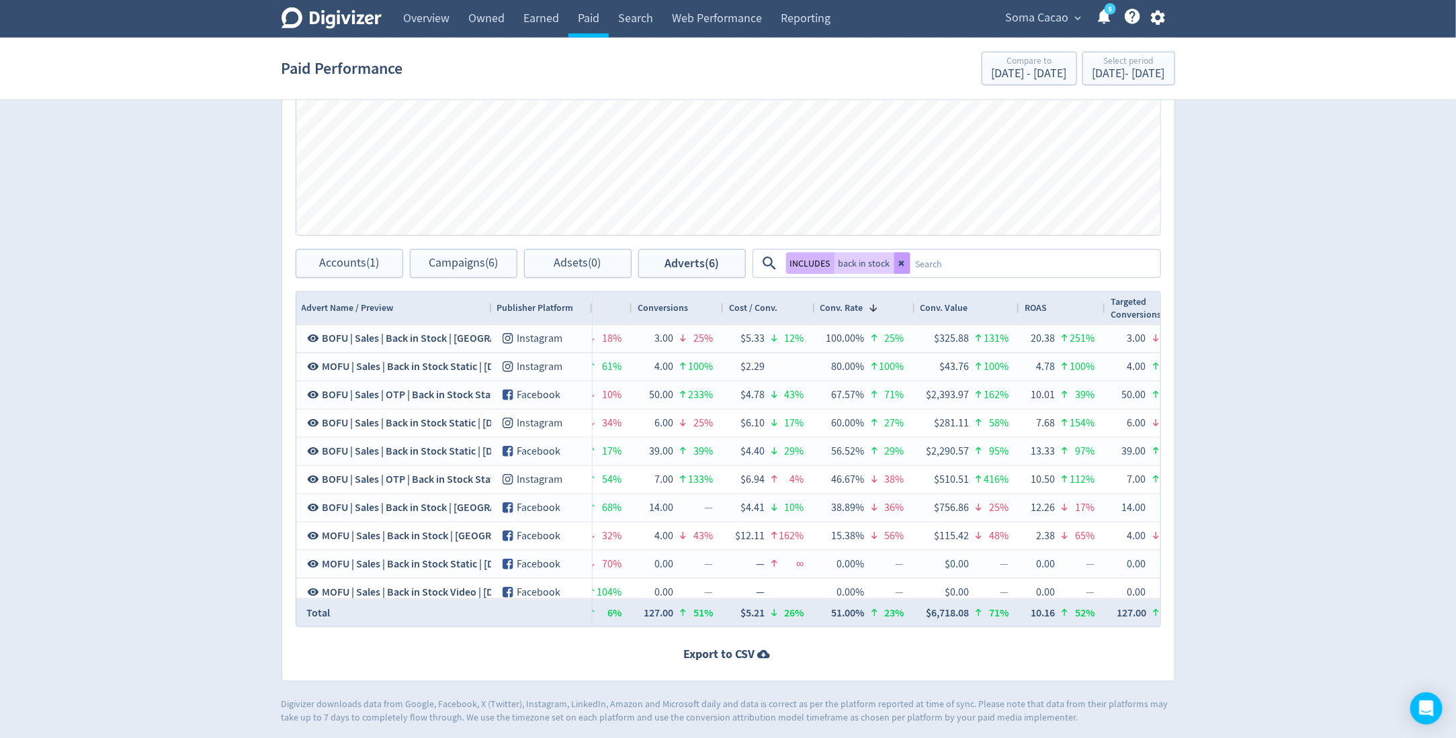
click at [902, 261] on icon at bounding box center [902, 263] width 8 height 8
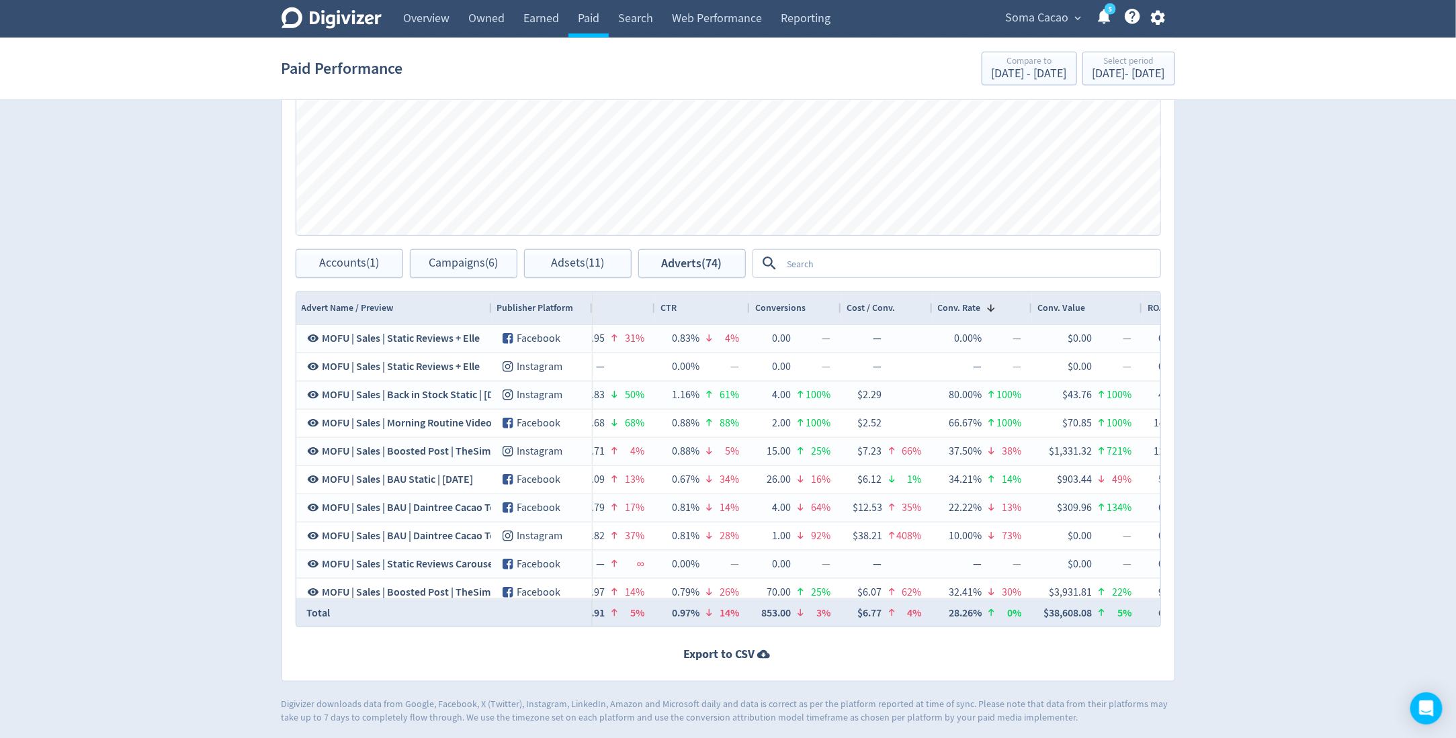
click at [902, 261] on textarea at bounding box center [970, 263] width 377 height 25
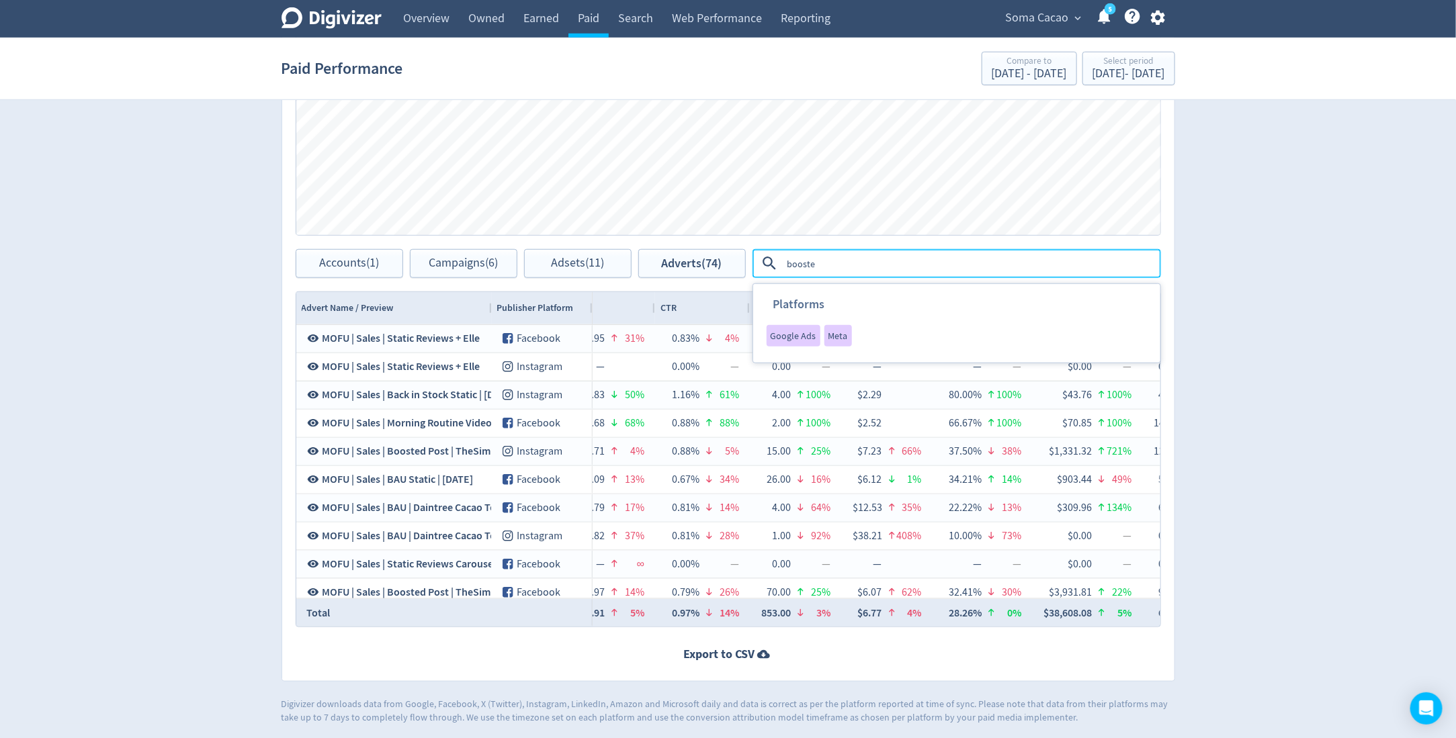
type textarea "boosted"
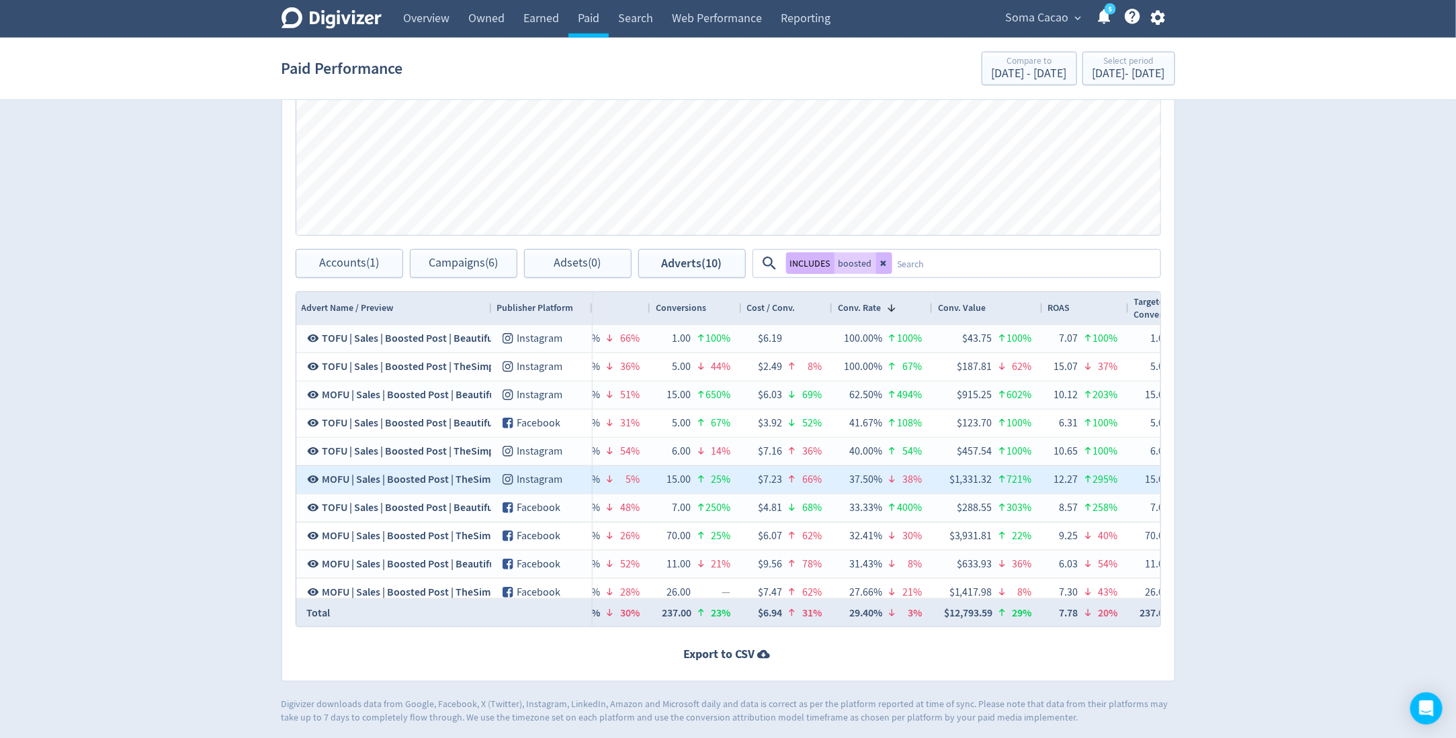
scroll to position [0, 1570]
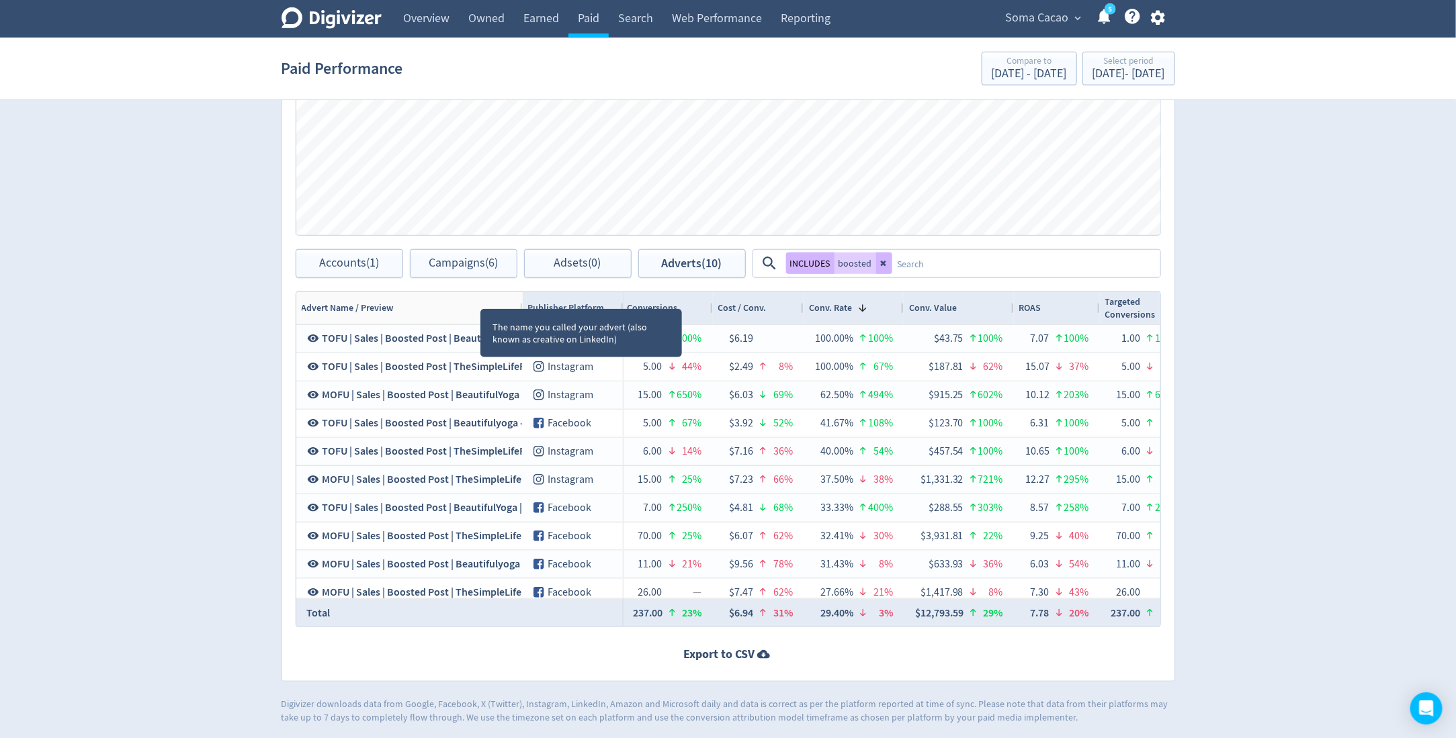
drag, startPoint x: 488, startPoint y: 302, endPoint x: 519, endPoint y: 312, distance: 32.3
click at [519, 312] on div "Drag here to set row groups Drag here to set column labels Advert Name / Previe…" at bounding box center [728, 460] width 865 height 336
